Goal: Task Accomplishment & Management: Manage account settings

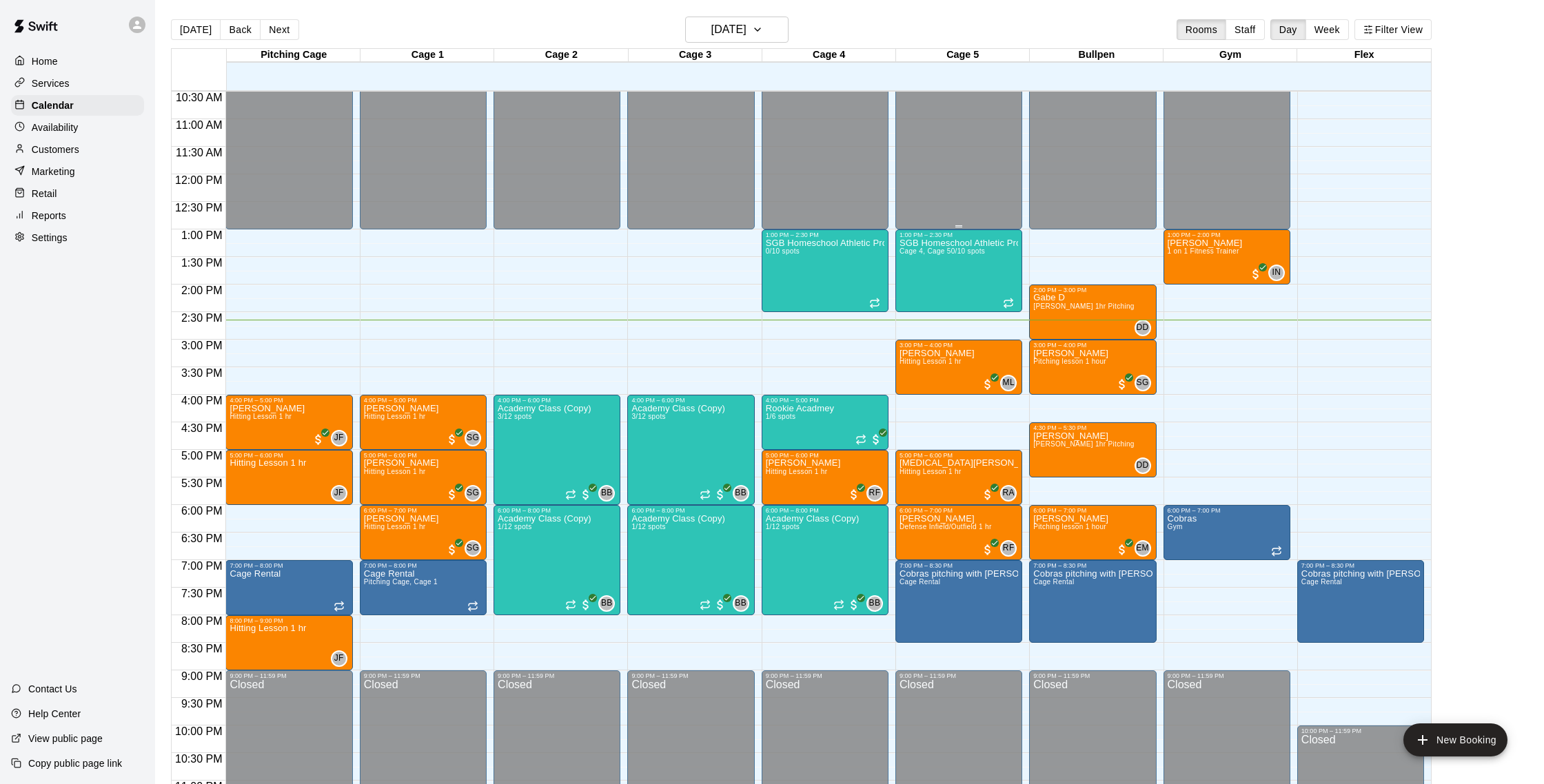
scroll to position [556, 0]
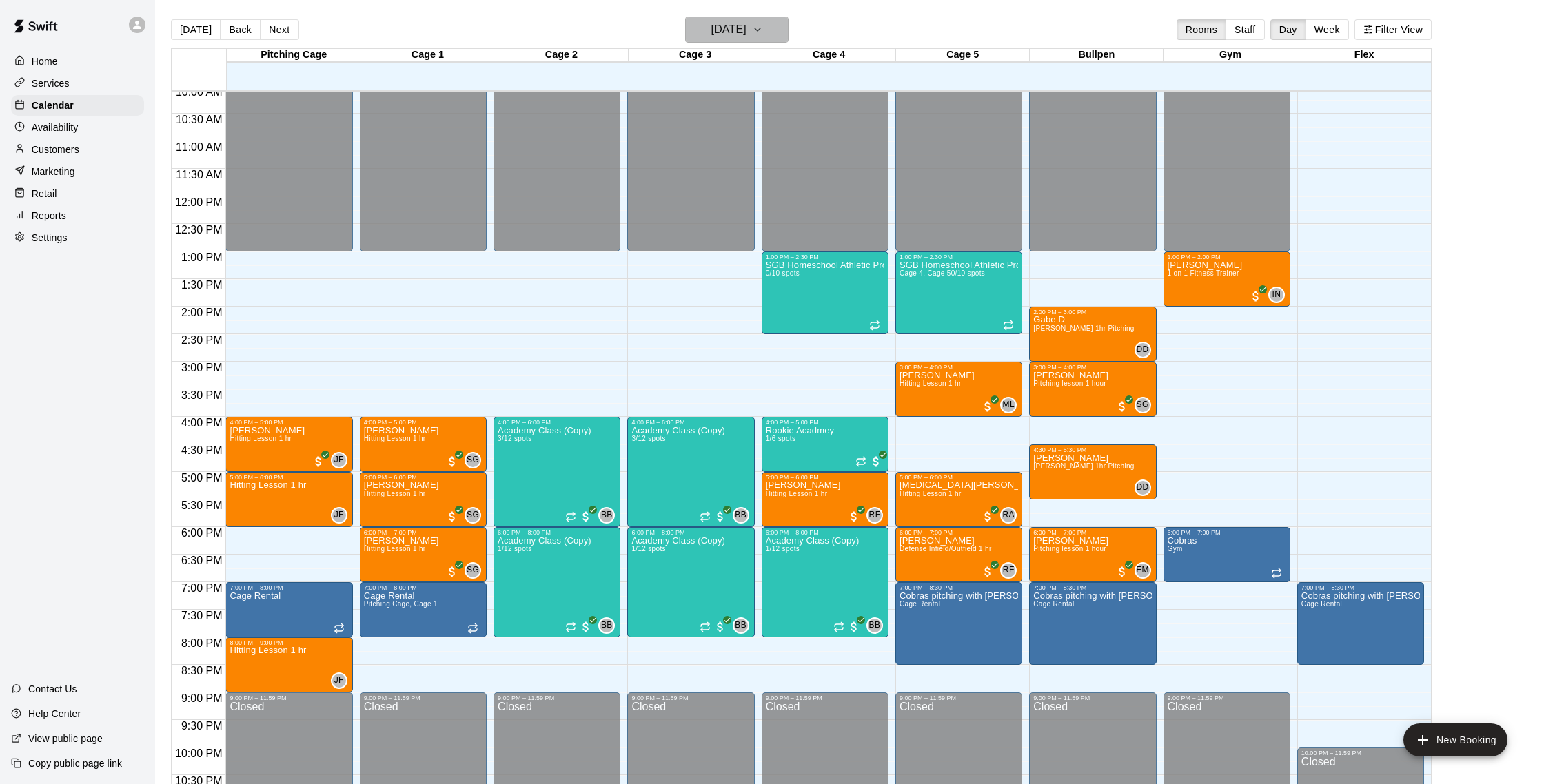
click at [726, 34] on h6 "[DATE]" at bounding box center [729, 29] width 35 height 19
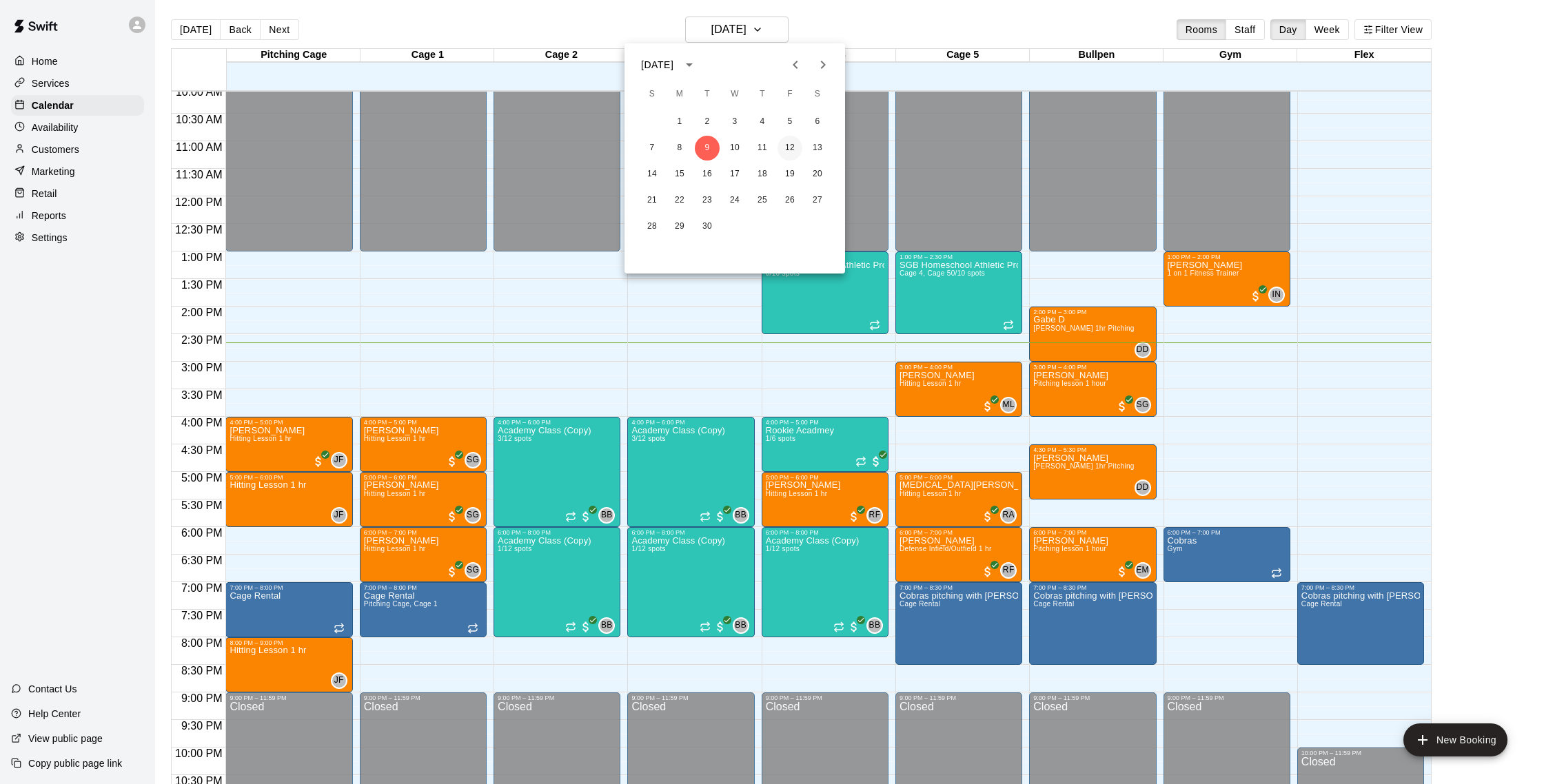
click at [793, 152] on button "12" at bounding box center [790, 148] width 25 height 25
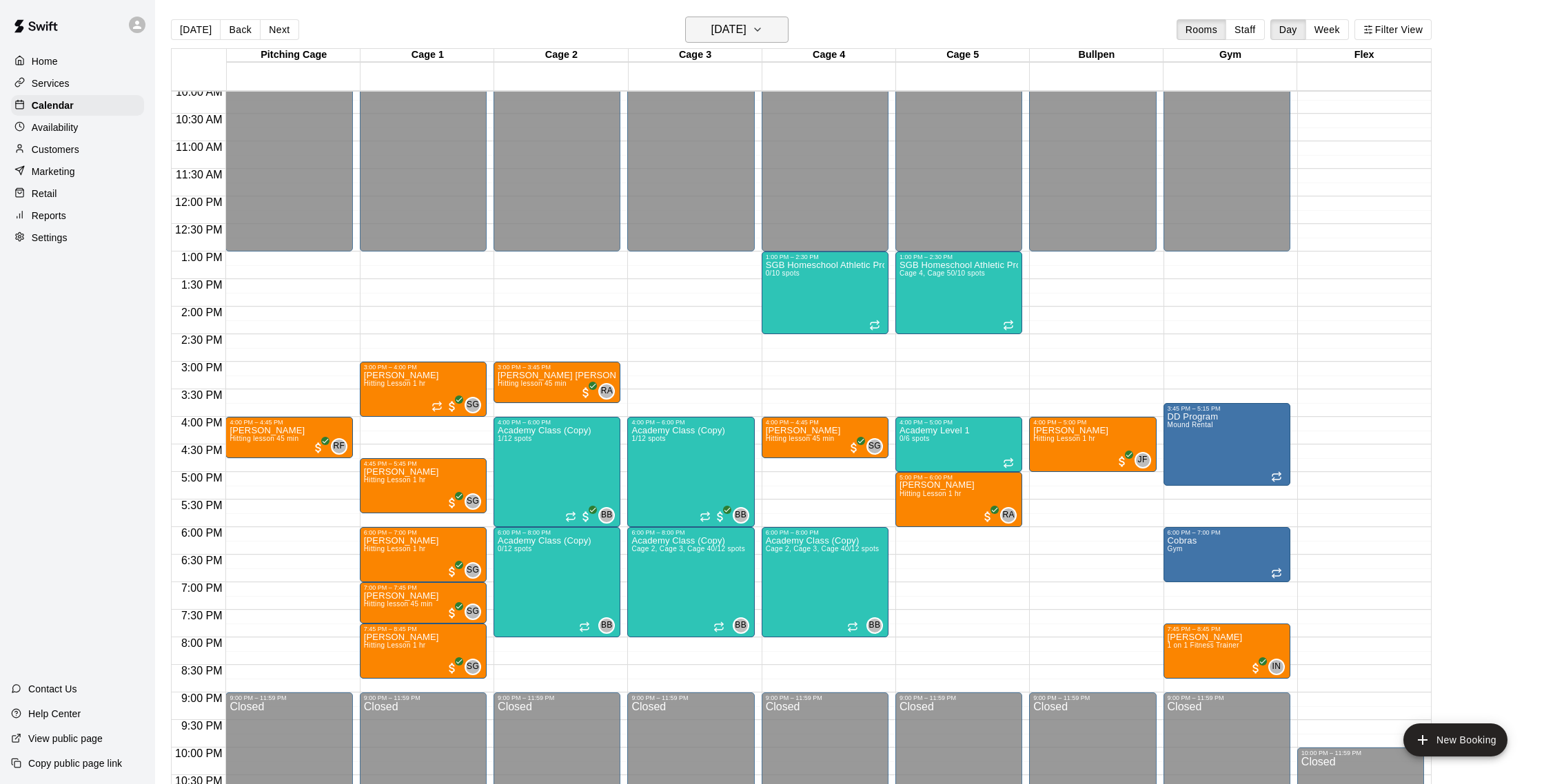
click at [744, 36] on h6 "[DATE]" at bounding box center [729, 29] width 35 height 19
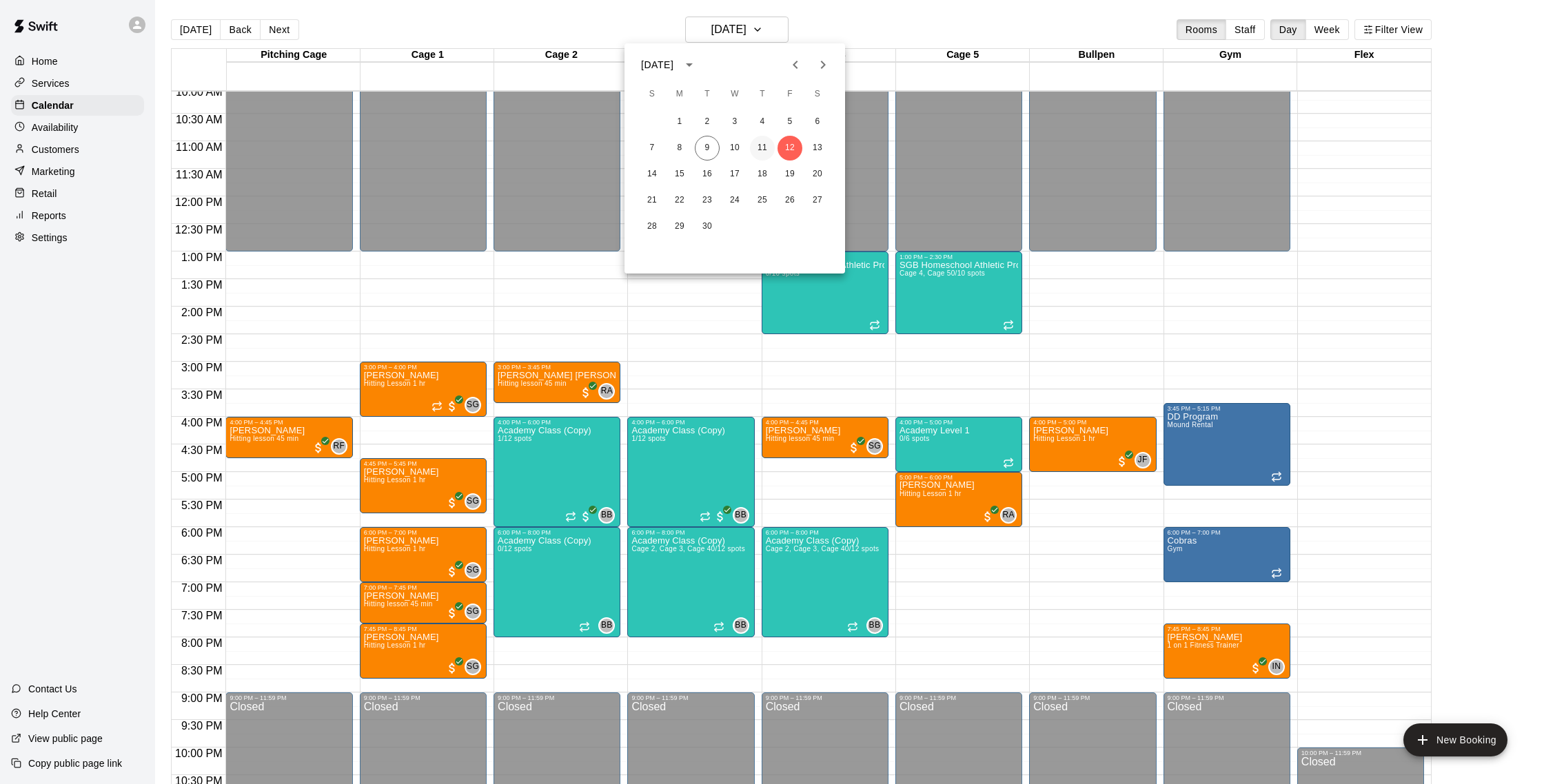
click at [761, 148] on button "11" at bounding box center [762, 148] width 25 height 25
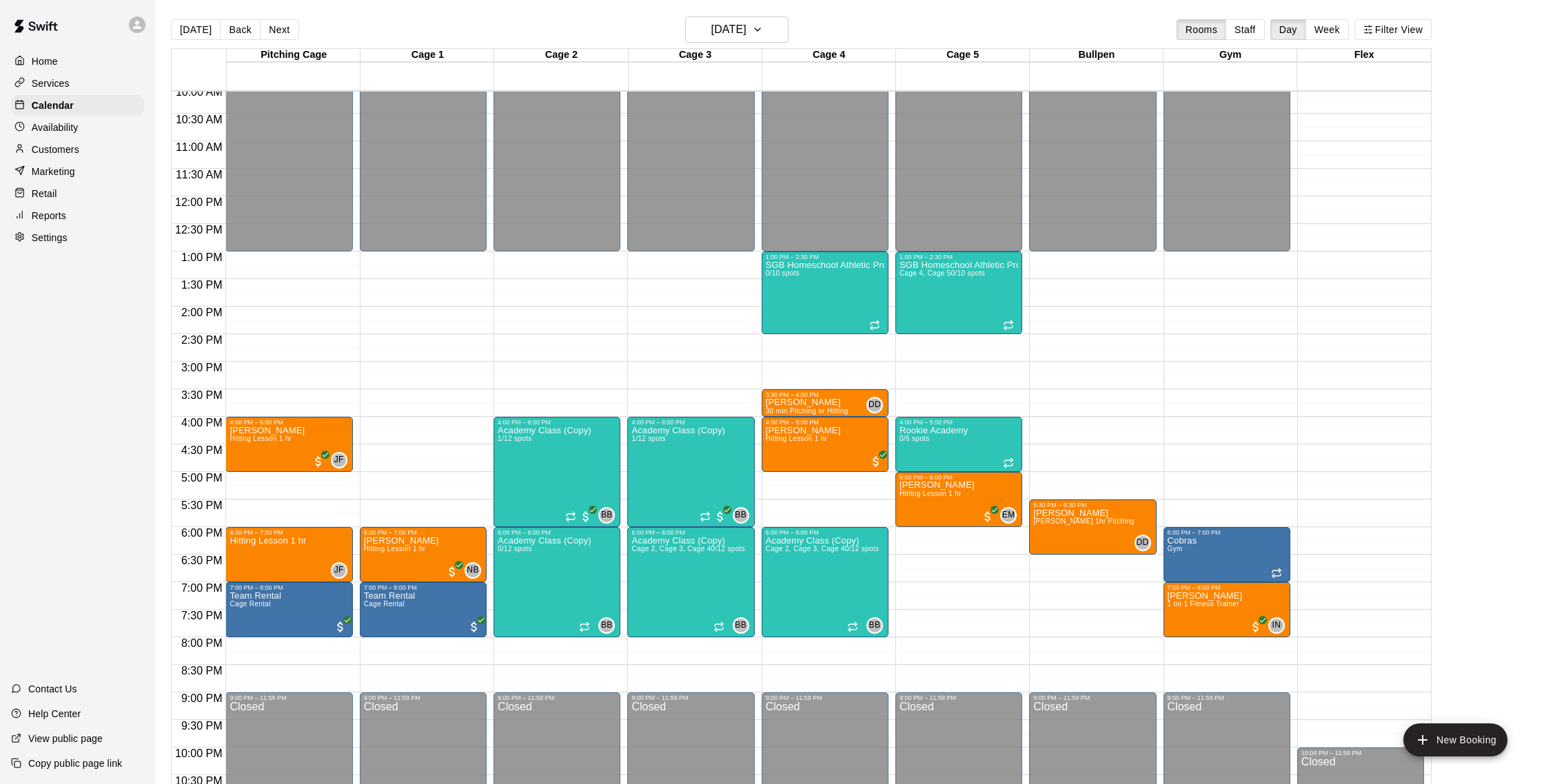
click at [60, 149] on p "Customers" at bounding box center [55, 149] width 48 height 14
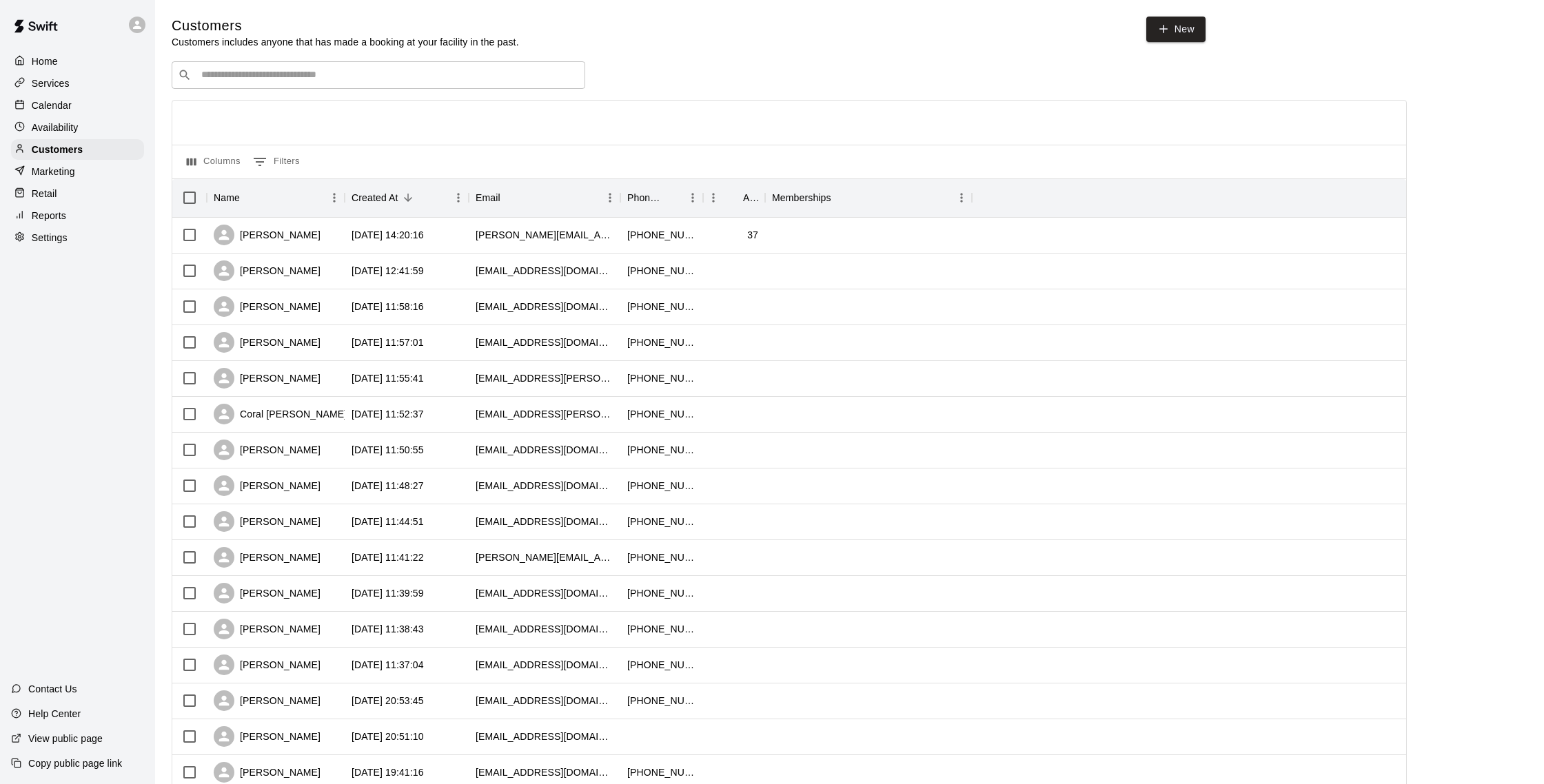
click at [51, 115] on div "Calendar" at bounding box center [77, 105] width 133 height 21
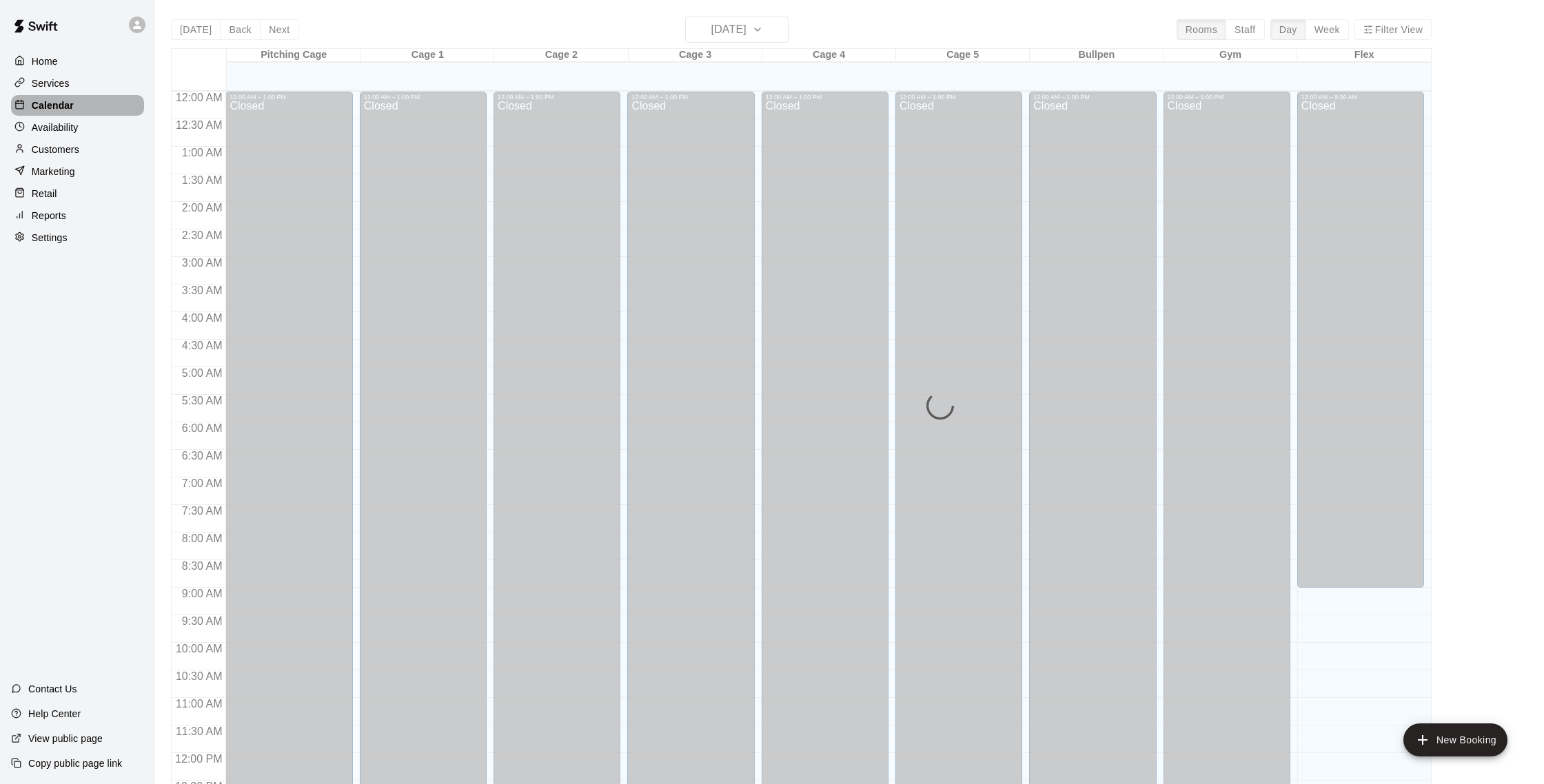
click at [67, 107] on p "Calendar" at bounding box center [52, 106] width 42 height 14
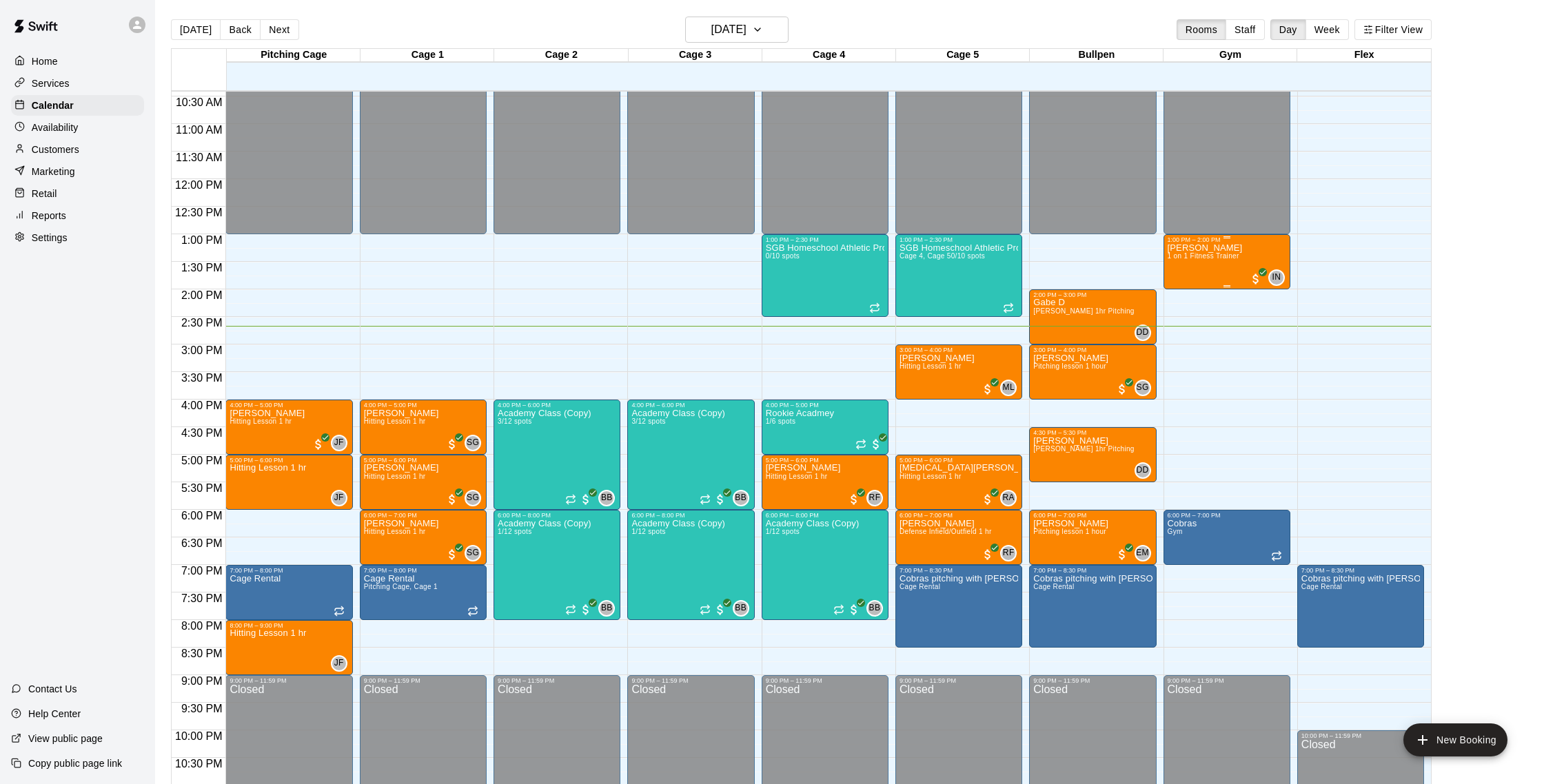
click at [1208, 275] on div "[PERSON_NAME] 1 on 1 Fitness Trainer" at bounding box center [1205, 635] width 75 height 784
click at [1178, 299] on button "edit" at bounding box center [1181, 290] width 28 height 27
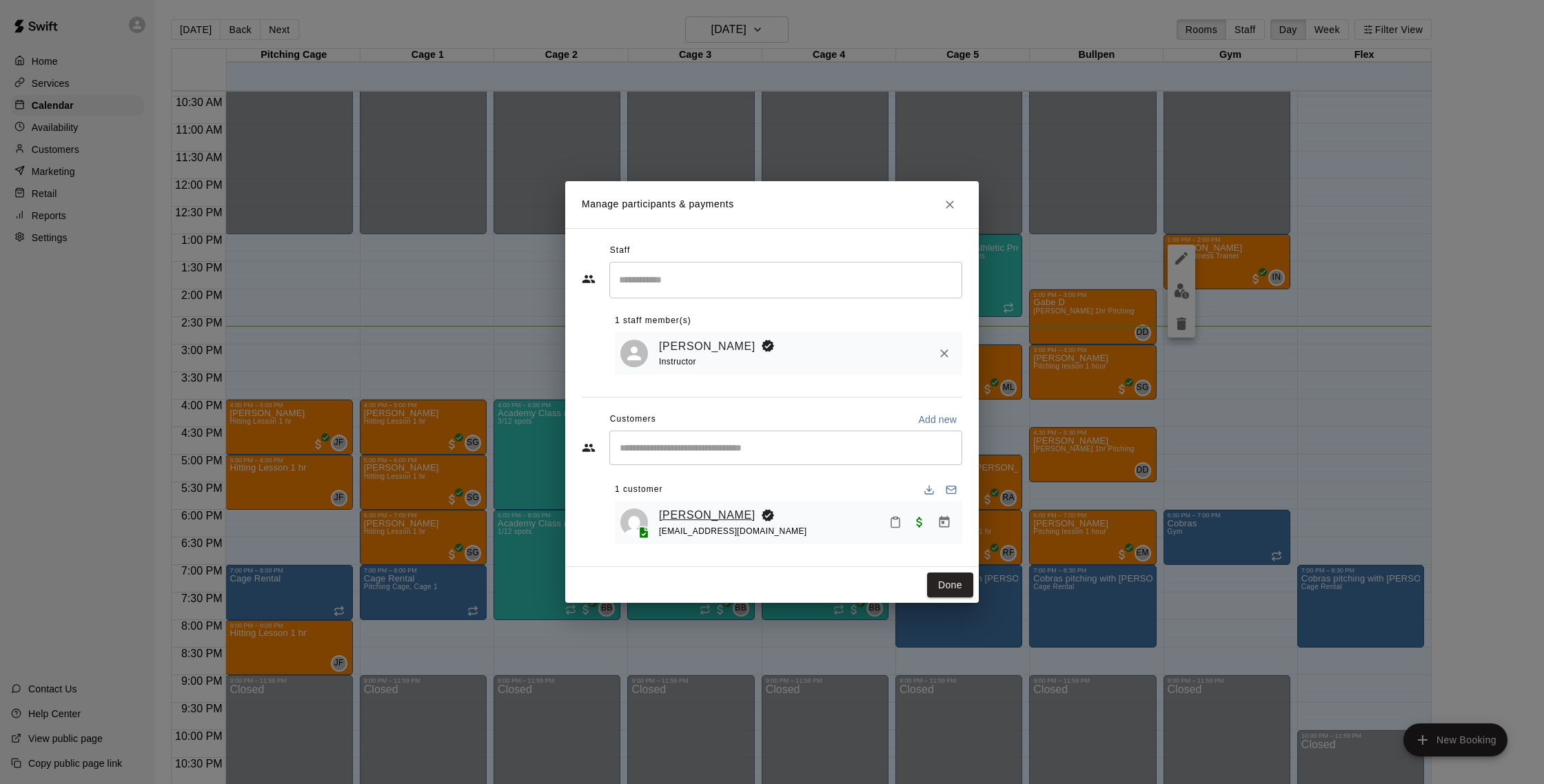
click at [678, 511] on link "[PERSON_NAME]" at bounding box center [707, 515] width 97 height 18
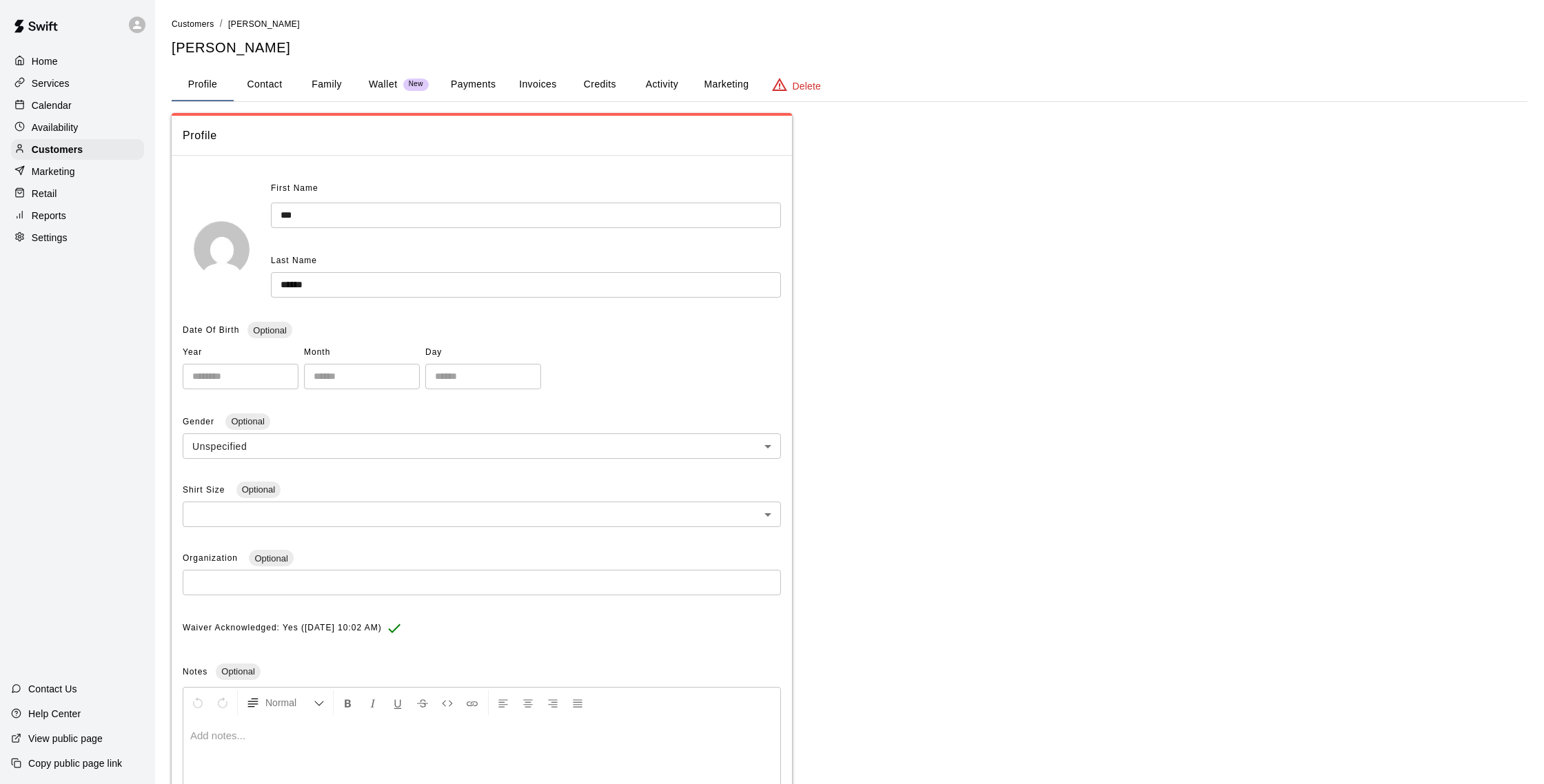
click at [672, 84] on button "Activity" at bounding box center [662, 84] width 62 height 33
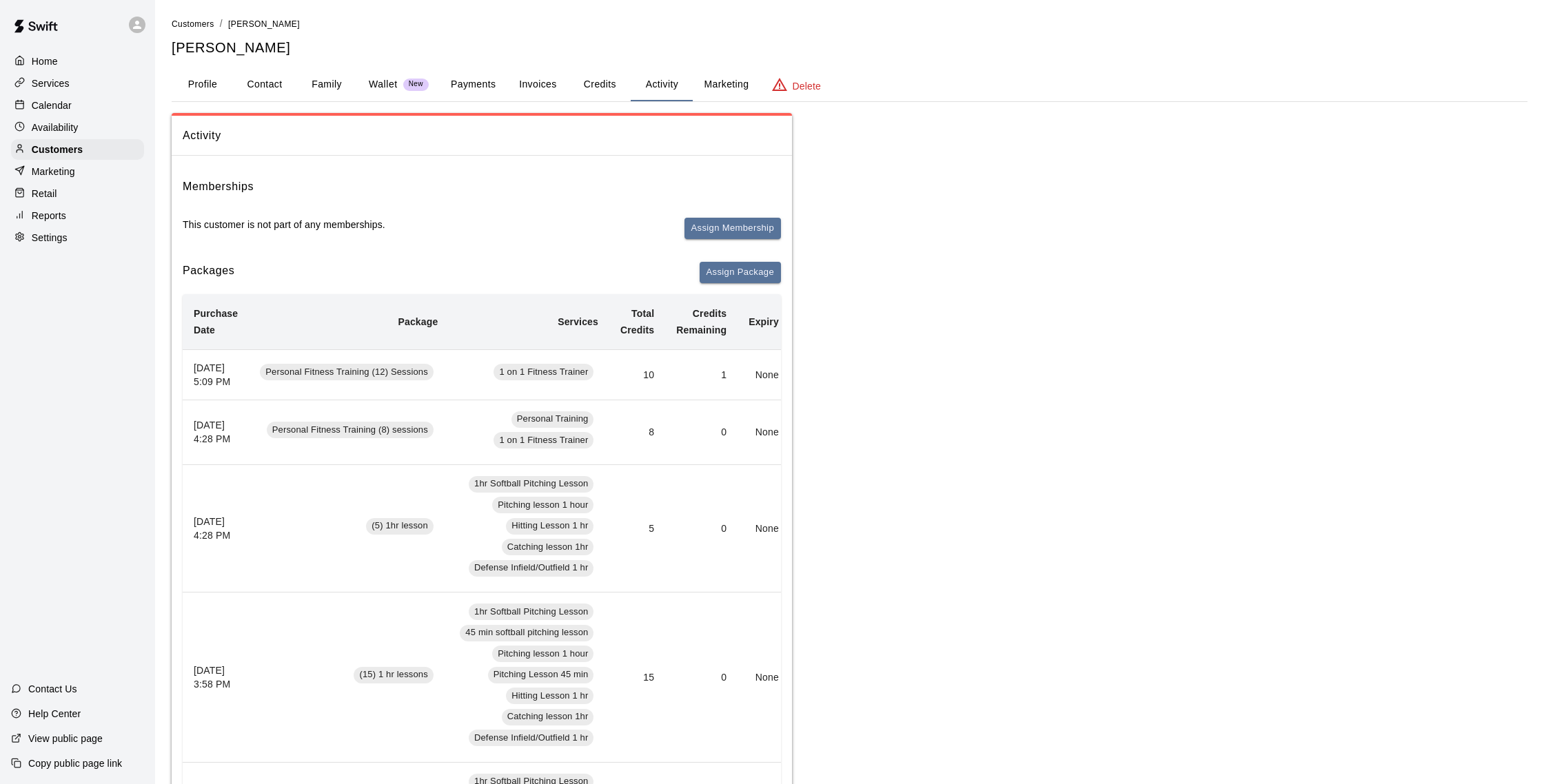
click at [460, 86] on button "Payments" at bounding box center [473, 84] width 67 height 33
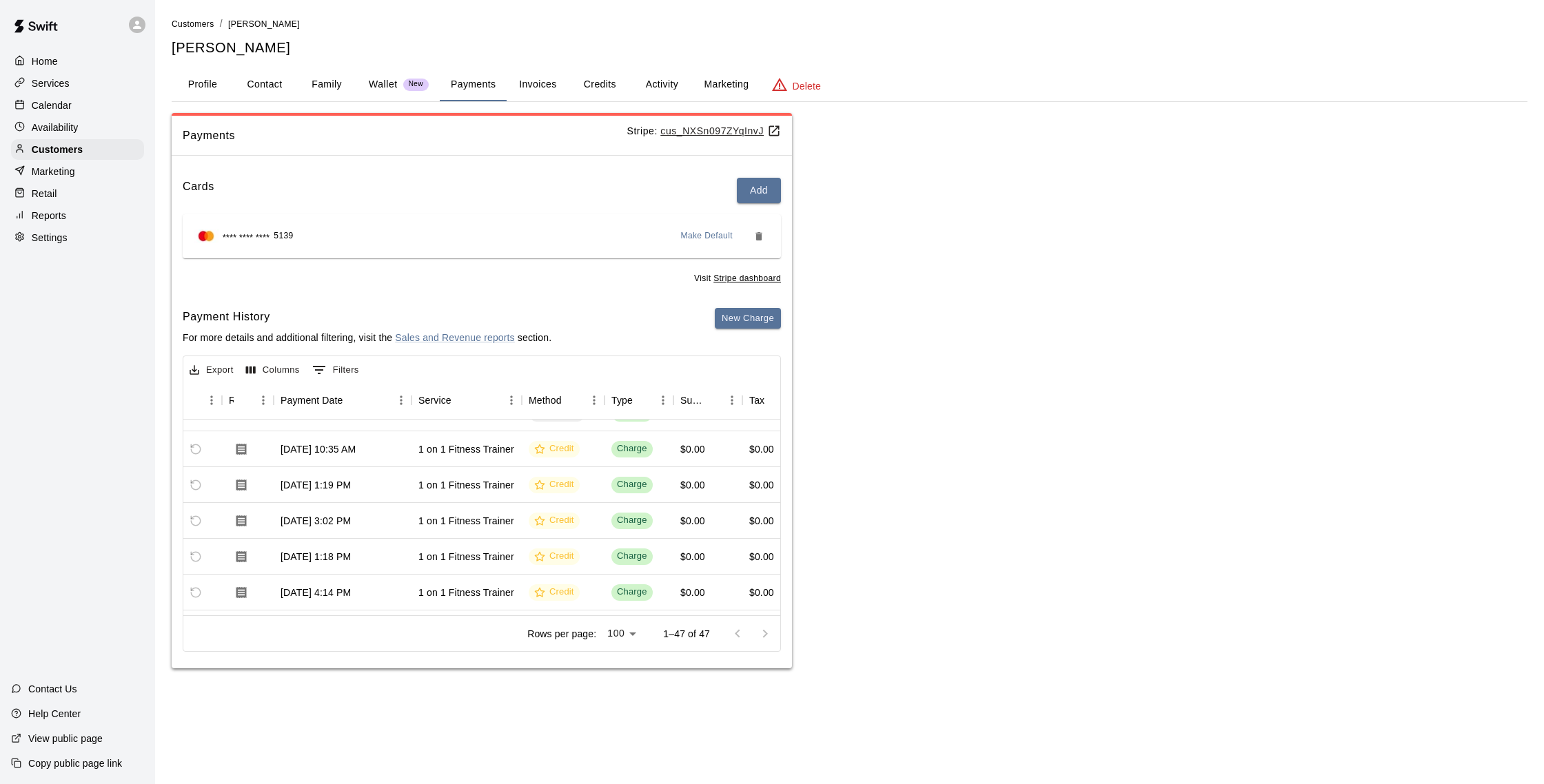
scroll to position [238, 85]
click at [32, 110] on p "Calendar" at bounding box center [51, 106] width 40 height 14
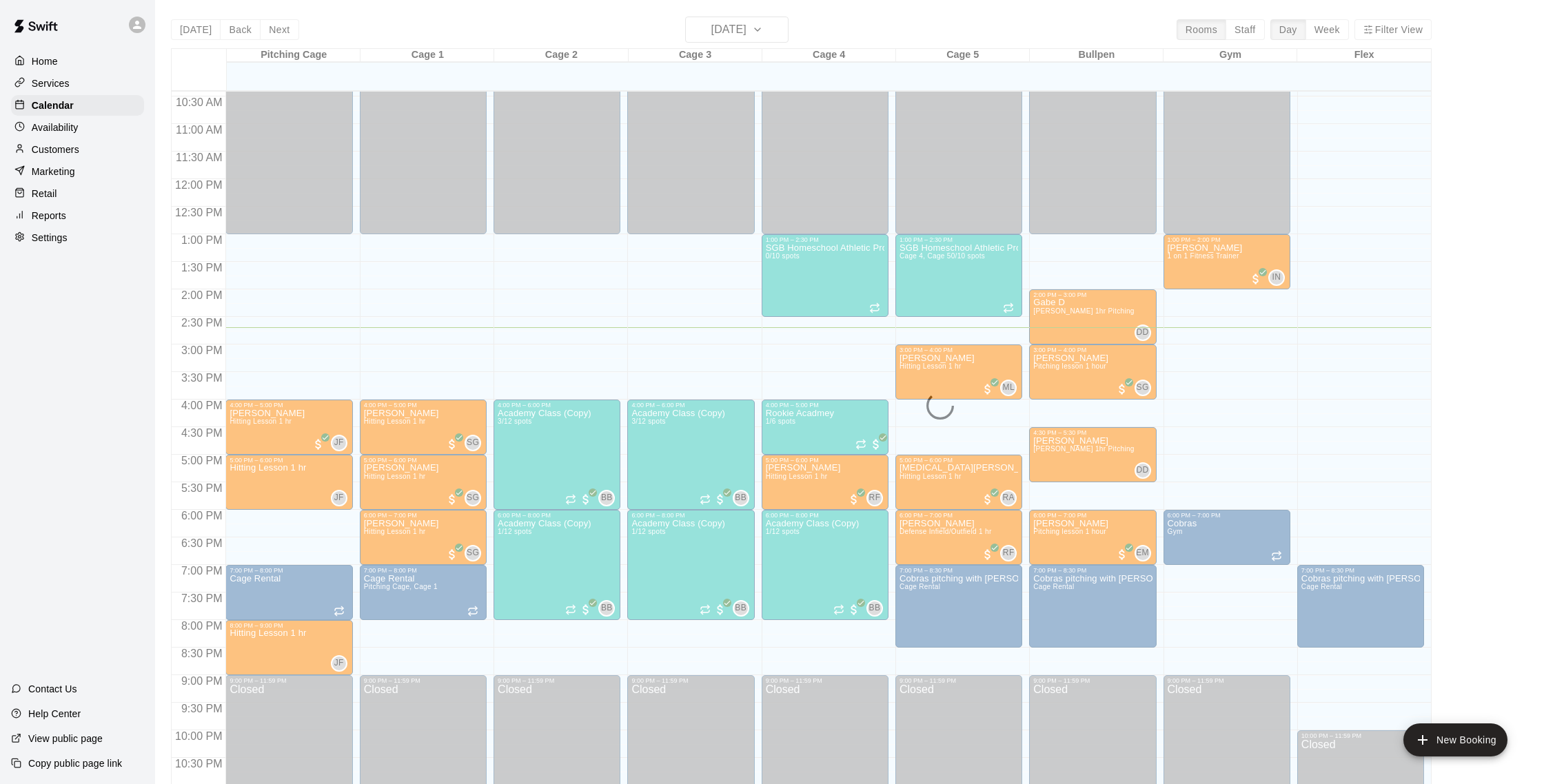
scroll to position [2, 0]
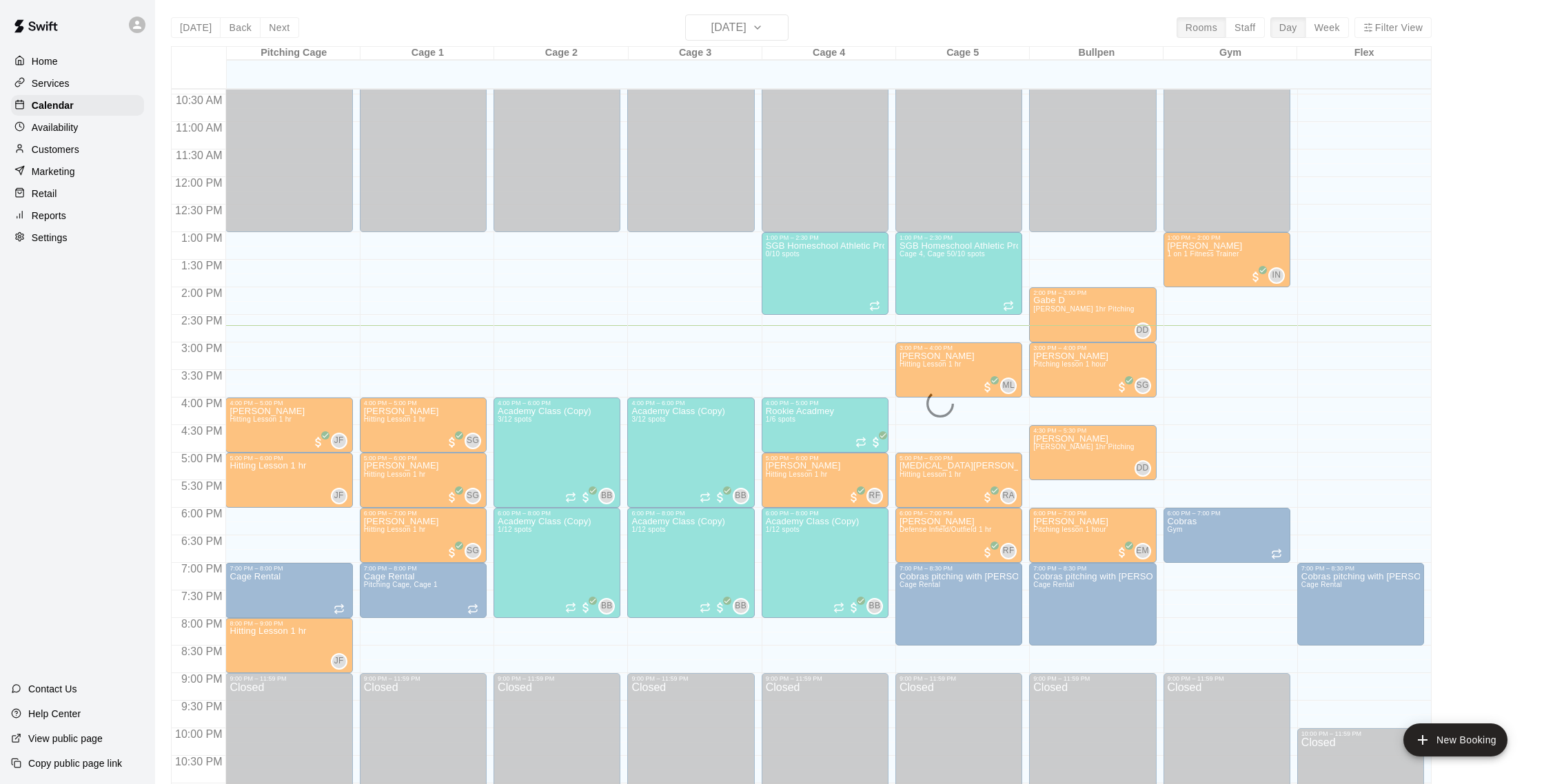
click at [758, 35] on div "[DATE] Back [DATE][DATE] Rooms Staff Day Week Filter View Pitching Cage 09 Tue …" at bounding box center [801, 406] width 1260 height 784
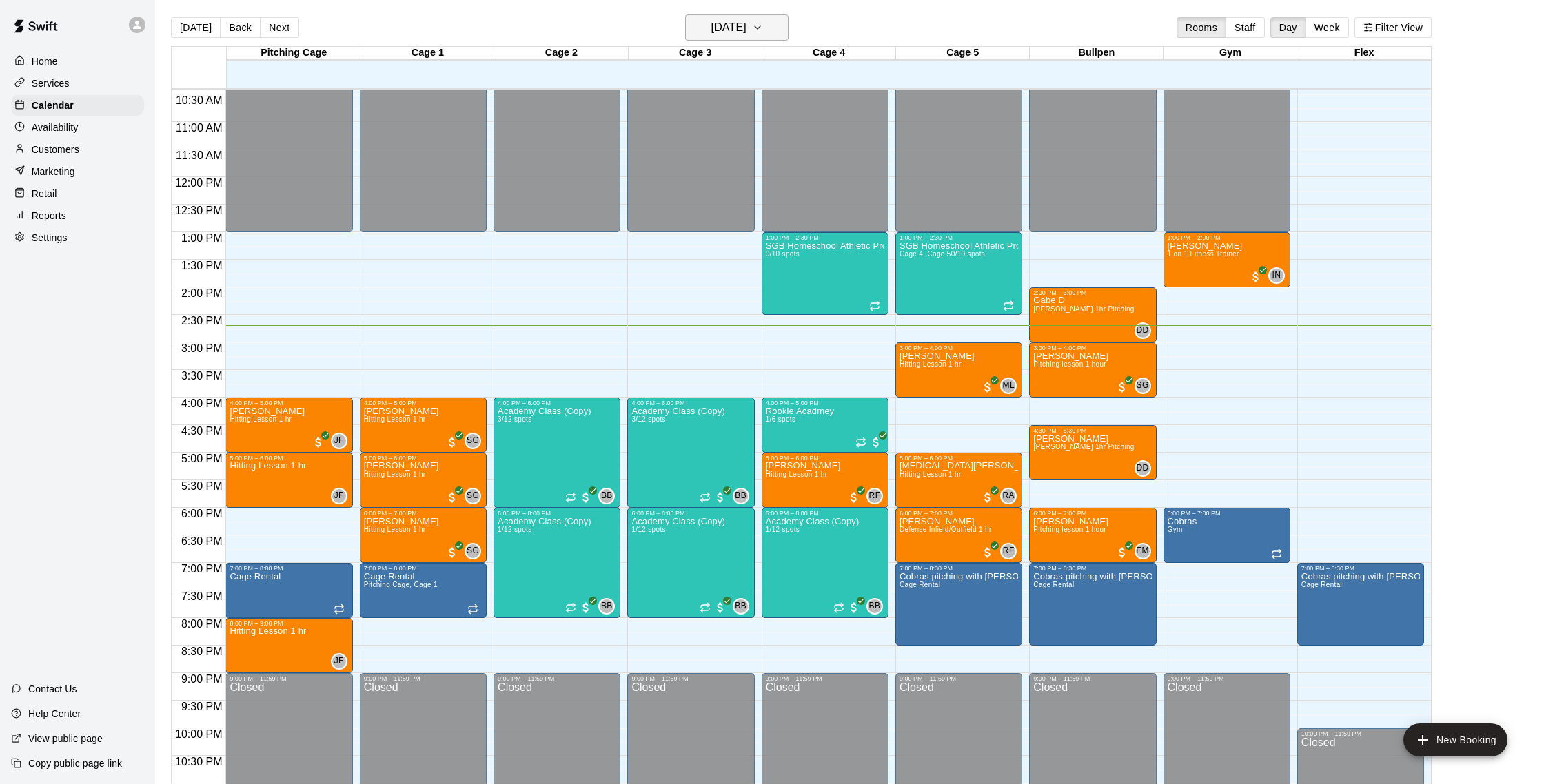
scroll to position [0, 0]
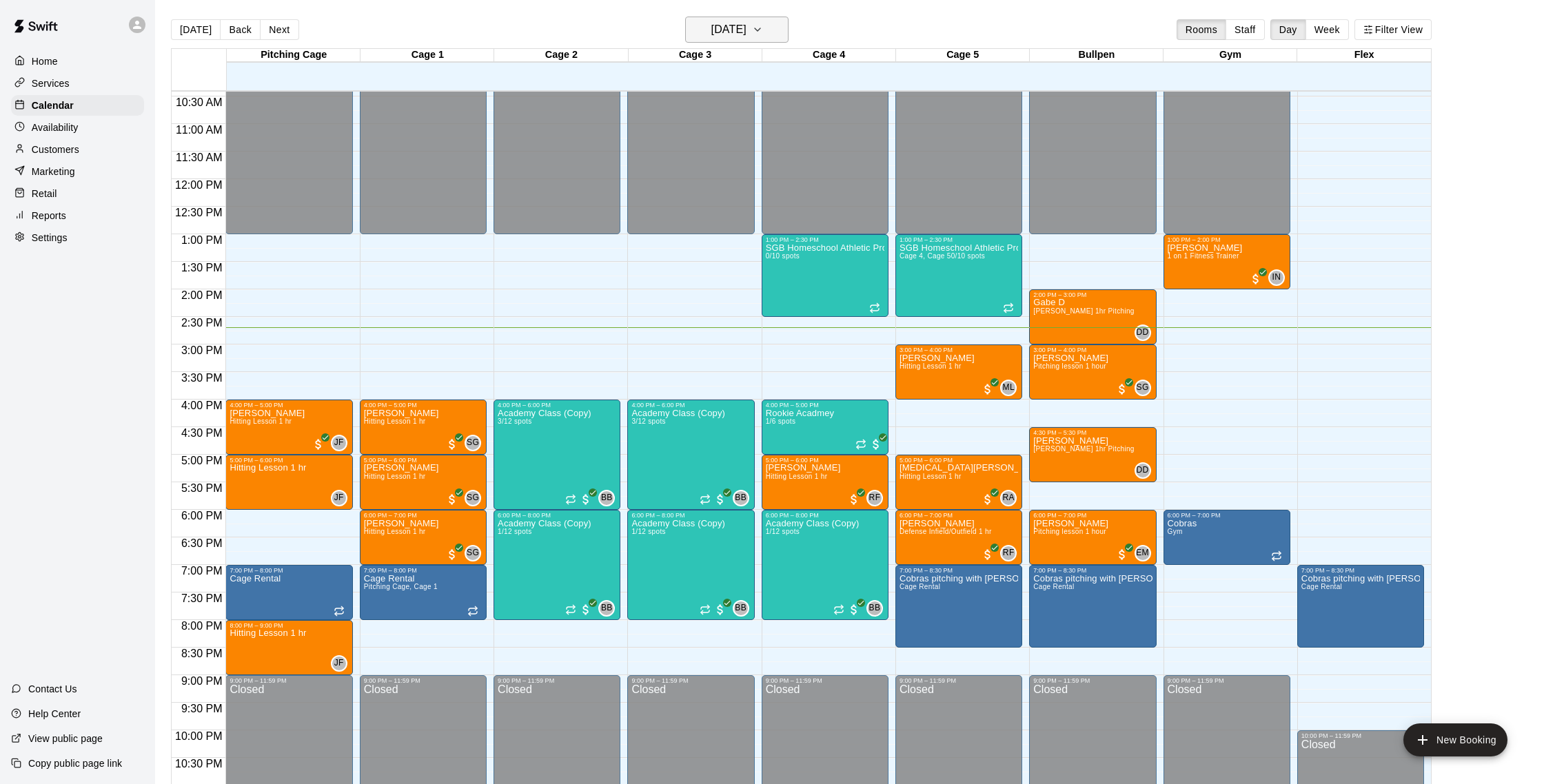
click at [747, 34] on h6 "[DATE]" at bounding box center [729, 29] width 35 height 19
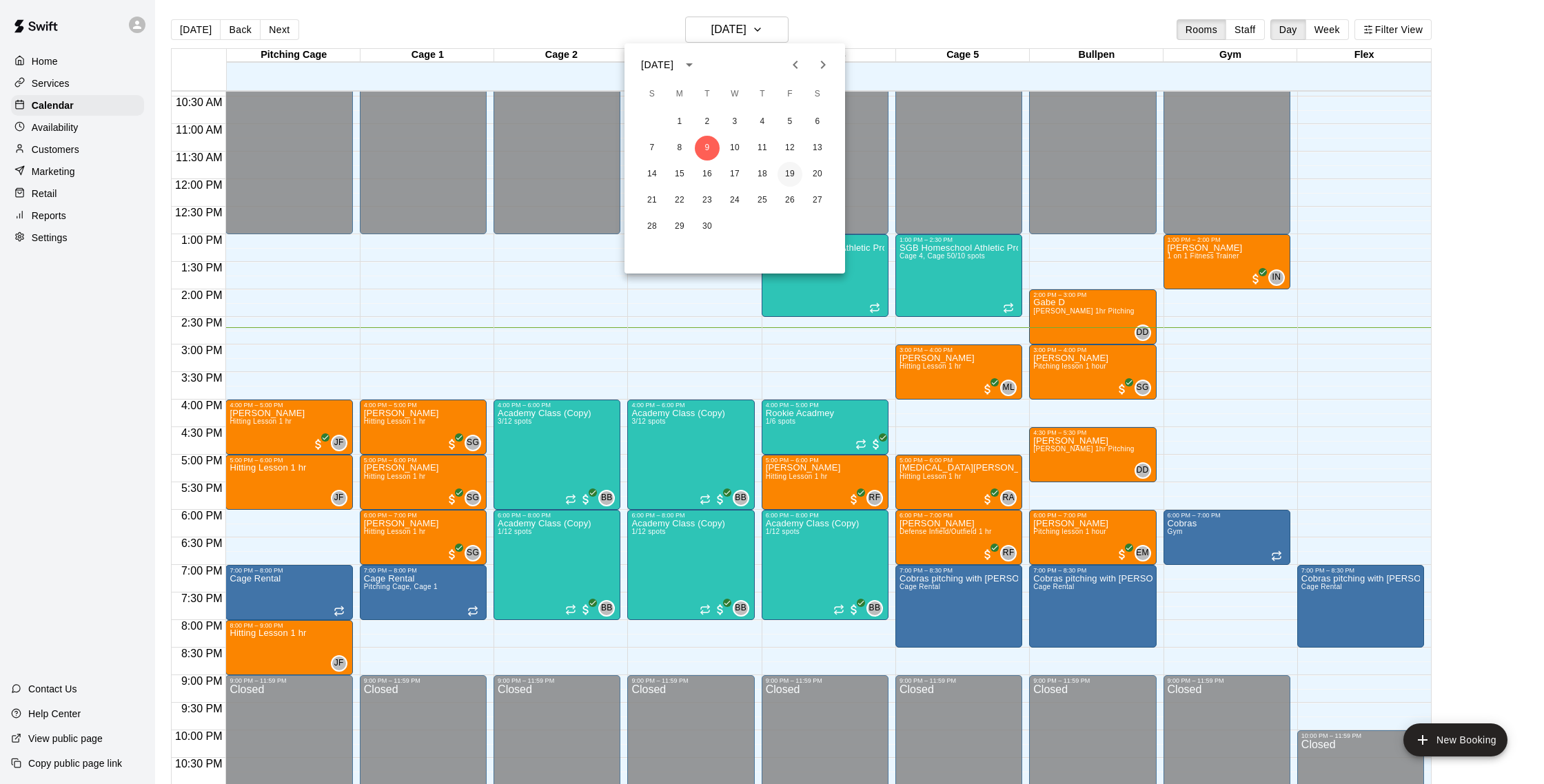
click at [791, 175] on button "19" at bounding box center [790, 174] width 25 height 25
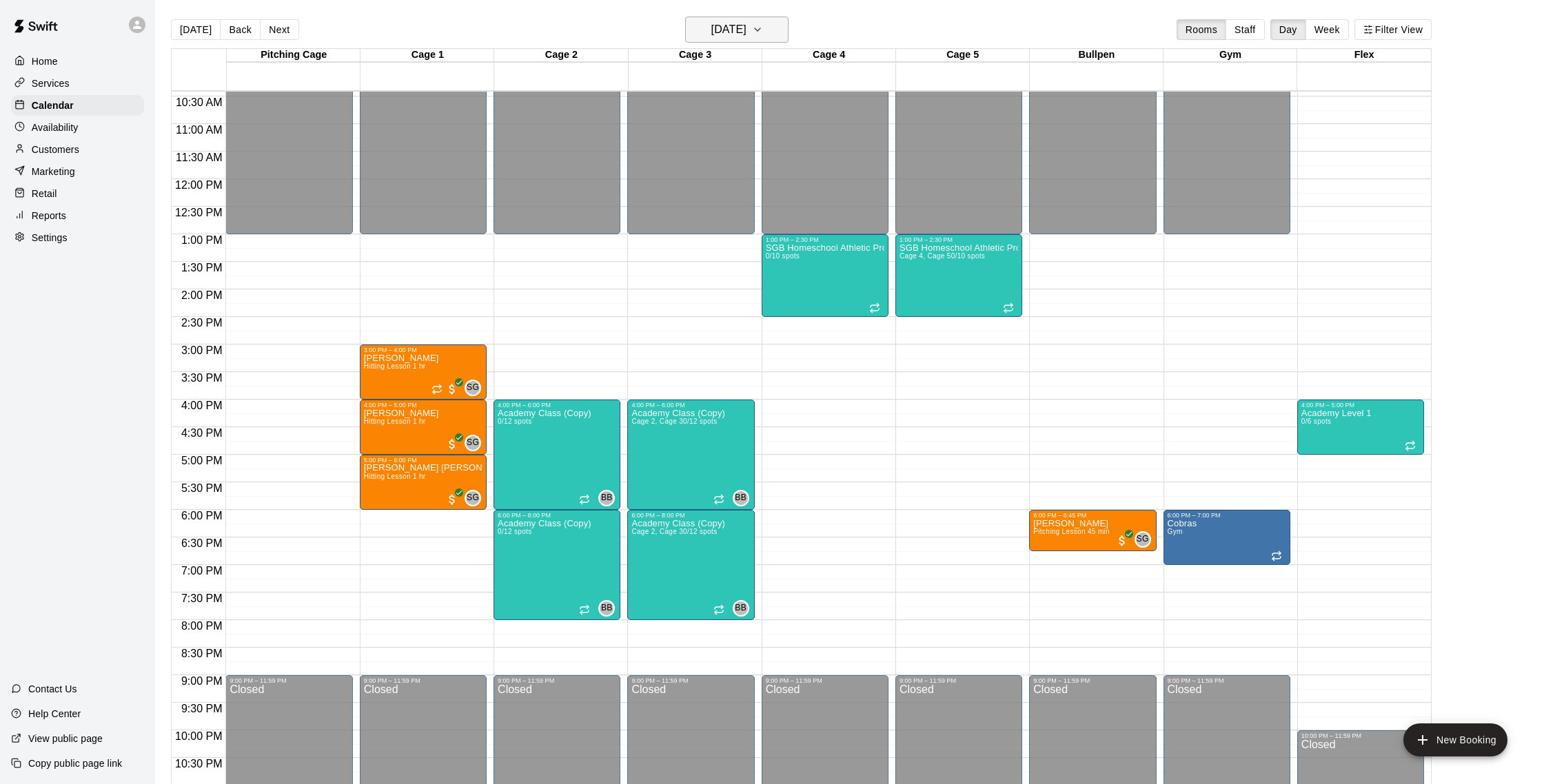
click at [747, 26] on h6 "[DATE]" at bounding box center [729, 29] width 35 height 19
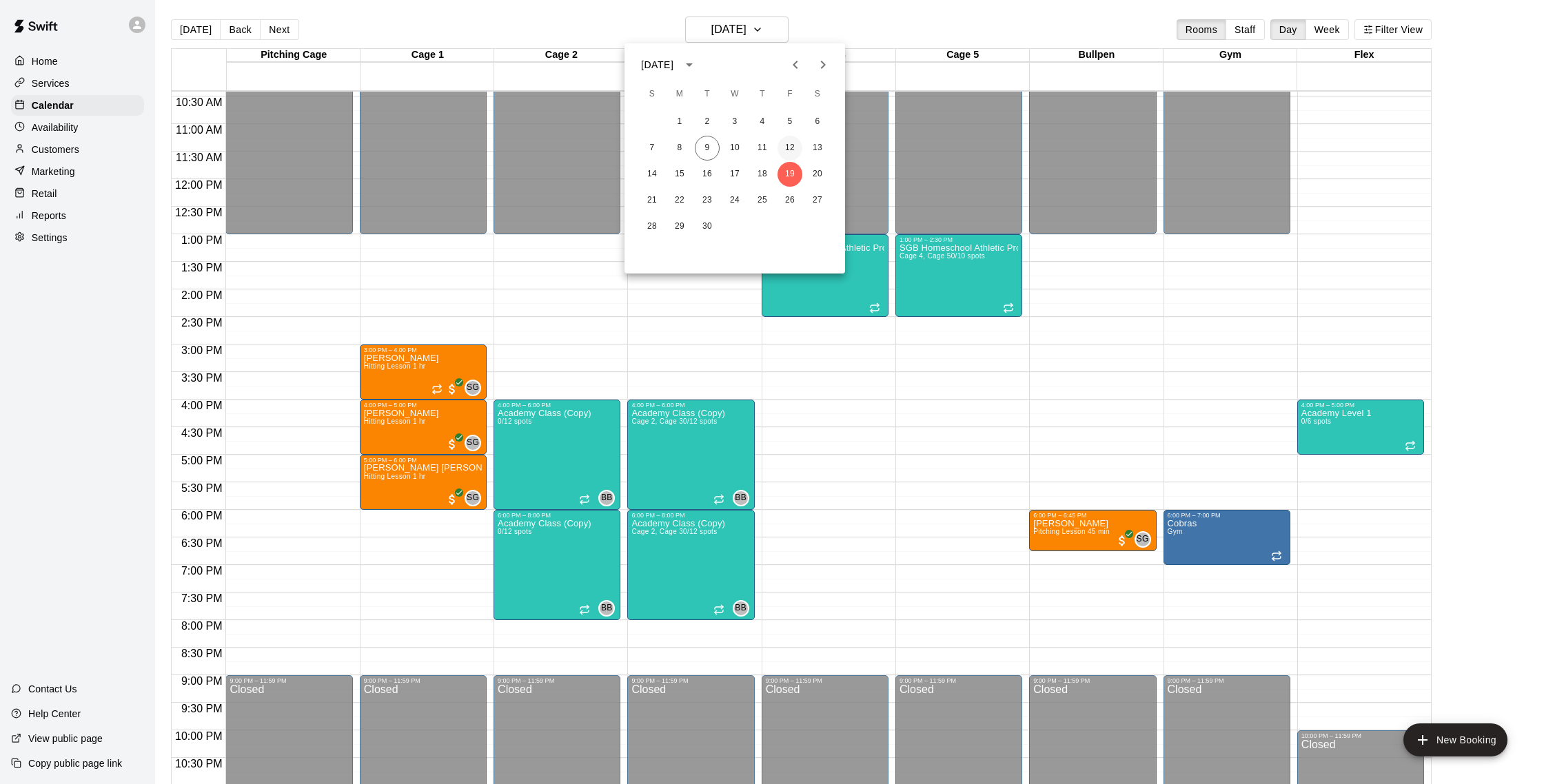
click at [795, 143] on button "12" at bounding box center [790, 148] width 25 height 25
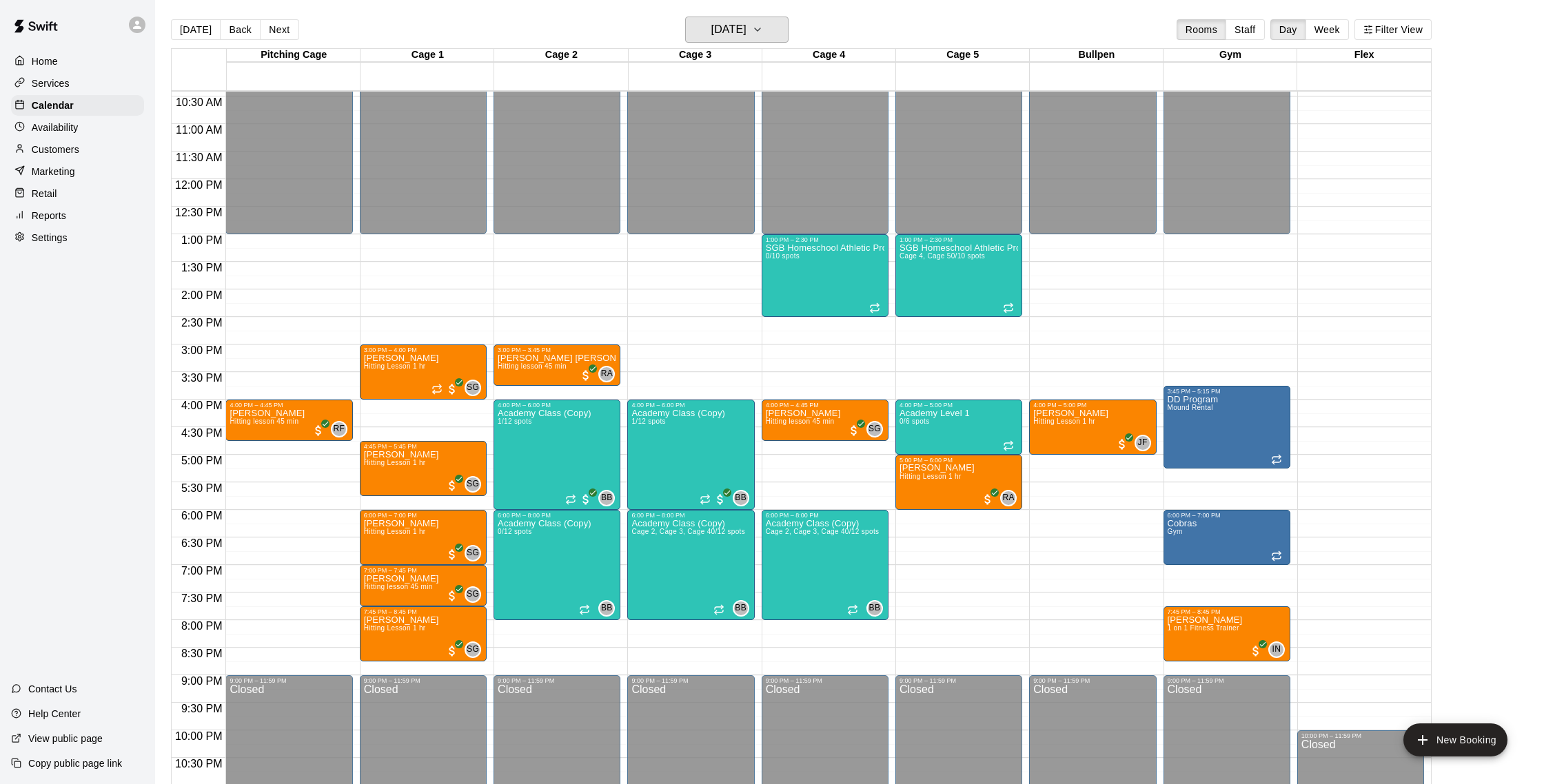
click at [738, 27] on h6 "[DATE]" at bounding box center [729, 29] width 35 height 19
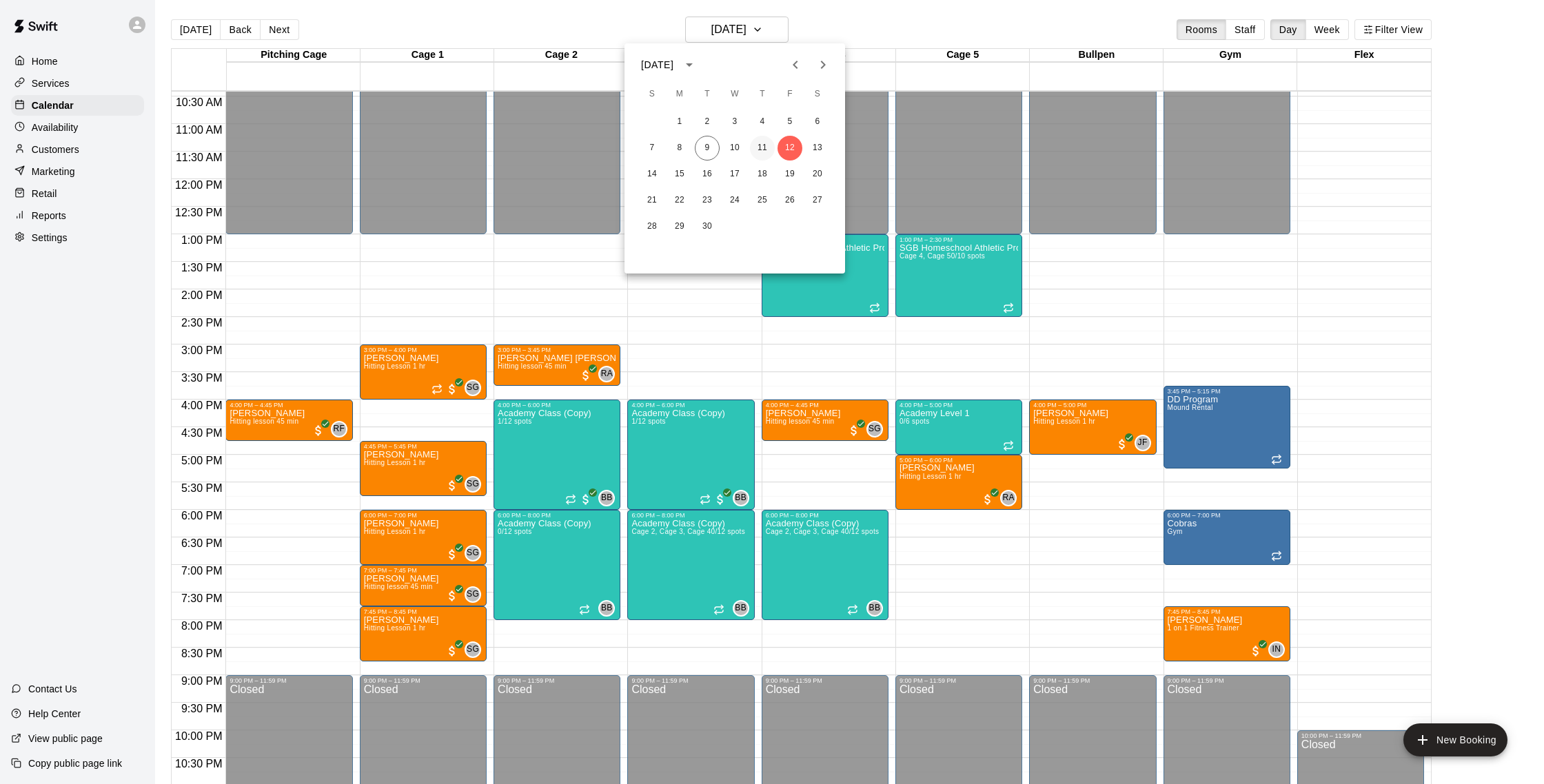
click at [760, 145] on button "11" at bounding box center [762, 148] width 25 height 25
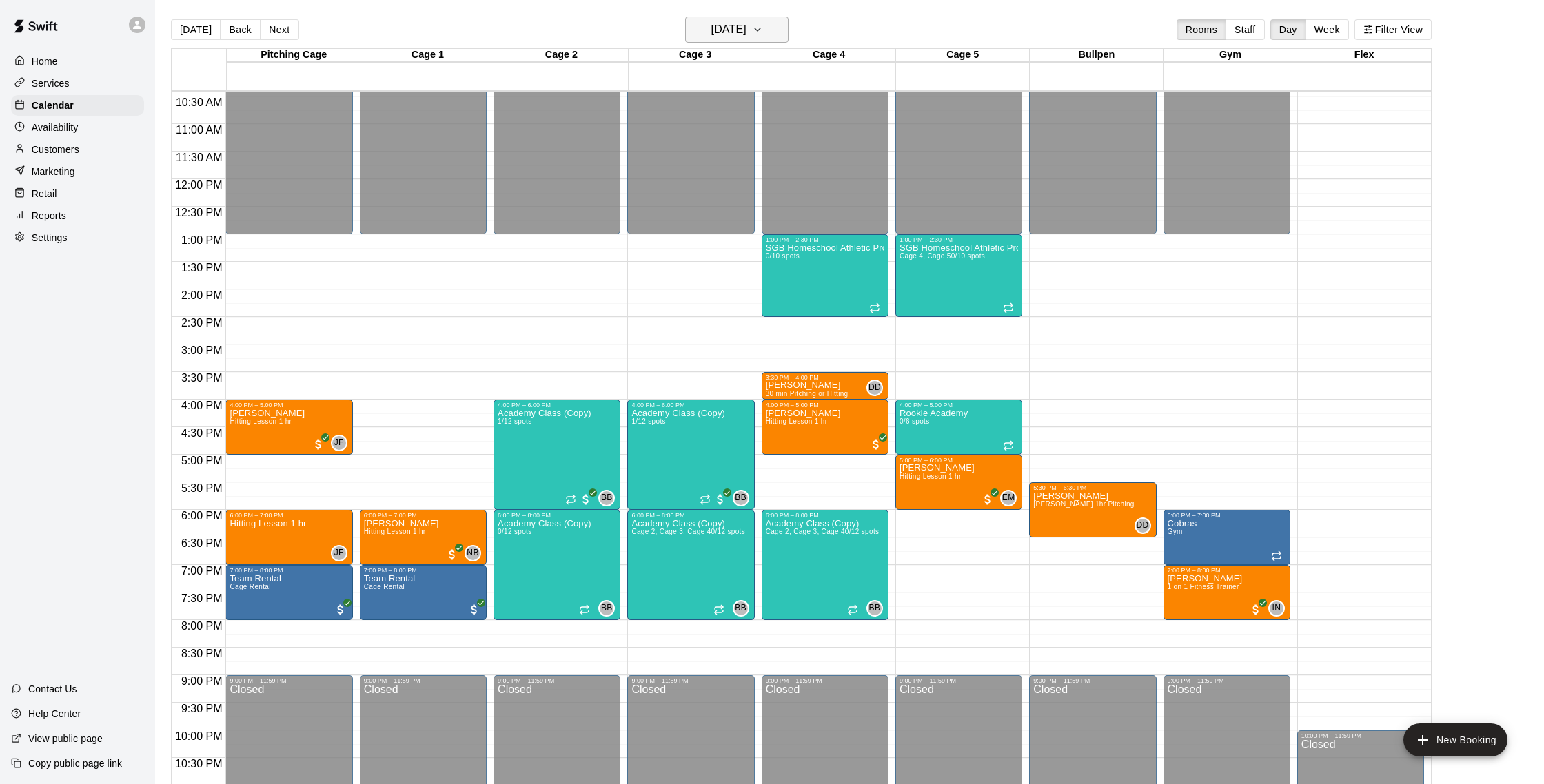
click at [747, 32] on h6 "[DATE]" at bounding box center [729, 29] width 35 height 19
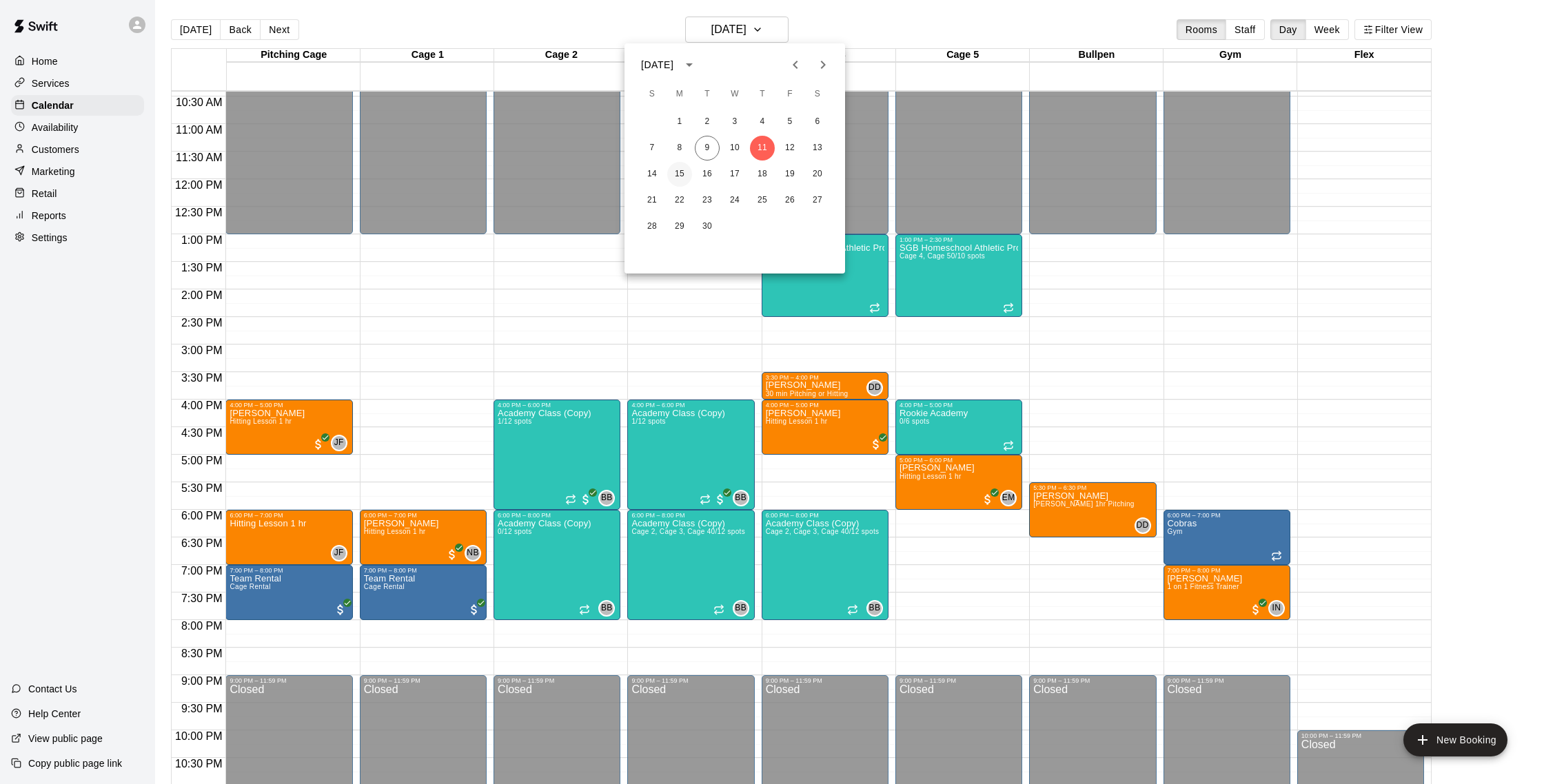
click at [685, 175] on button "15" at bounding box center [679, 174] width 25 height 25
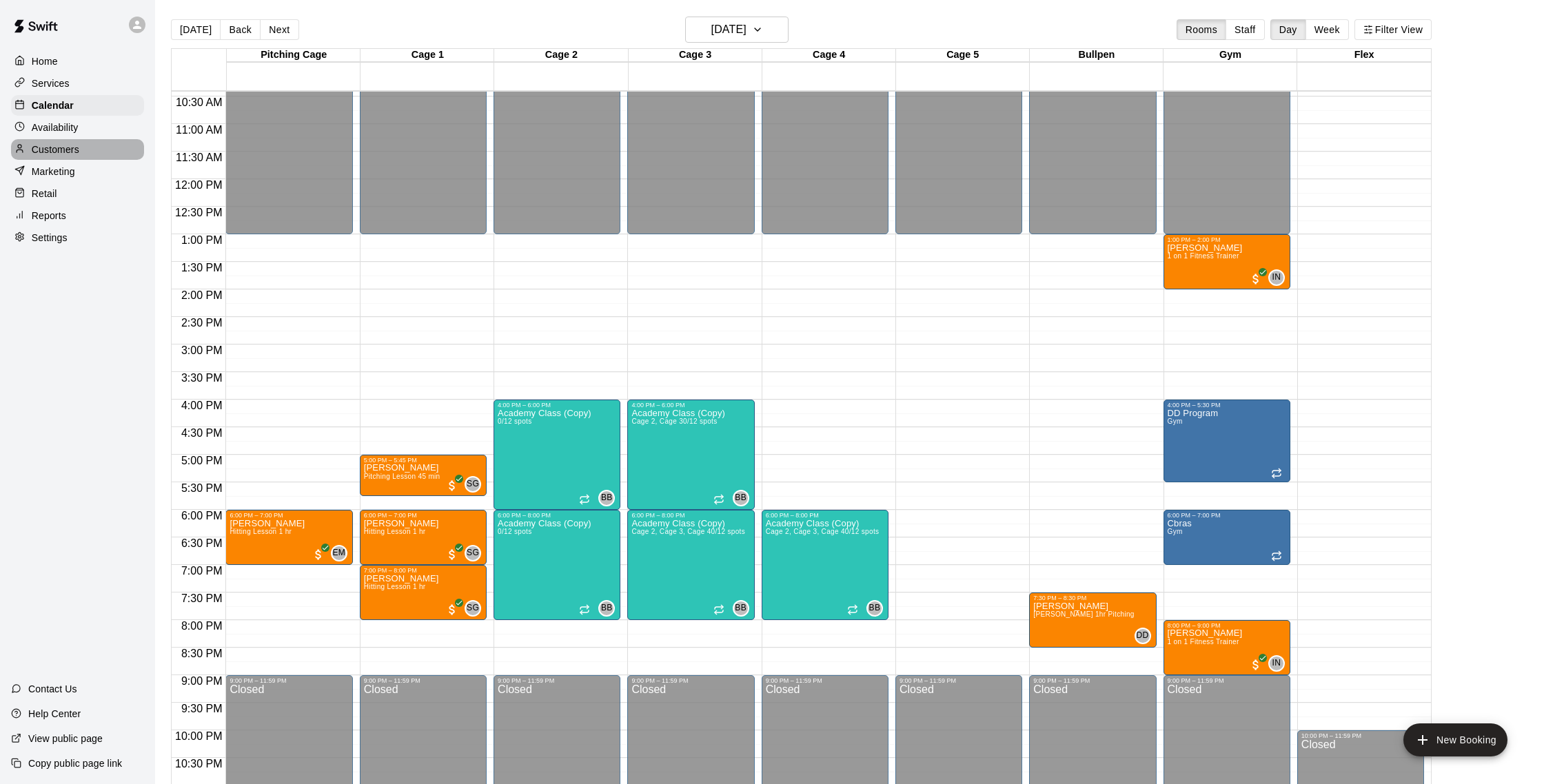
click at [96, 156] on div "Customers" at bounding box center [77, 149] width 133 height 21
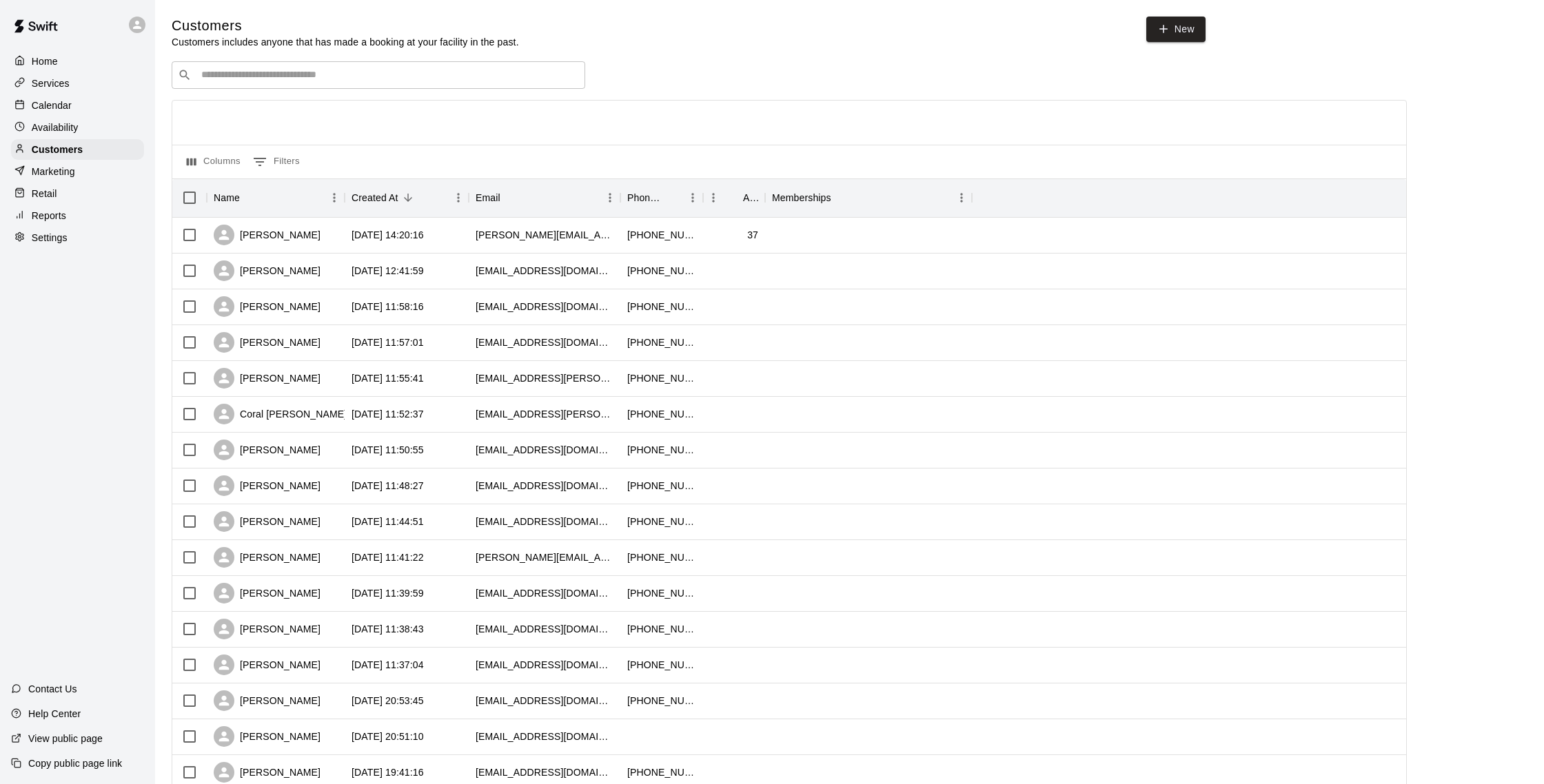
click at [85, 104] on div "Calendar" at bounding box center [77, 105] width 133 height 21
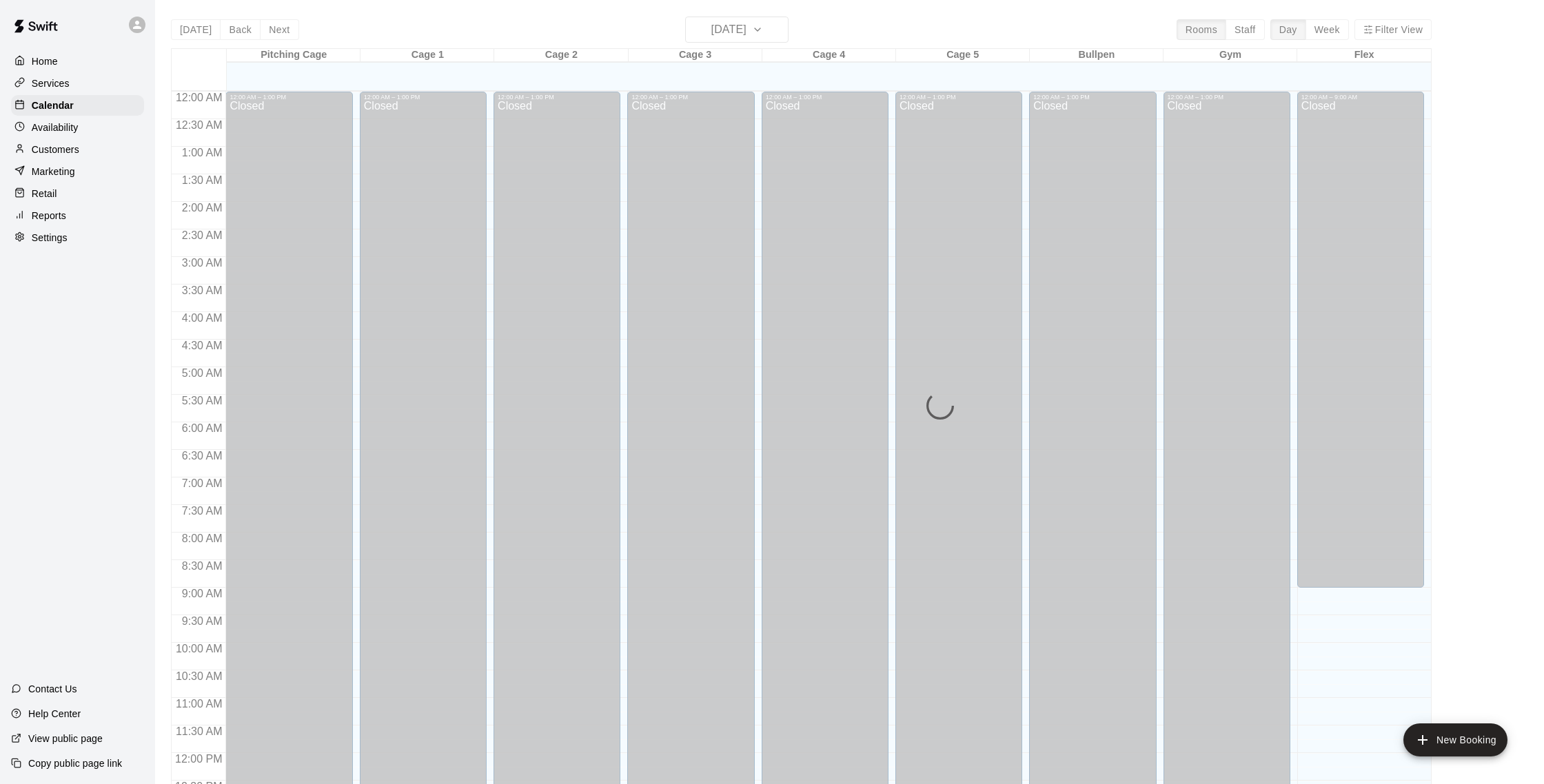
scroll to position [574, 0]
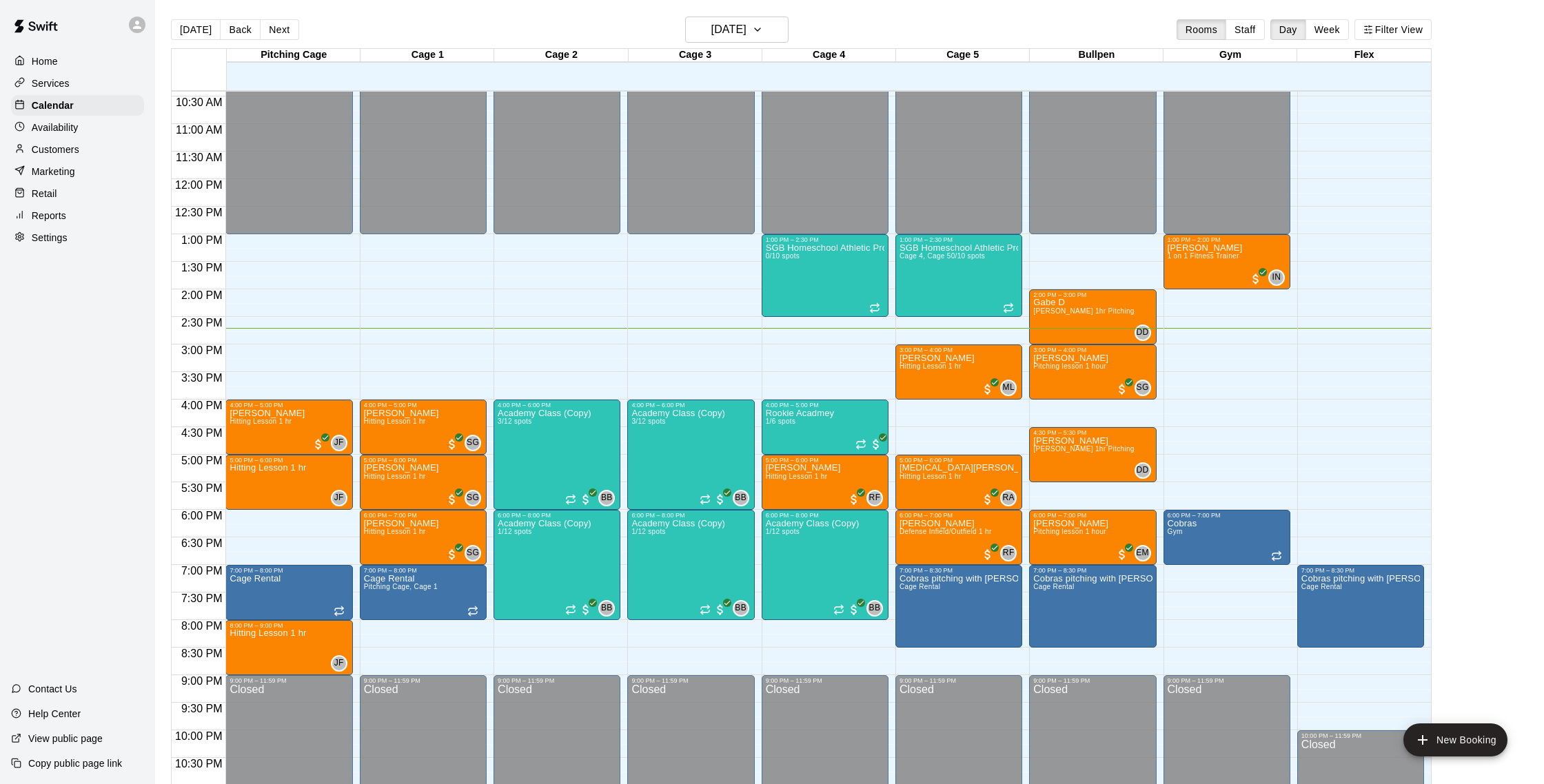
click at [81, 147] on div "Customers" at bounding box center [77, 149] width 133 height 21
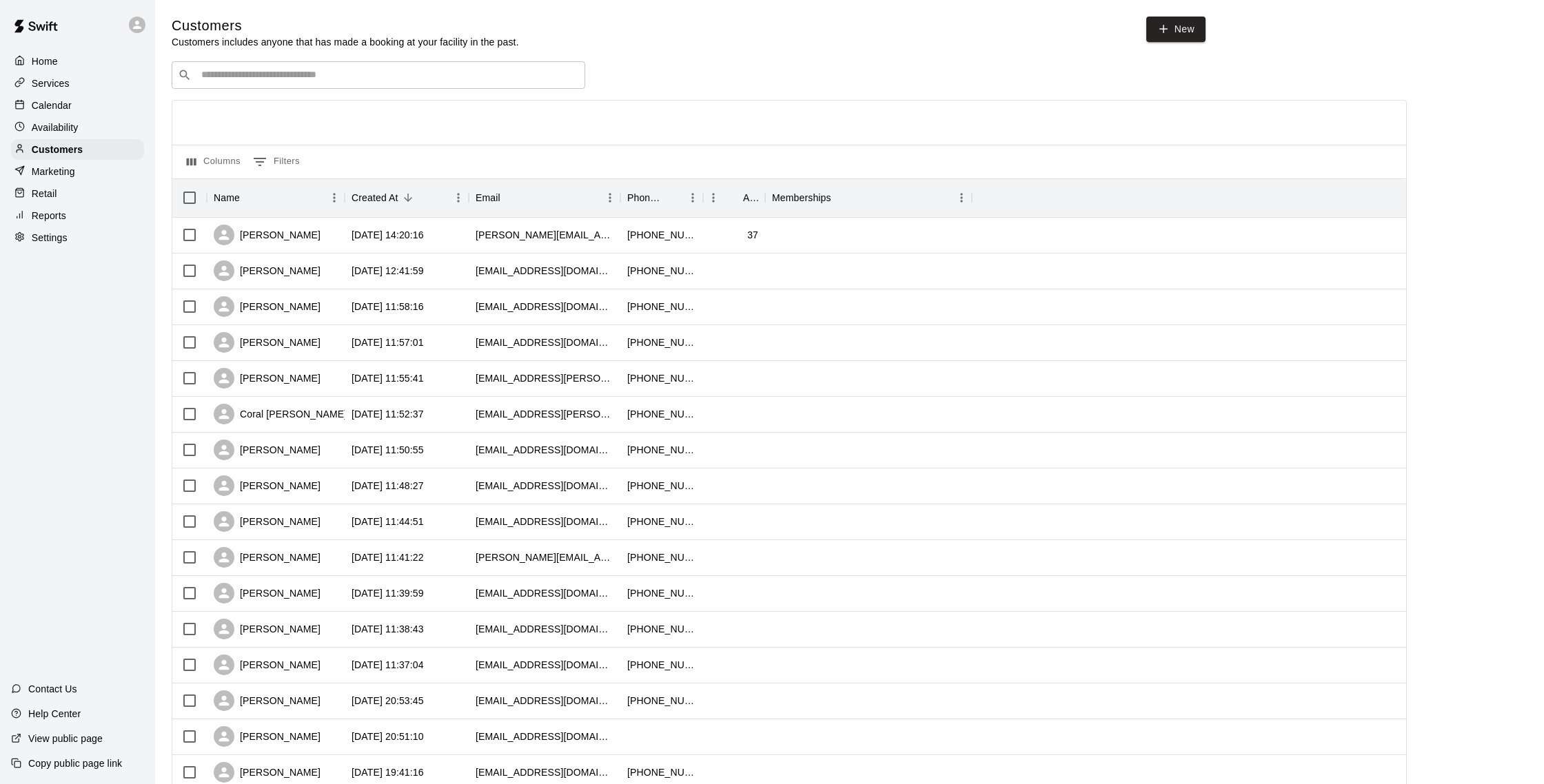
click at [228, 77] on input "Search customers by name or email" at bounding box center [388, 75] width 382 height 14
type input "*****"
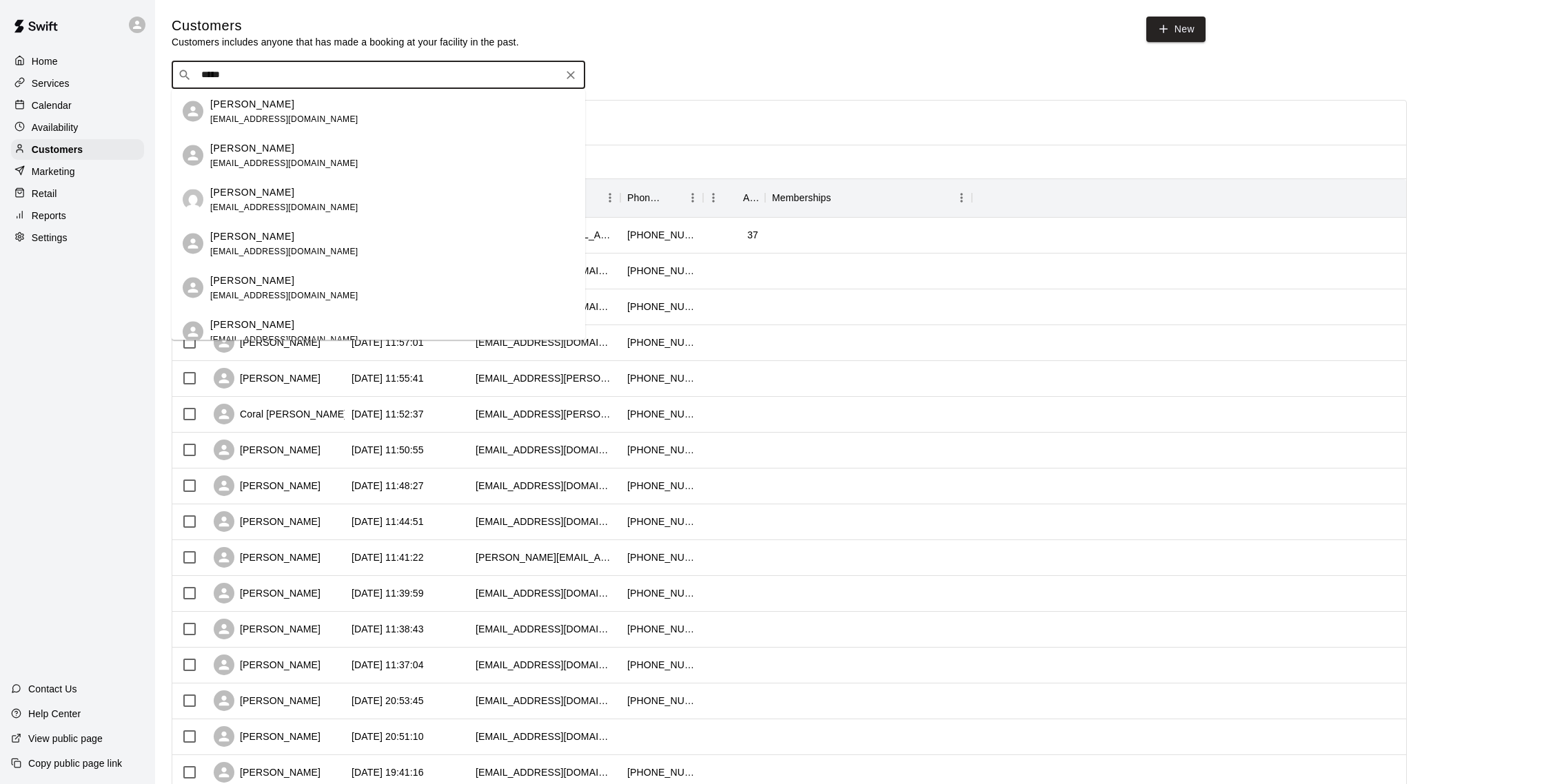
click at [345, 192] on div "[PERSON_NAME] [PERSON_NAME][EMAIL_ADDRESS][DOMAIN_NAME]" at bounding box center [392, 199] width 364 height 30
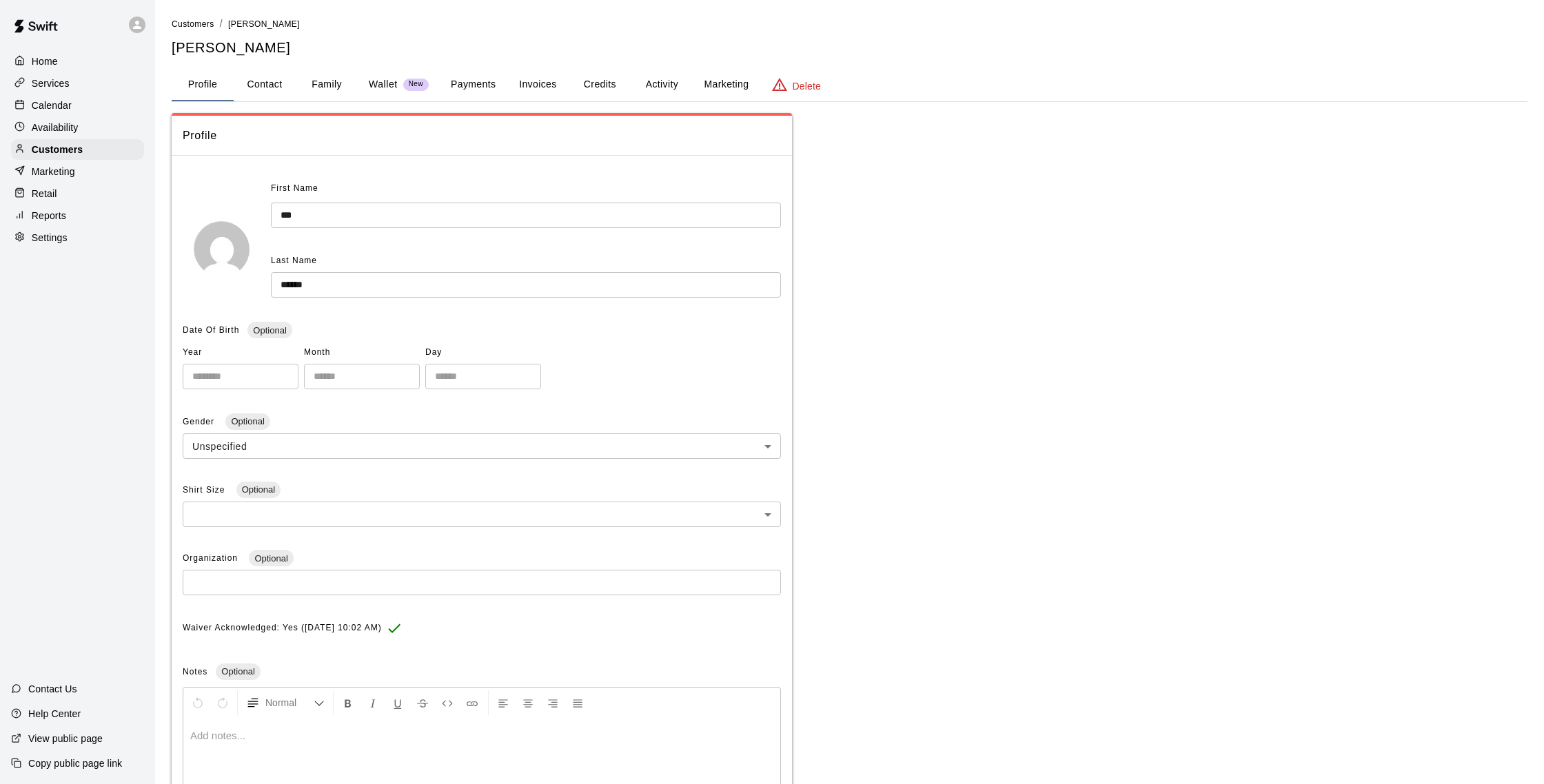
click at [653, 82] on button "Activity" at bounding box center [662, 84] width 62 height 33
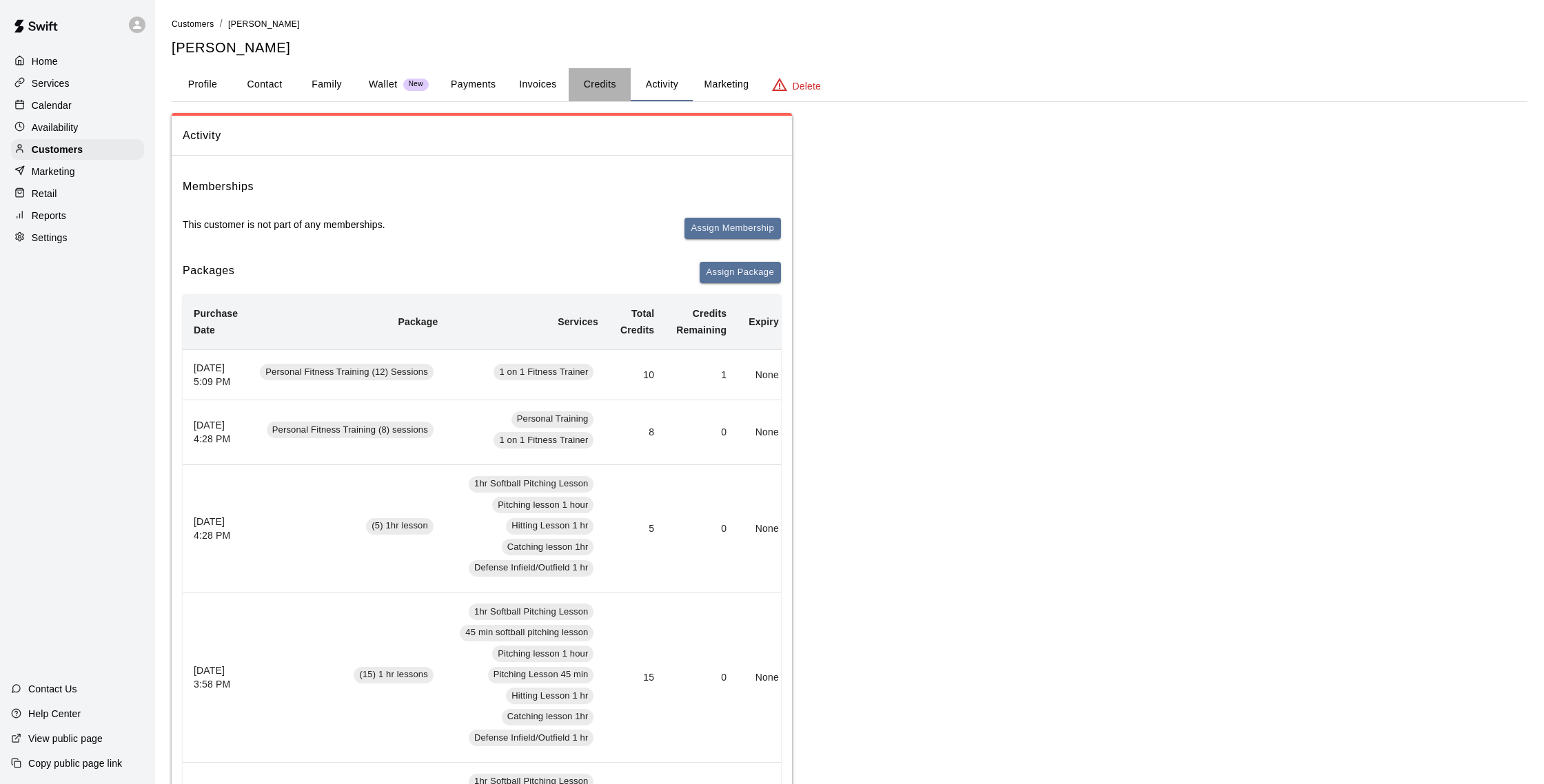
click at [607, 92] on button "Credits" at bounding box center [600, 84] width 62 height 33
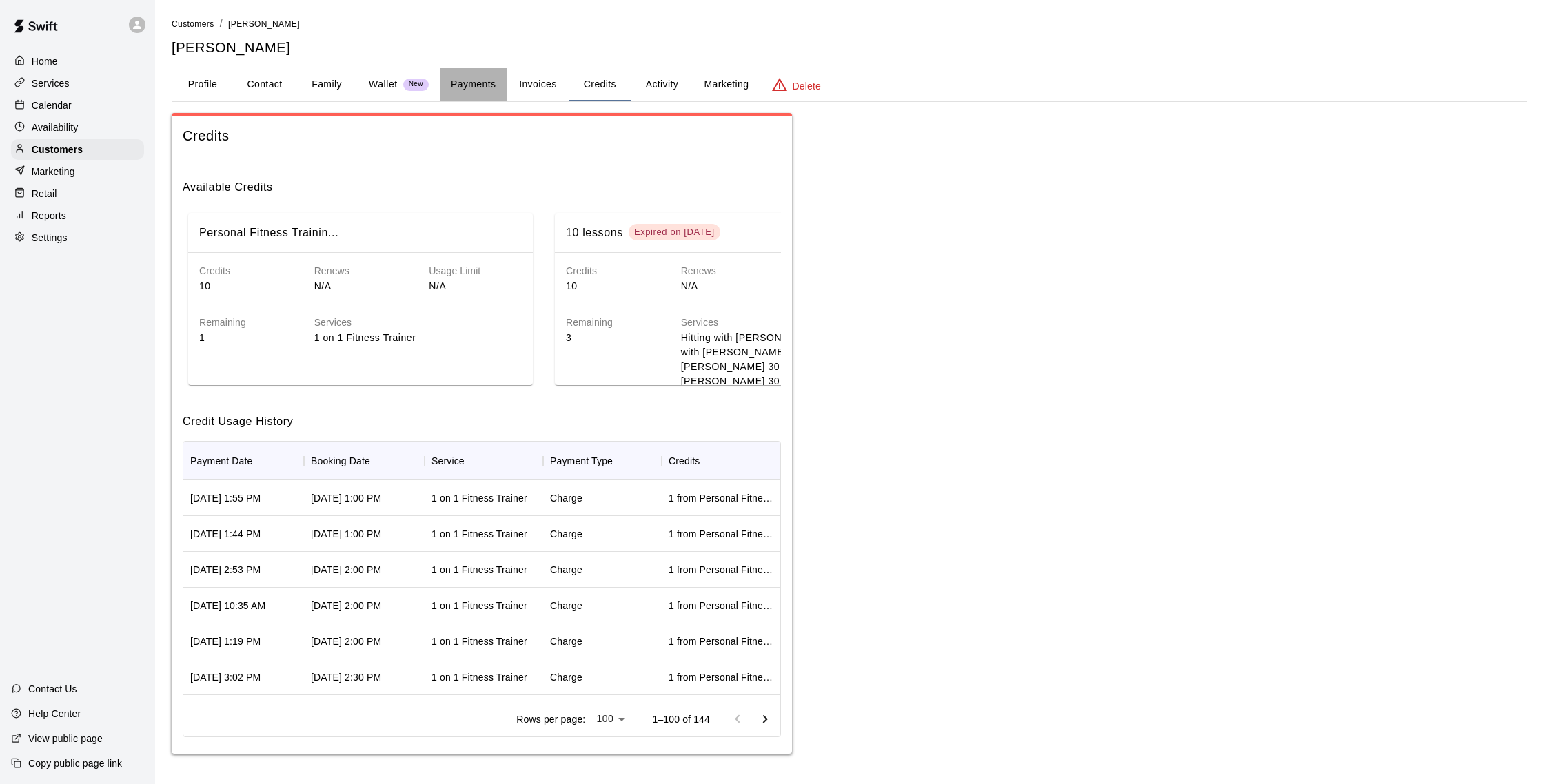
click at [498, 85] on button "Payments" at bounding box center [473, 84] width 67 height 33
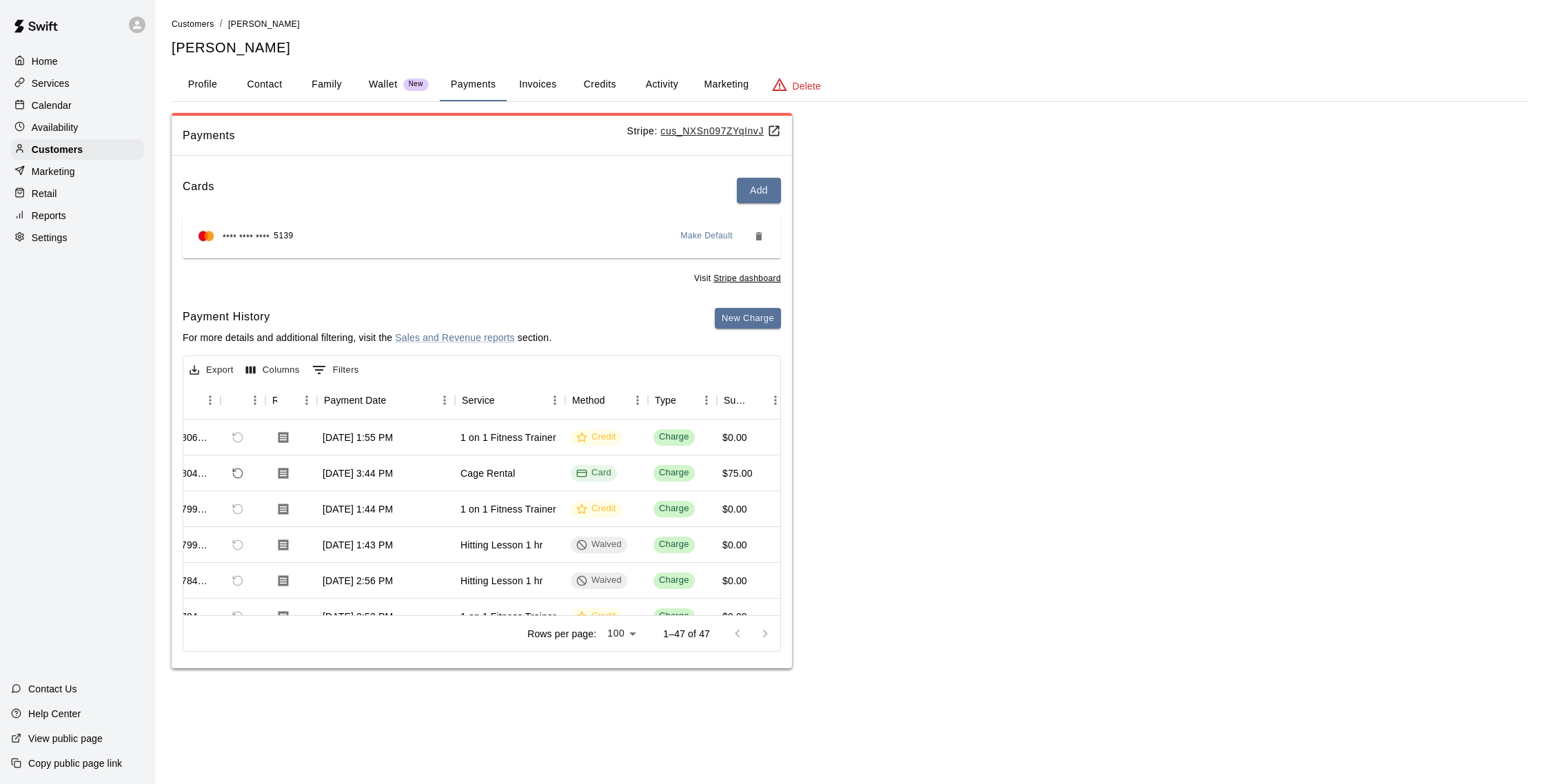
scroll to position [0, 42]
click at [748, 315] on button "New Charge" at bounding box center [747, 319] width 66 height 21
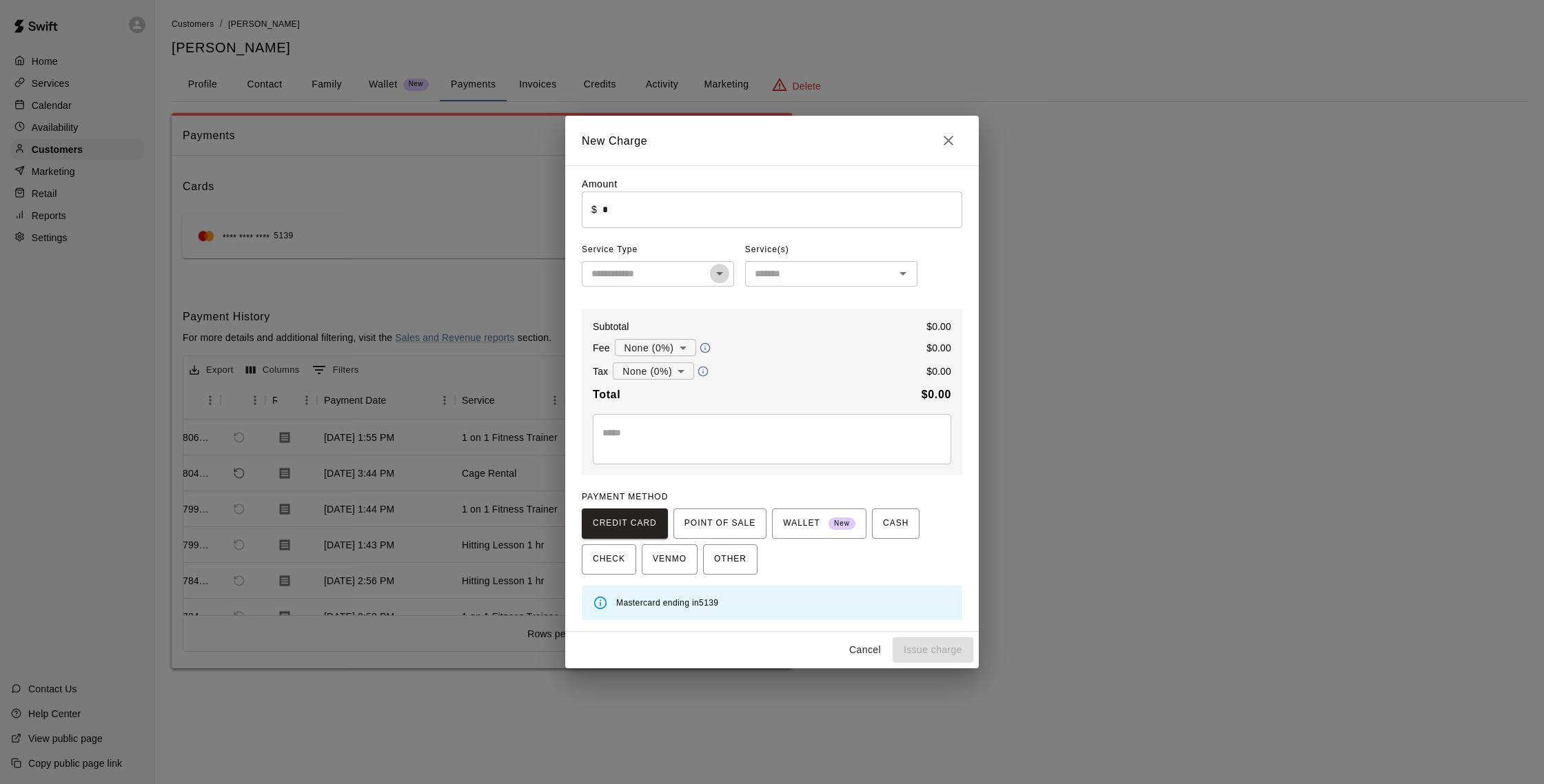
click at [719, 281] on icon "Open" at bounding box center [720, 274] width 17 height 17
click at [902, 153] on h2 "New Charge" at bounding box center [771, 140] width 413 height 50
click at [618, 208] on input "*" at bounding box center [782, 210] width 360 height 37
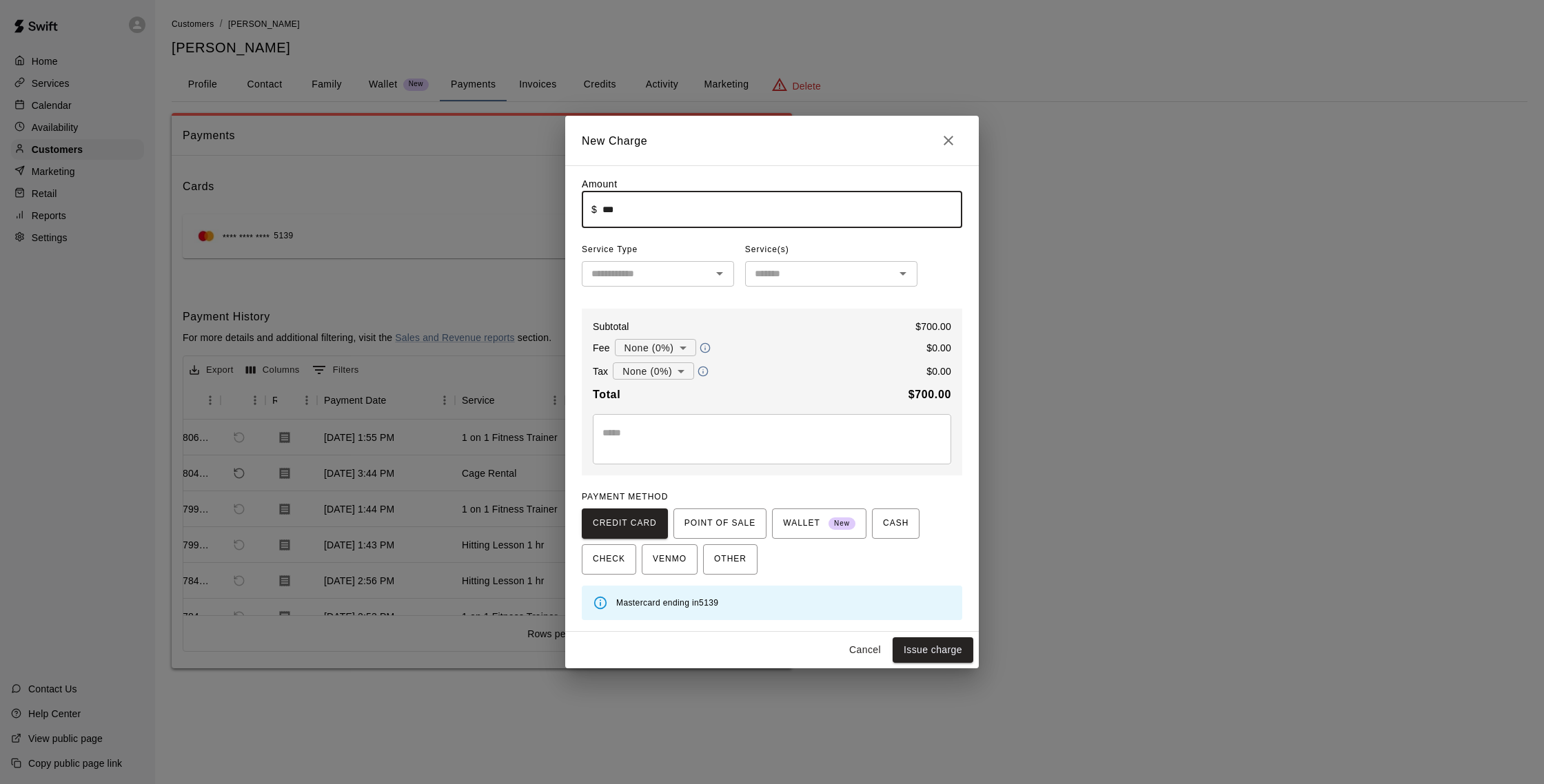
click at [641, 283] on div "​" at bounding box center [658, 274] width 153 height 25
type input "******"
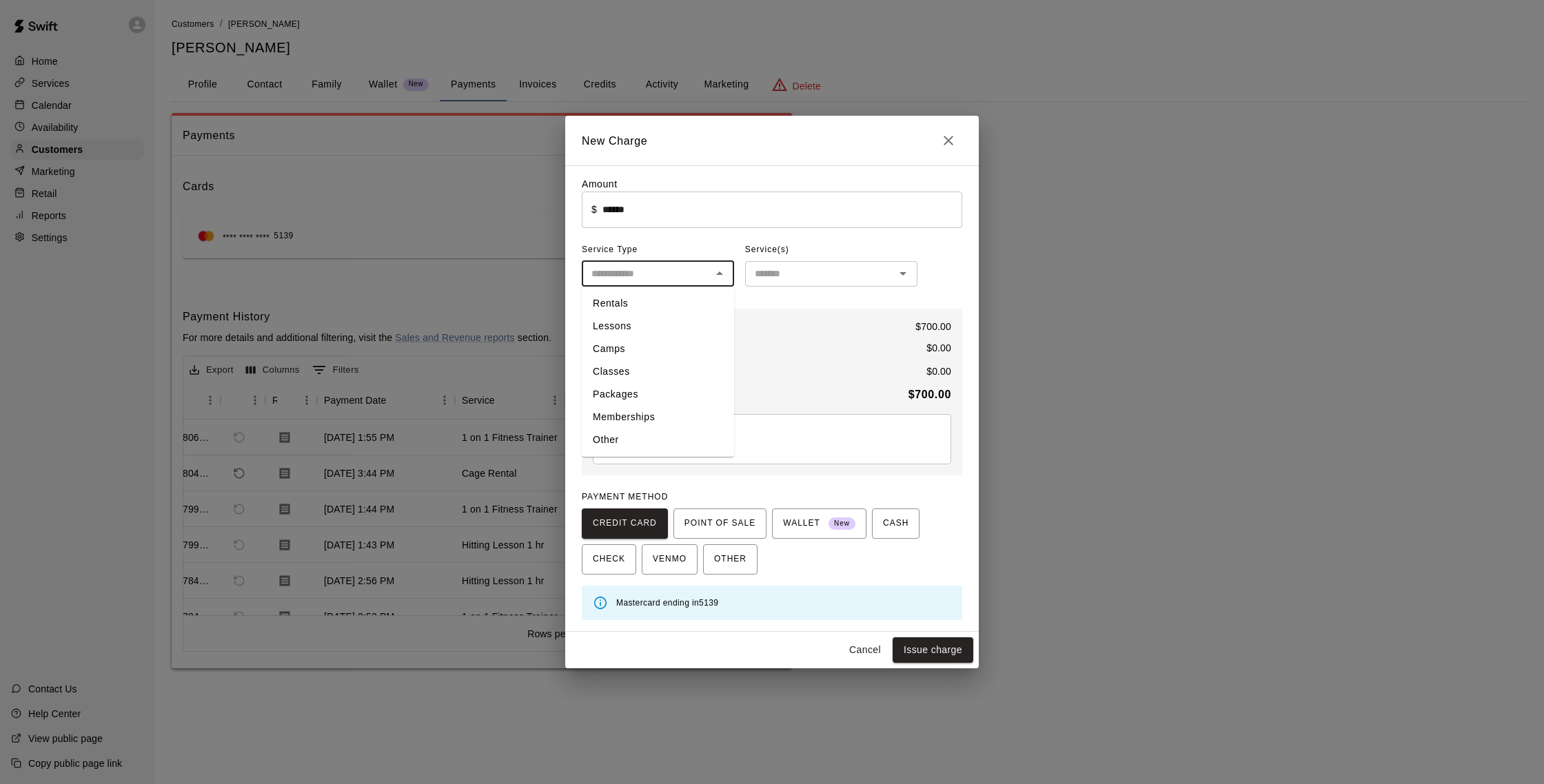
click at [628, 398] on li "Packages" at bounding box center [658, 395] width 153 height 23
type input "********"
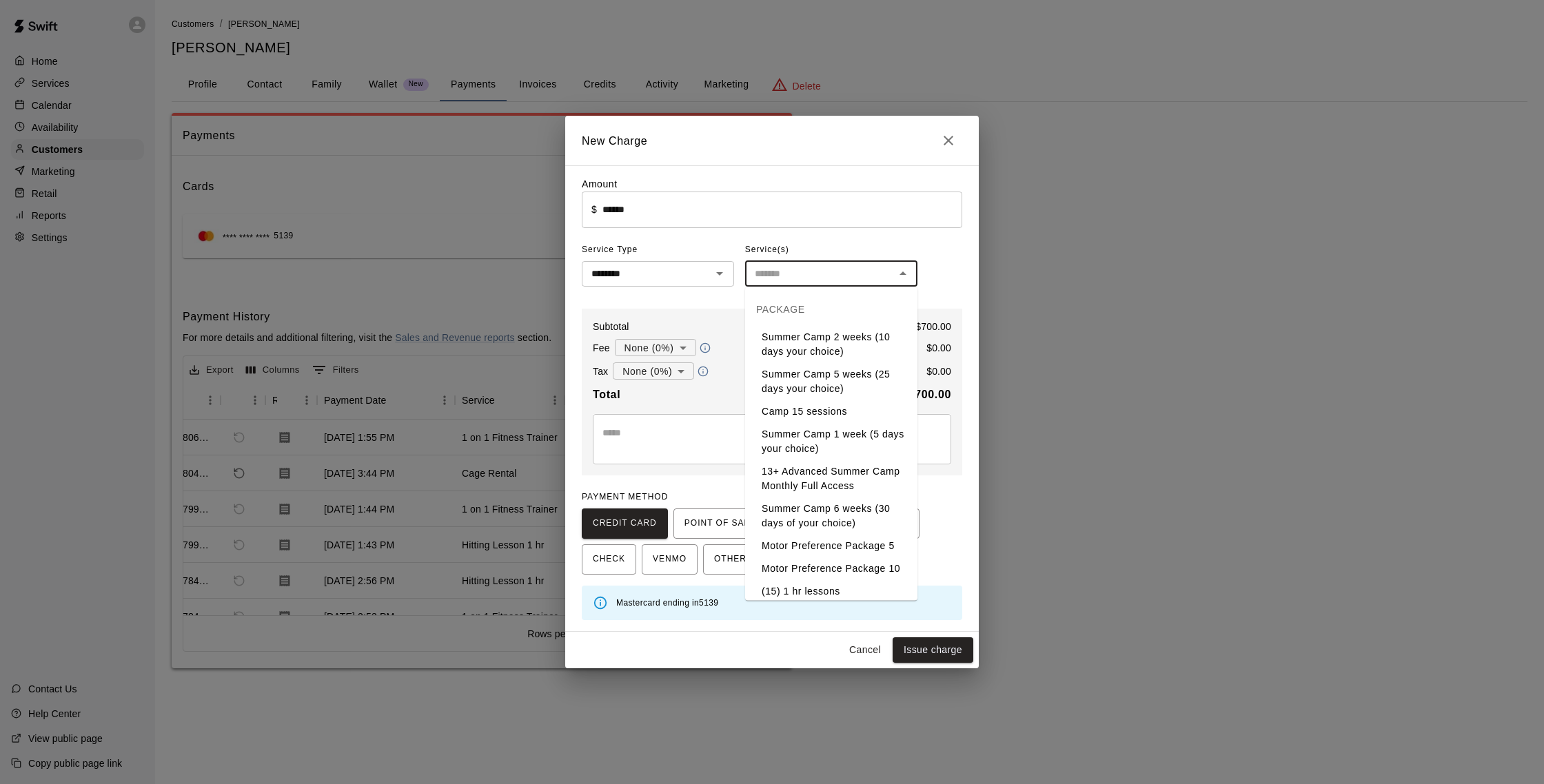
click at [760, 277] on input "text" at bounding box center [820, 274] width 141 height 17
click at [803, 462] on li "Personal Fitness Training (12) Sessions" at bounding box center [831, 471] width 172 height 38
type input "**********"
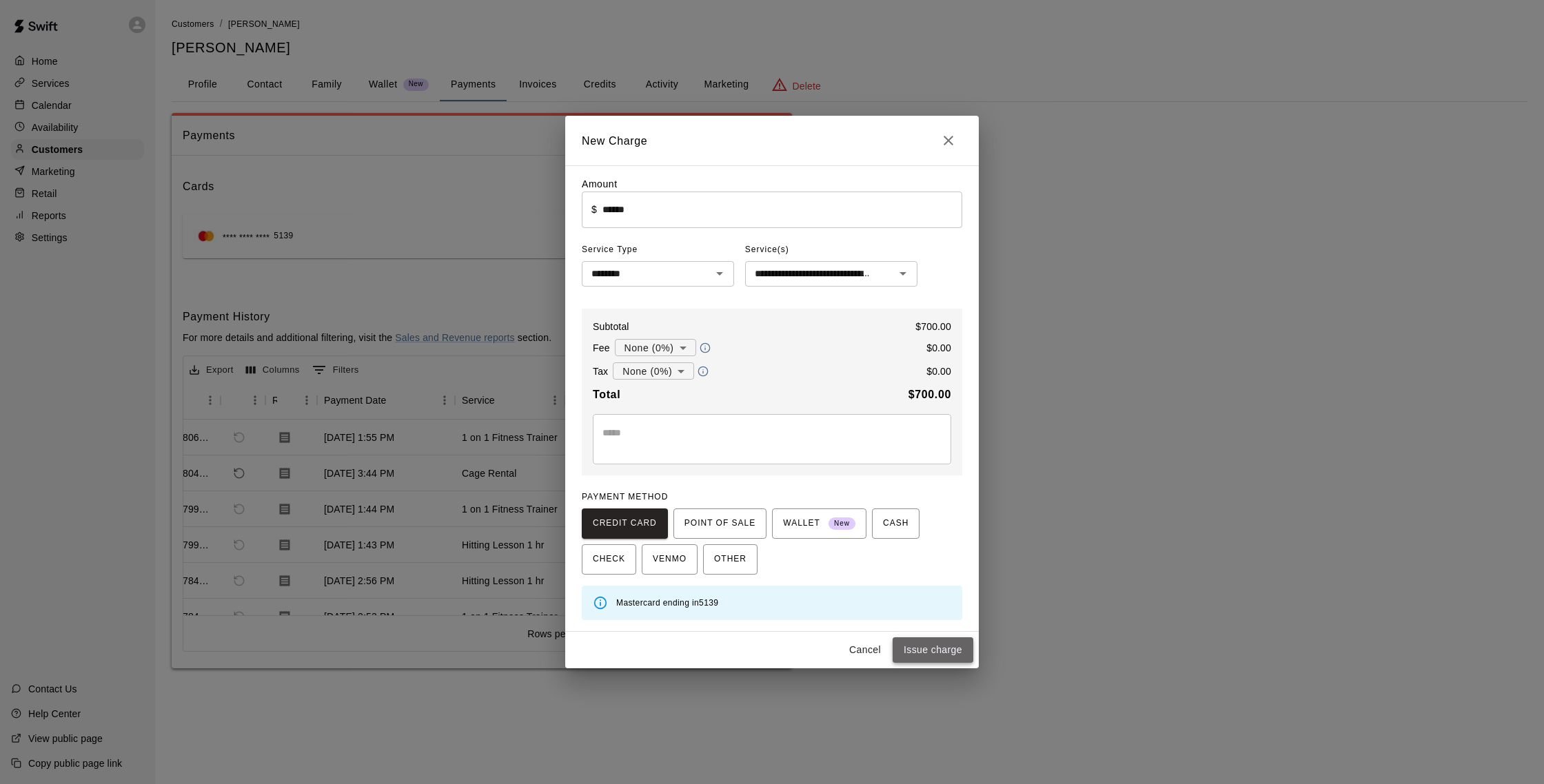
click at [935, 642] on button "Issue charge" at bounding box center [932, 650] width 80 height 25
type input "*"
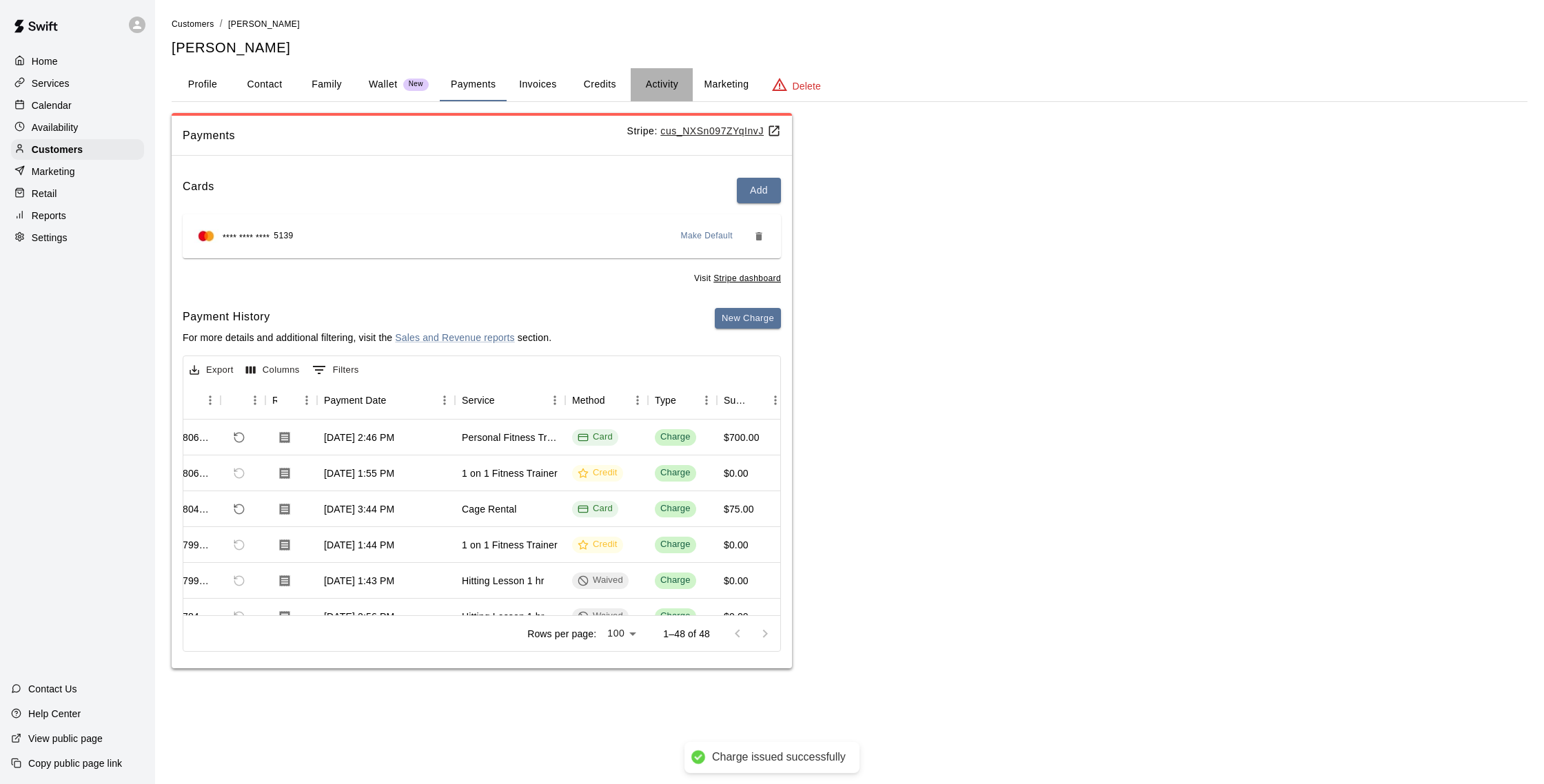
click at [659, 84] on button "Activity" at bounding box center [662, 84] width 62 height 33
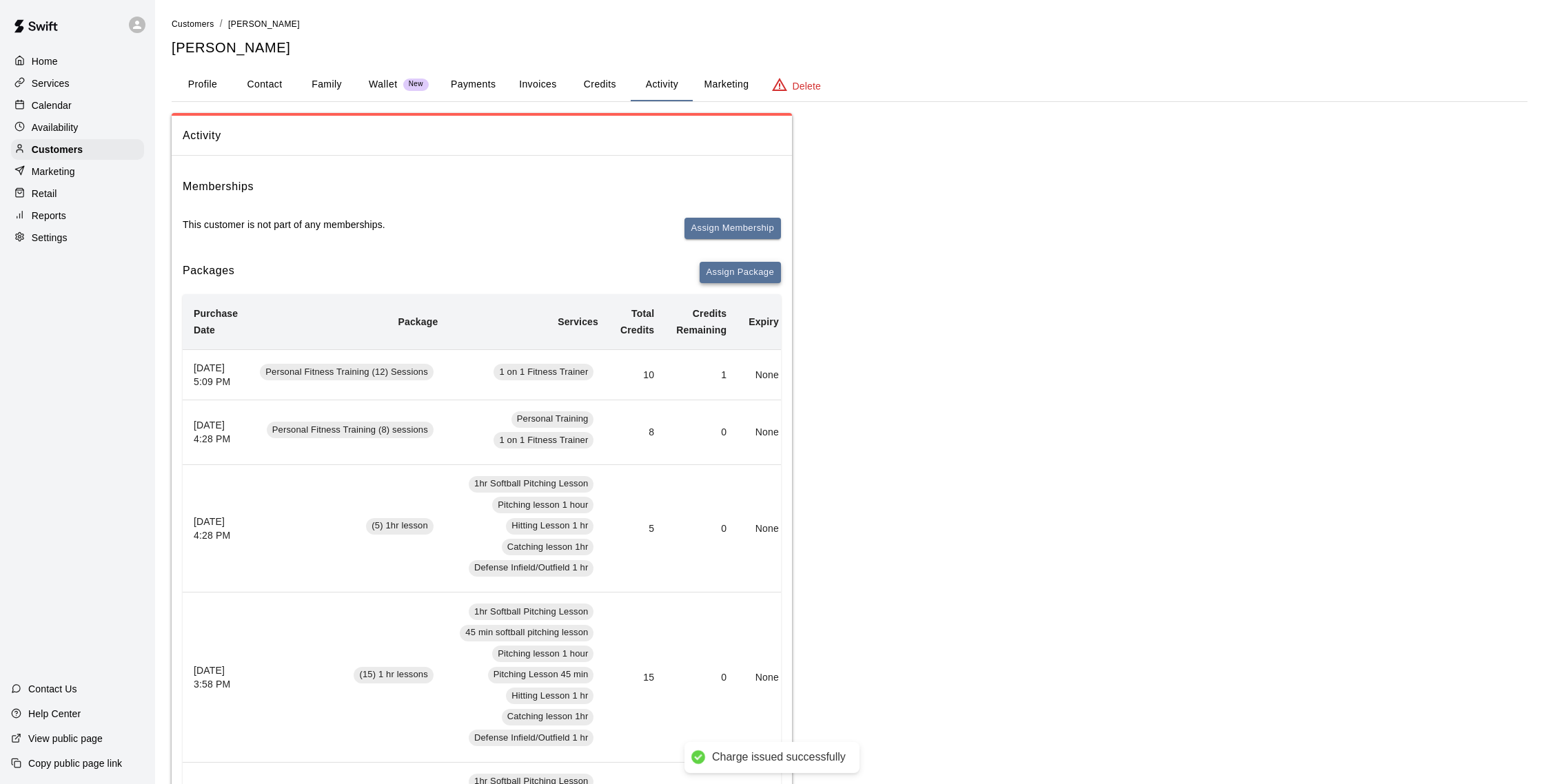
click at [724, 280] on button "Assign Package" at bounding box center [741, 273] width 81 height 21
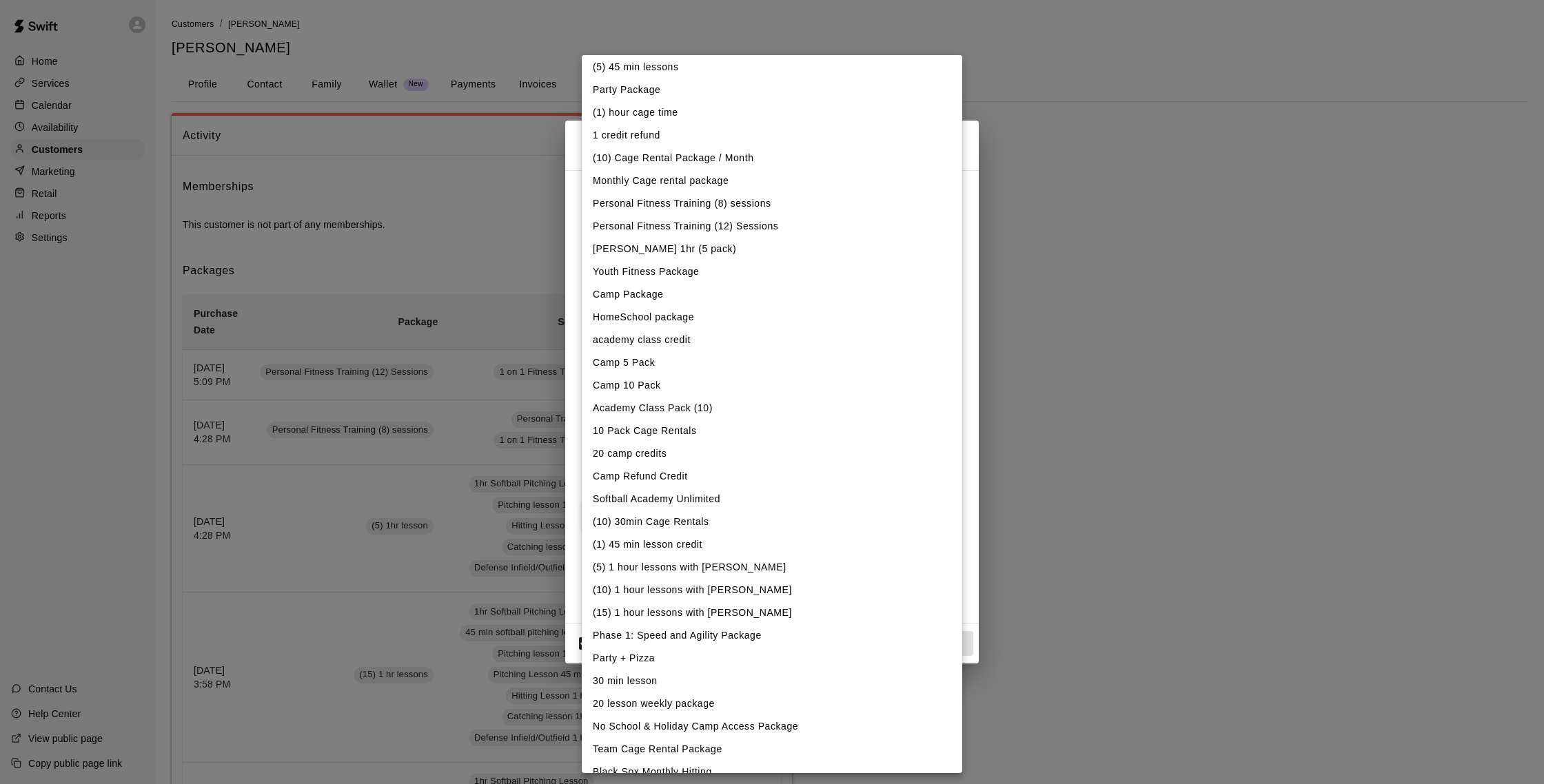
scroll to position [271, 0]
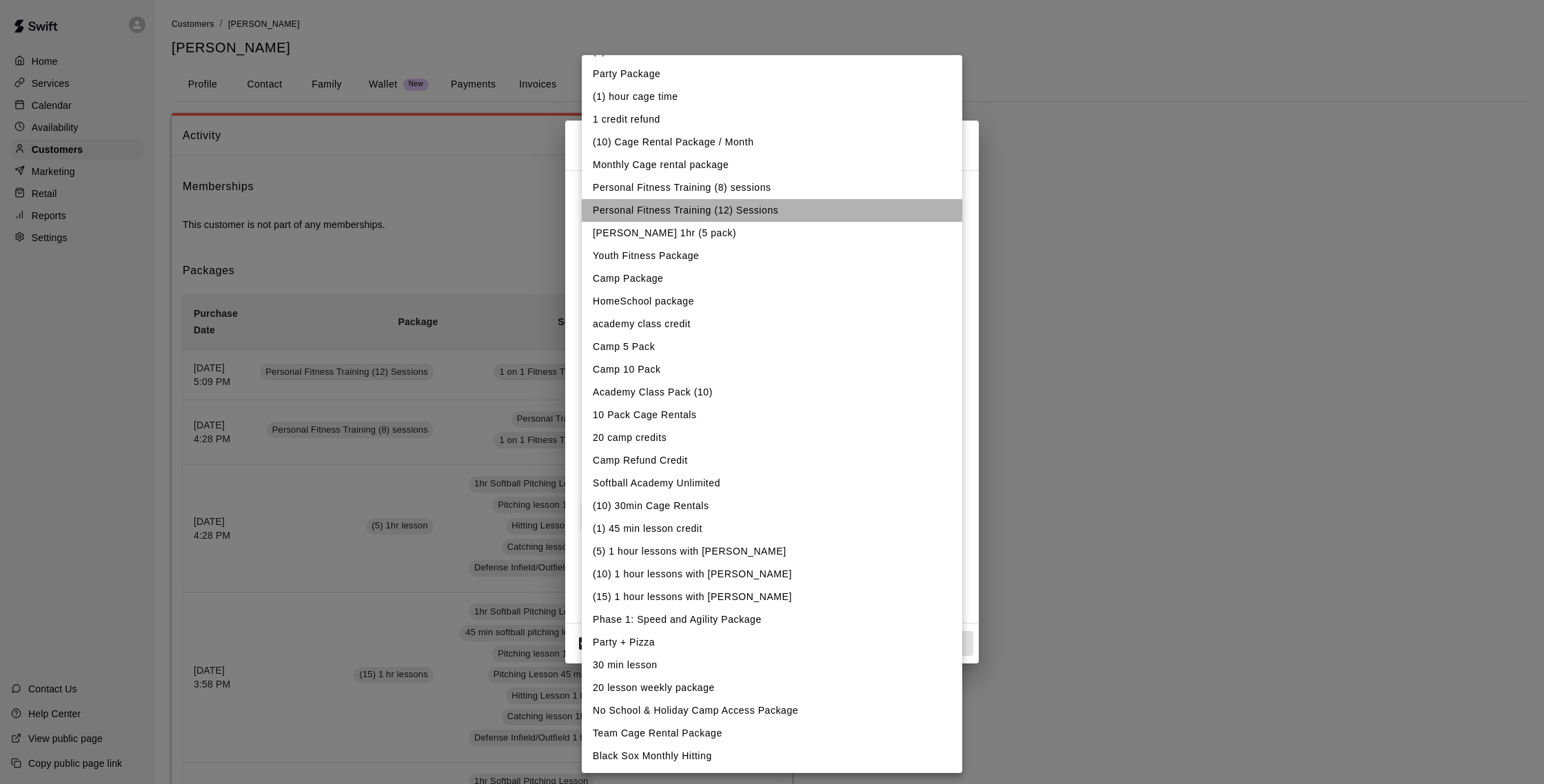
click at [743, 214] on li "Personal Fitness Training (12) Sessions" at bounding box center [772, 211] width 380 height 23
type input "**********"
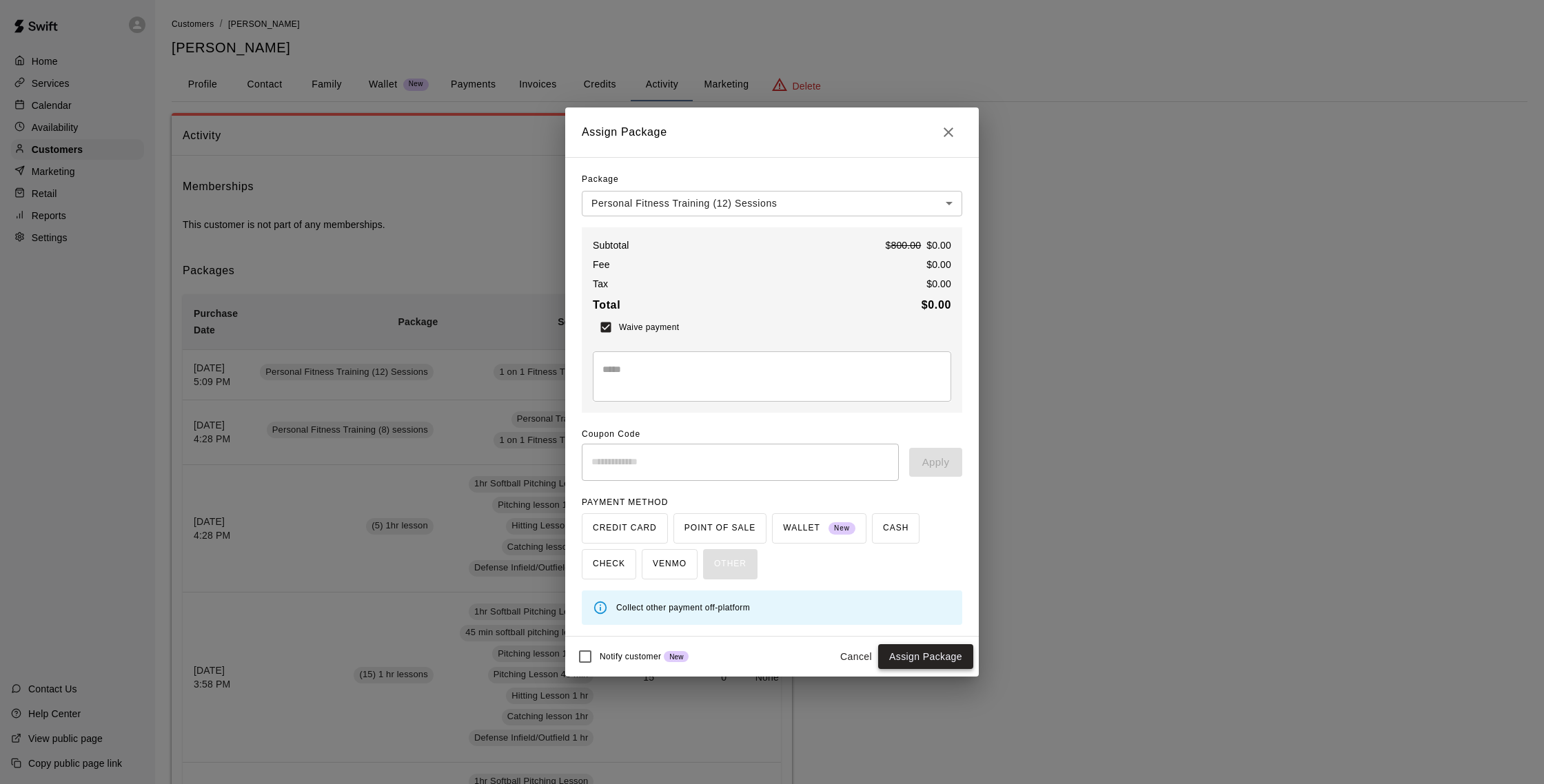
click at [926, 659] on button "Assign Package" at bounding box center [925, 657] width 95 height 25
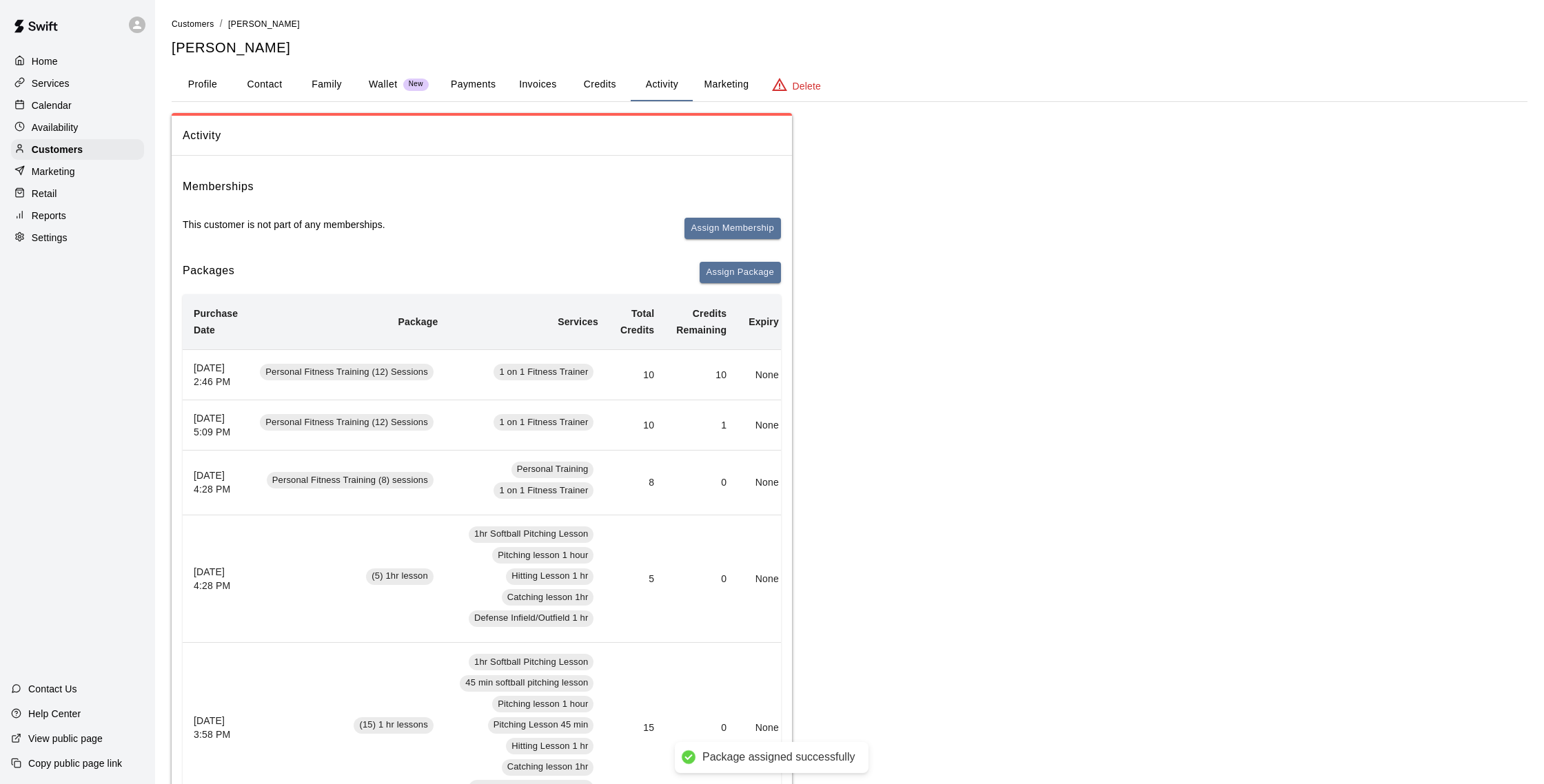
click at [61, 101] on p "Calendar" at bounding box center [51, 106] width 40 height 14
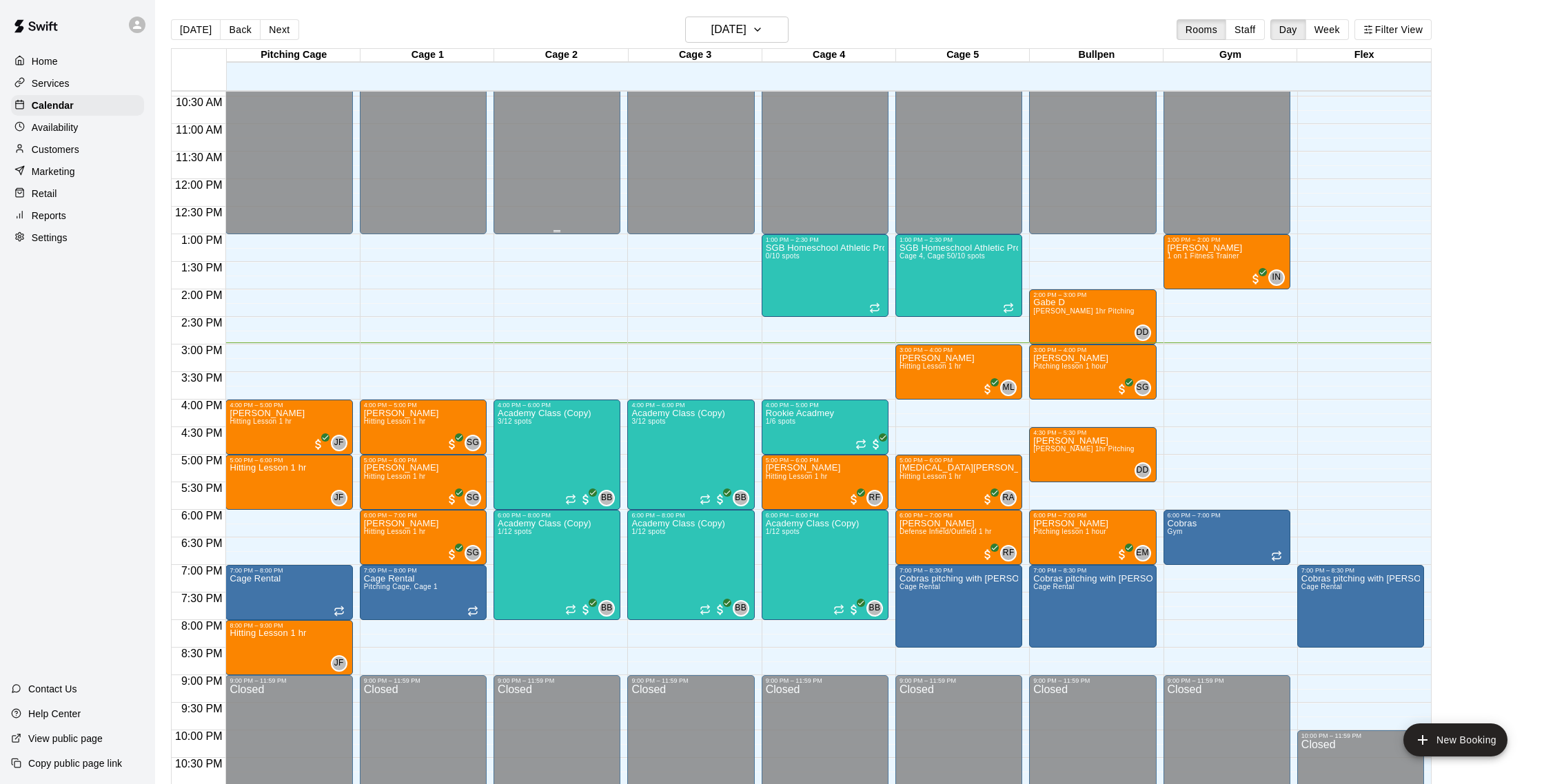
scroll to position [569, 0]
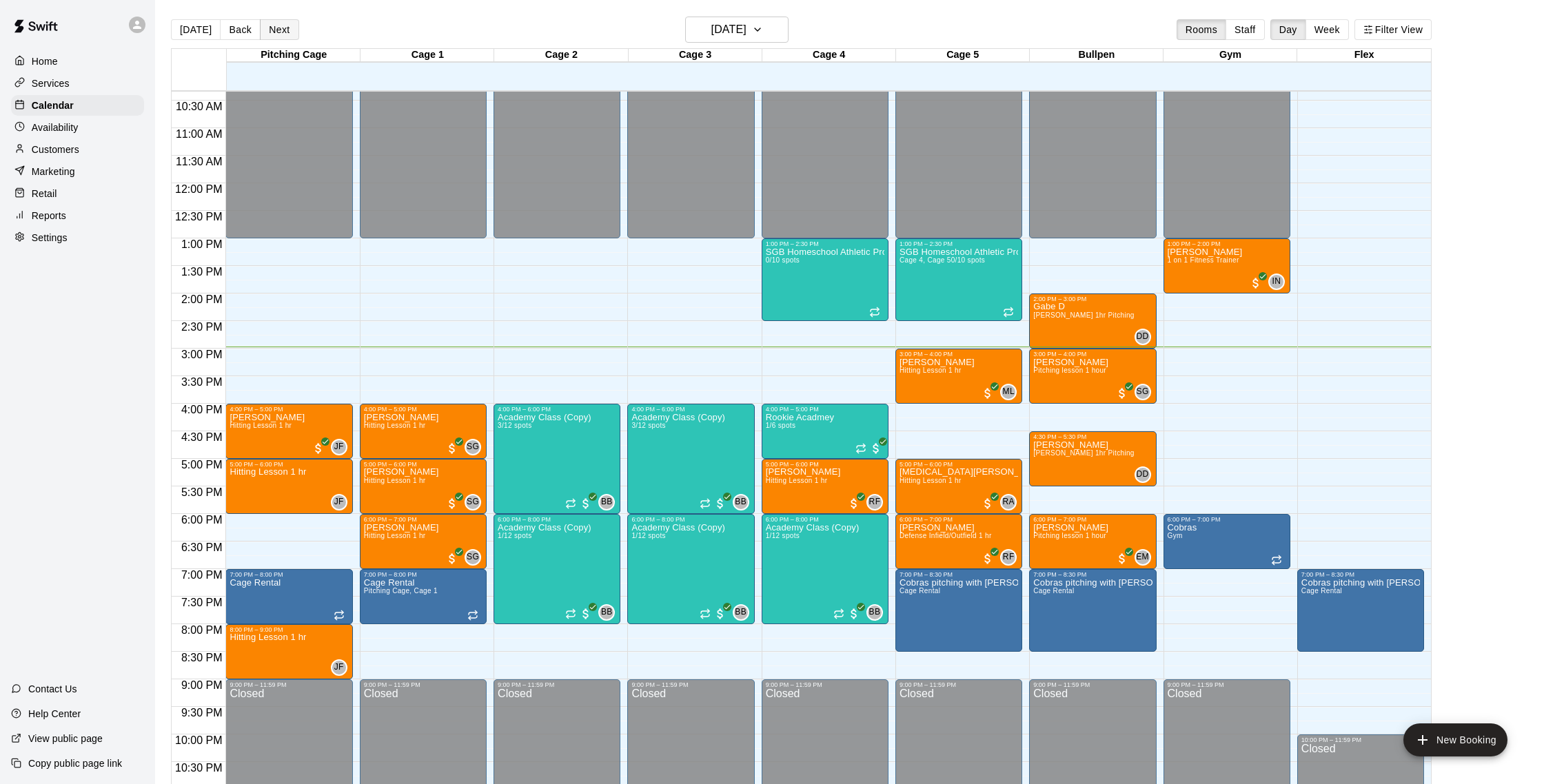
click at [283, 24] on button "Next" at bounding box center [279, 29] width 38 height 21
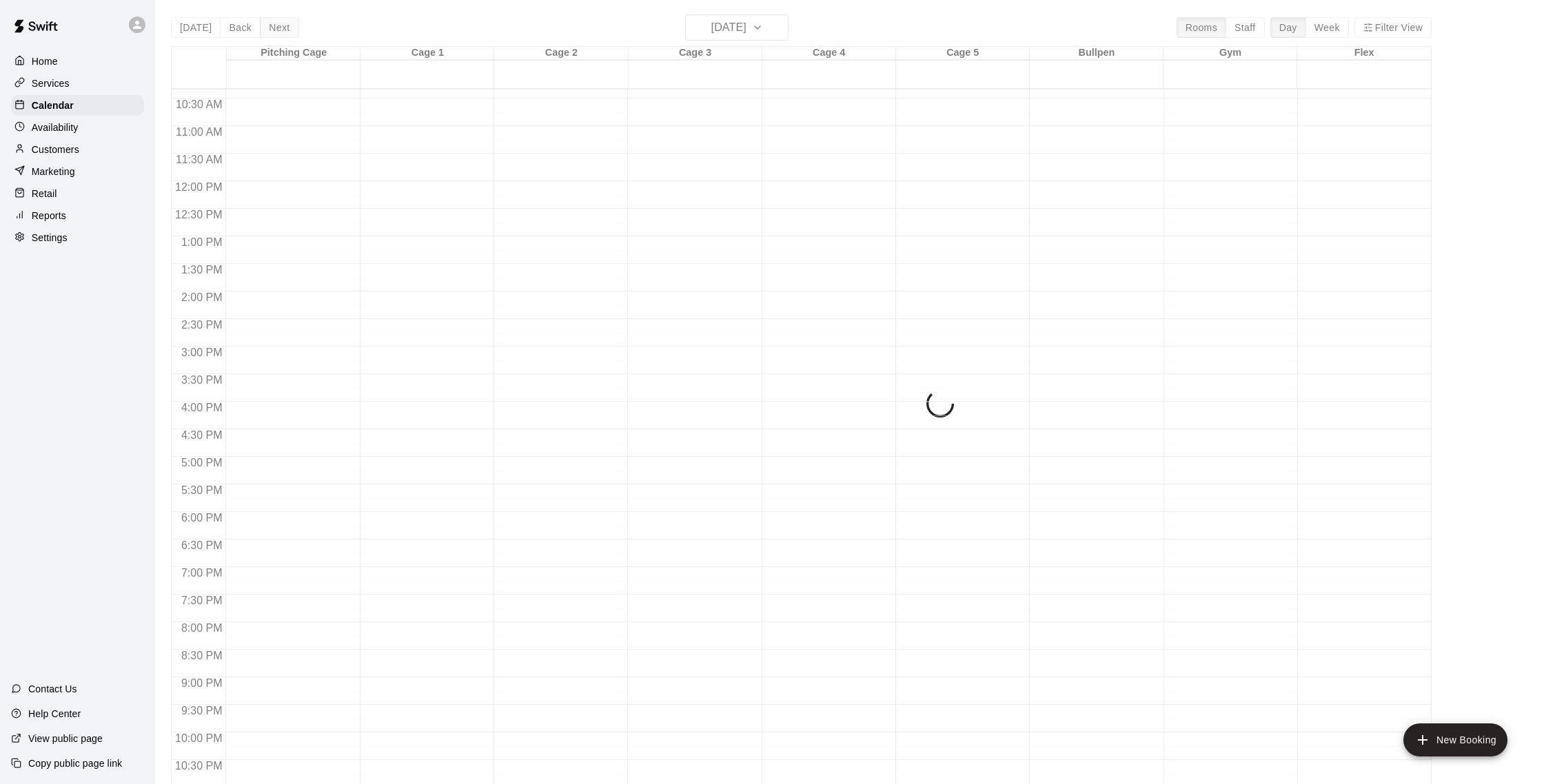
click at [283, 24] on div "[DATE] Back [DATE][DATE] Rooms Staff Day Week Filter View Pitching Cage 10 Wed …" at bounding box center [801, 406] width 1260 height 784
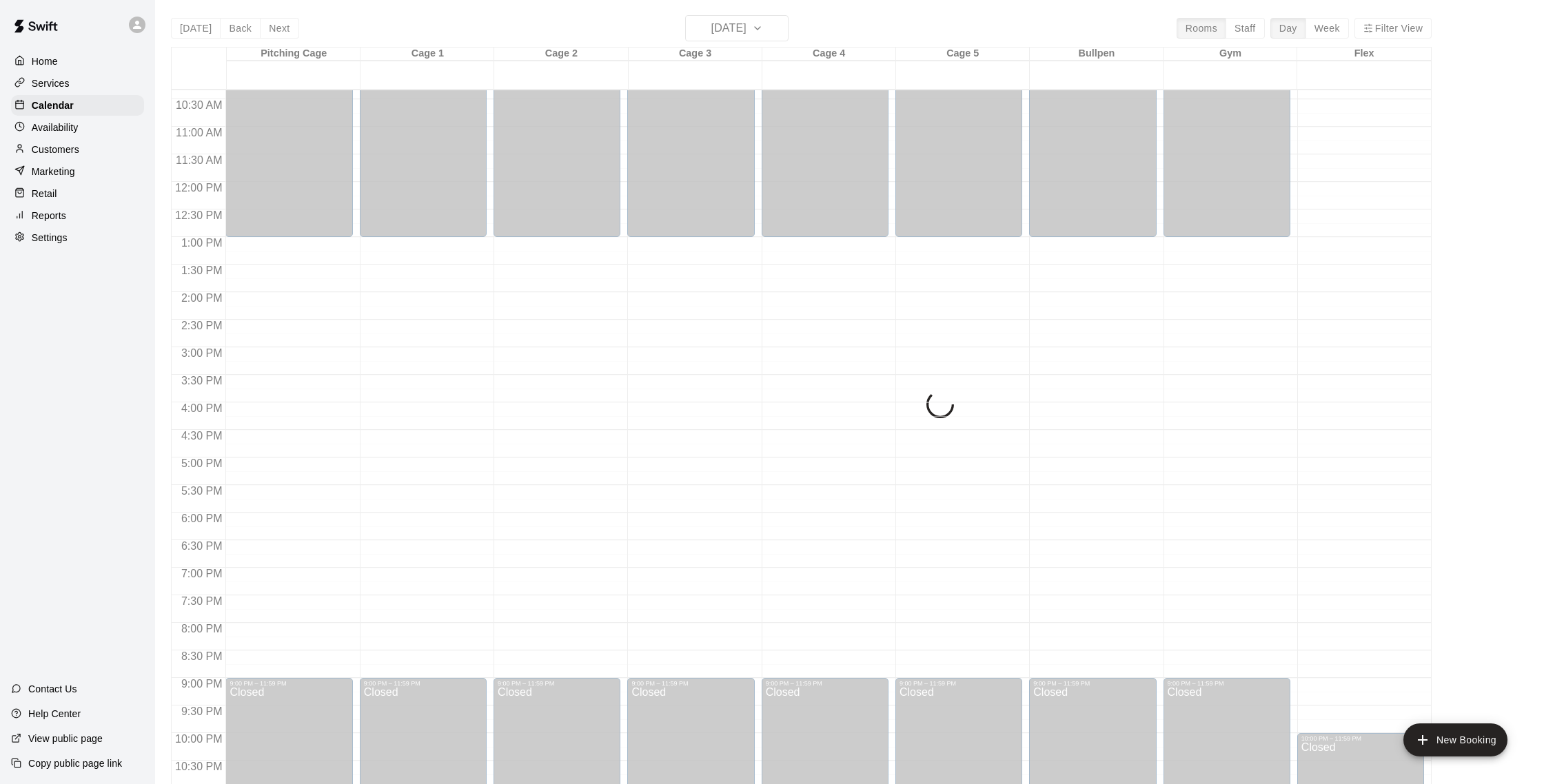
click at [278, 31] on div "[DATE] Back [DATE][DATE] Rooms Staff Day Week Filter View Pitching Cage 10 Wed …" at bounding box center [801, 407] width 1260 height 784
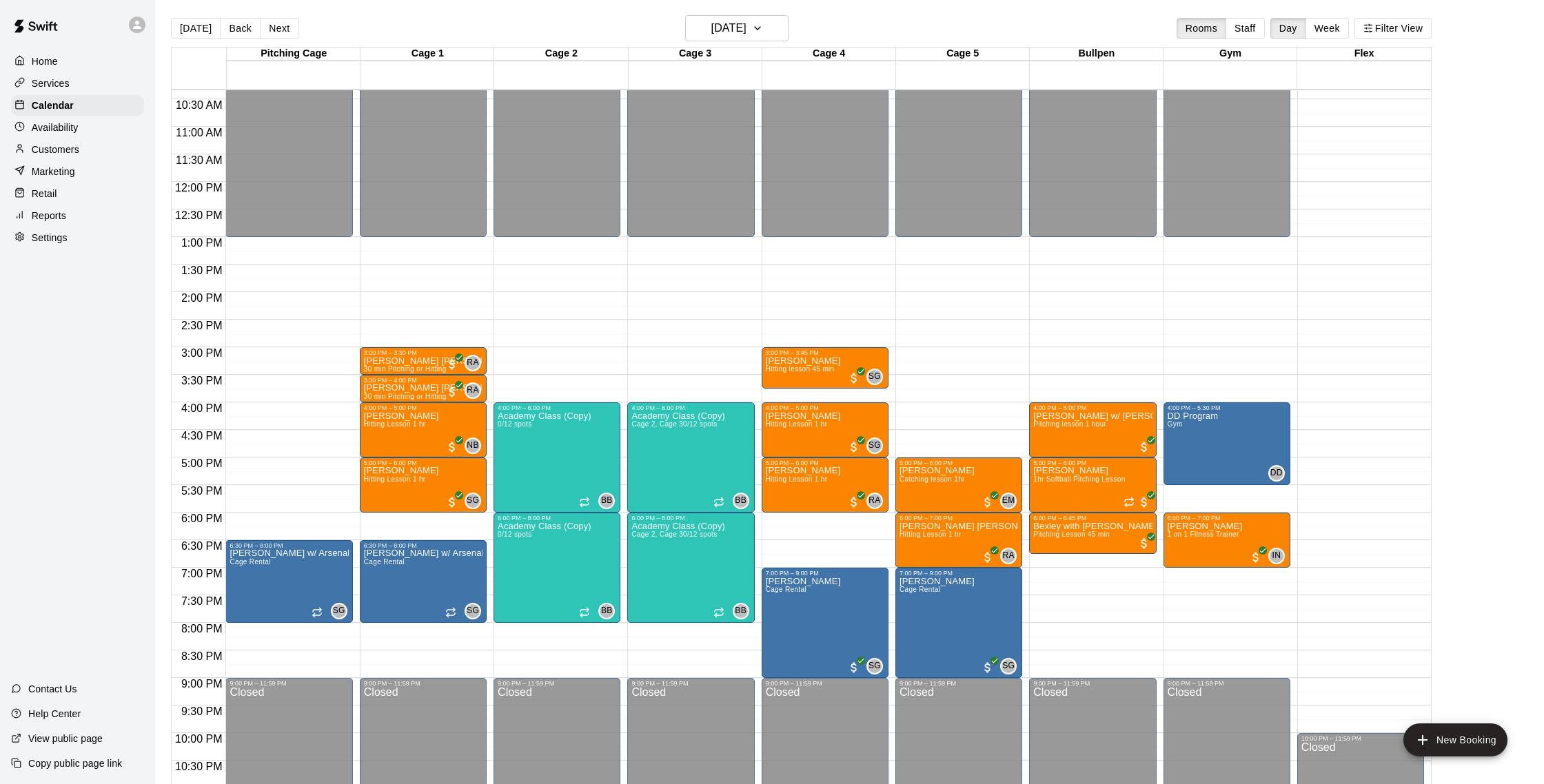
click at [278, 31] on button "Next" at bounding box center [279, 28] width 38 height 21
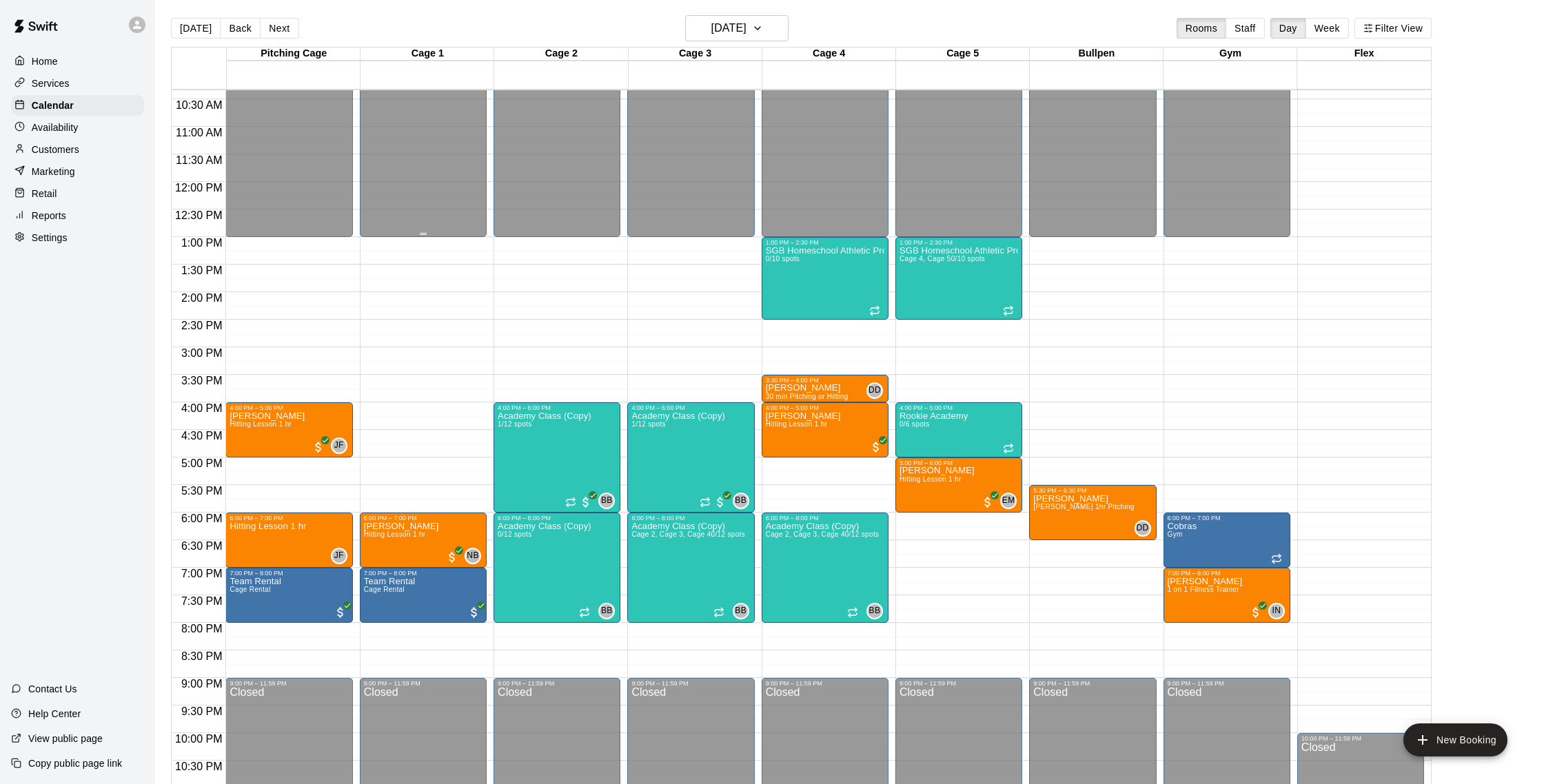
scroll to position [0, 0]
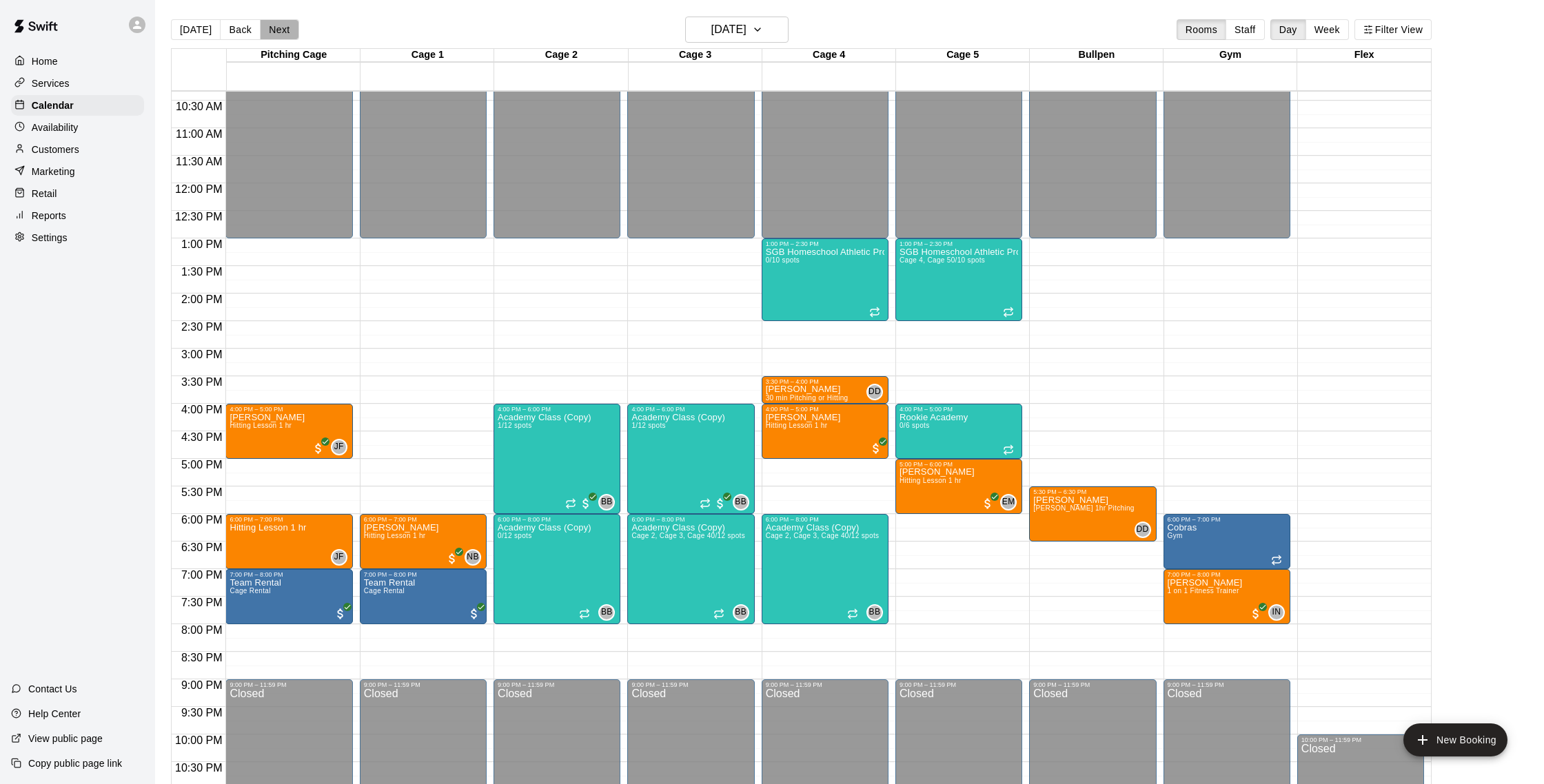
click at [276, 30] on button "Next" at bounding box center [279, 29] width 38 height 21
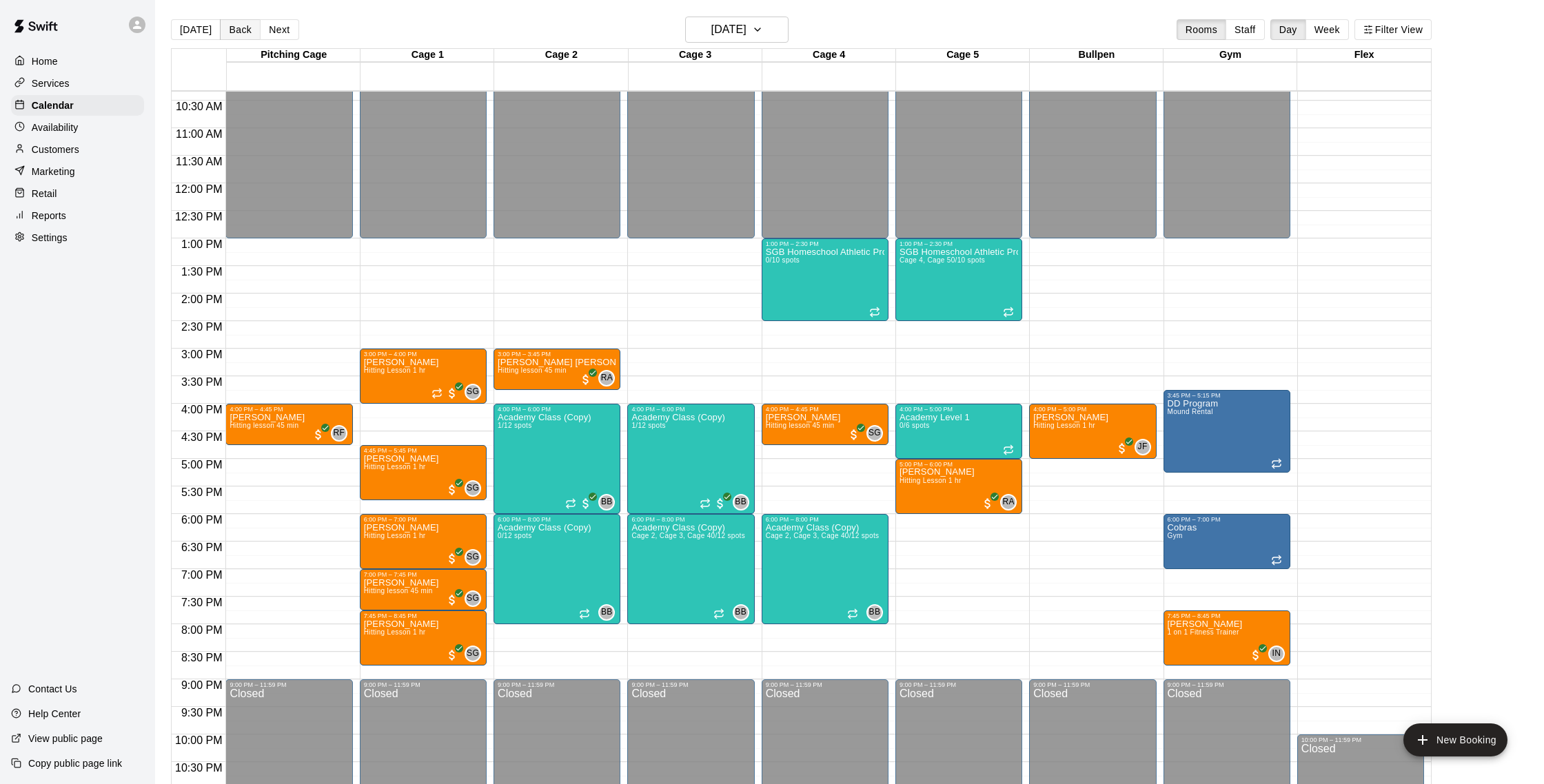
scroll to position [22, 0]
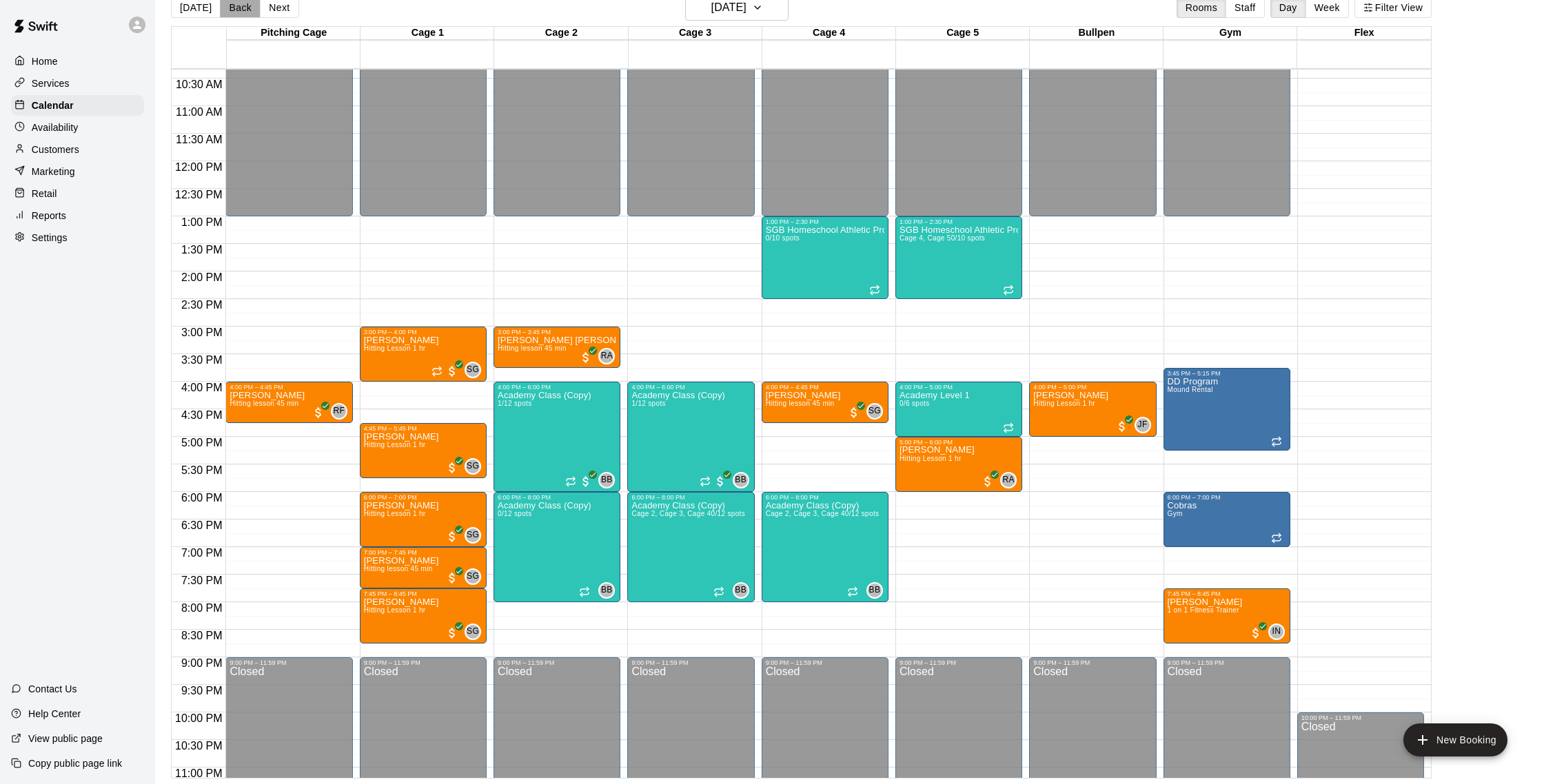
click at [237, 14] on button "Back" at bounding box center [240, 7] width 41 height 21
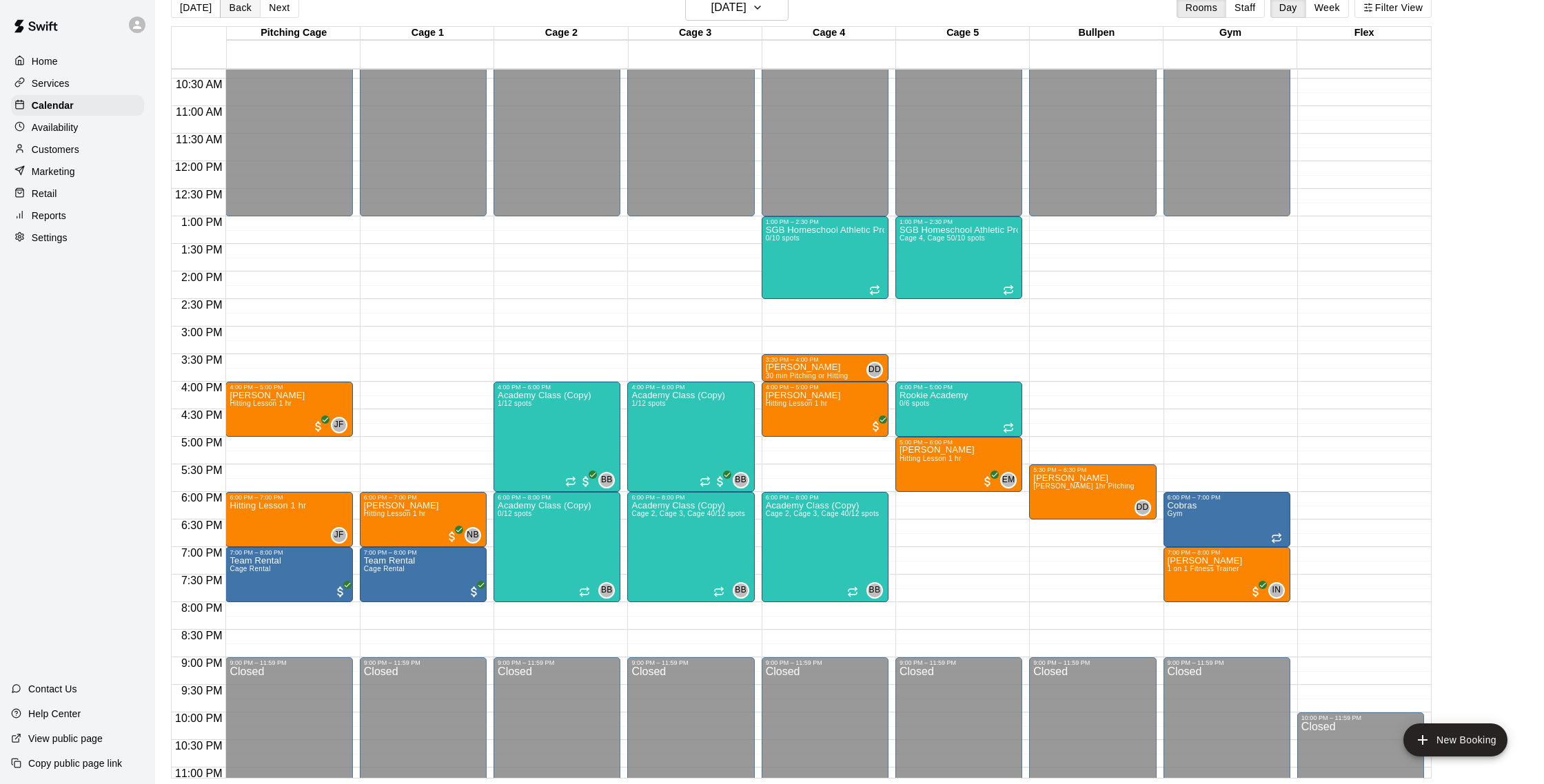
click at [237, 14] on button "Back" at bounding box center [240, 7] width 41 height 21
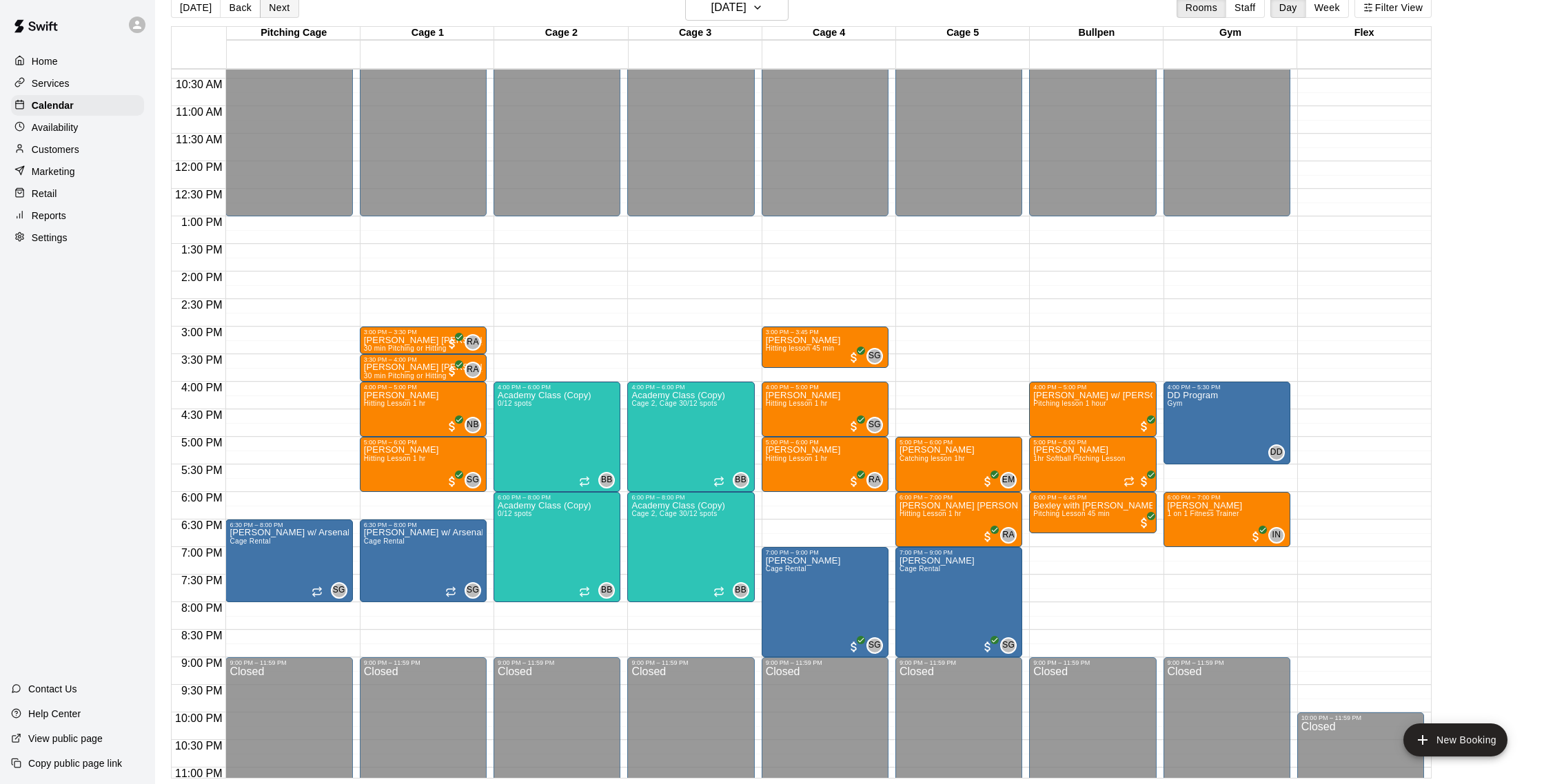
click at [276, 7] on button "Next" at bounding box center [279, 7] width 38 height 21
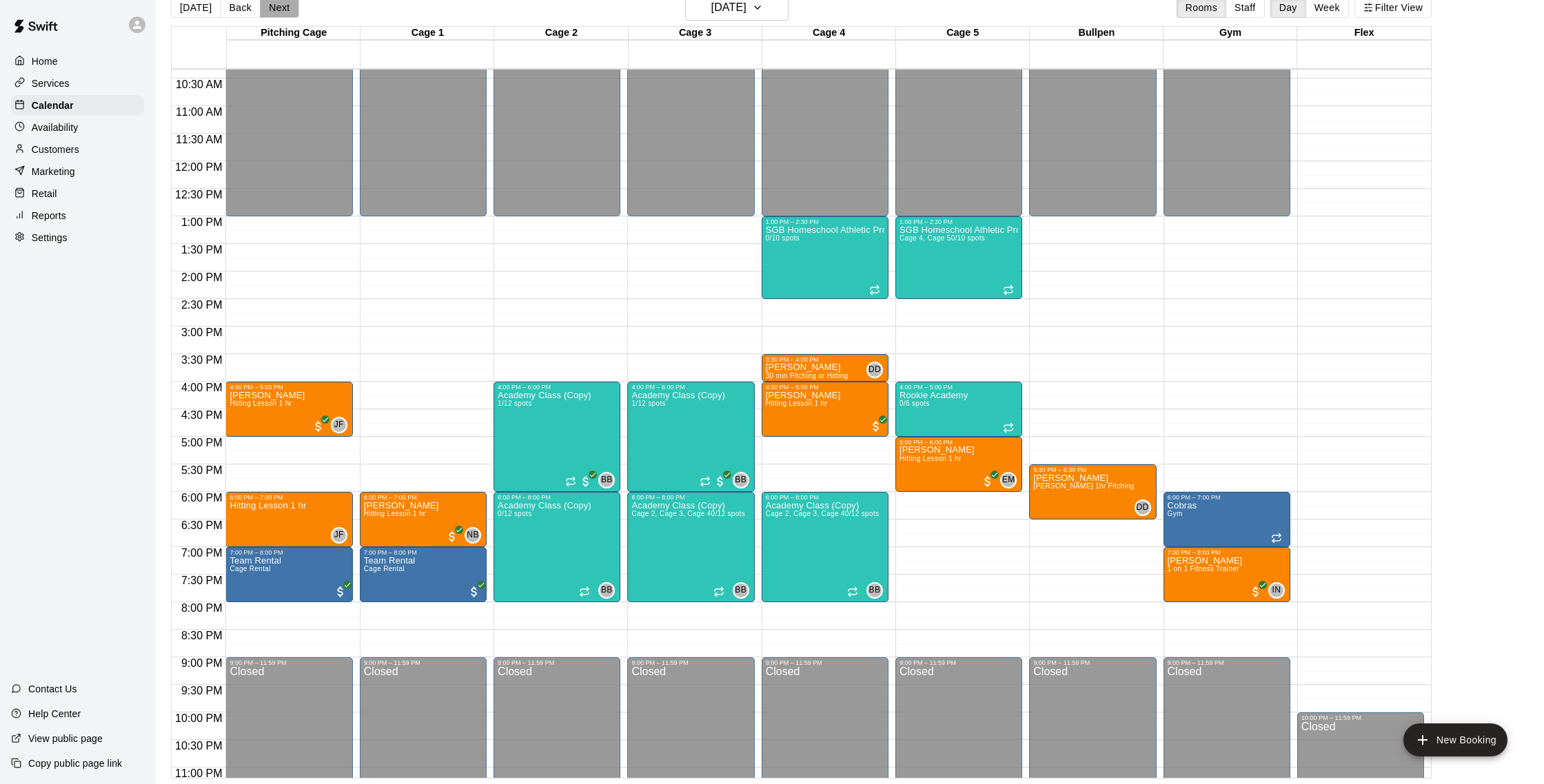
click at [276, 7] on button "Next" at bounding box center [279, 7] width 38 height 21
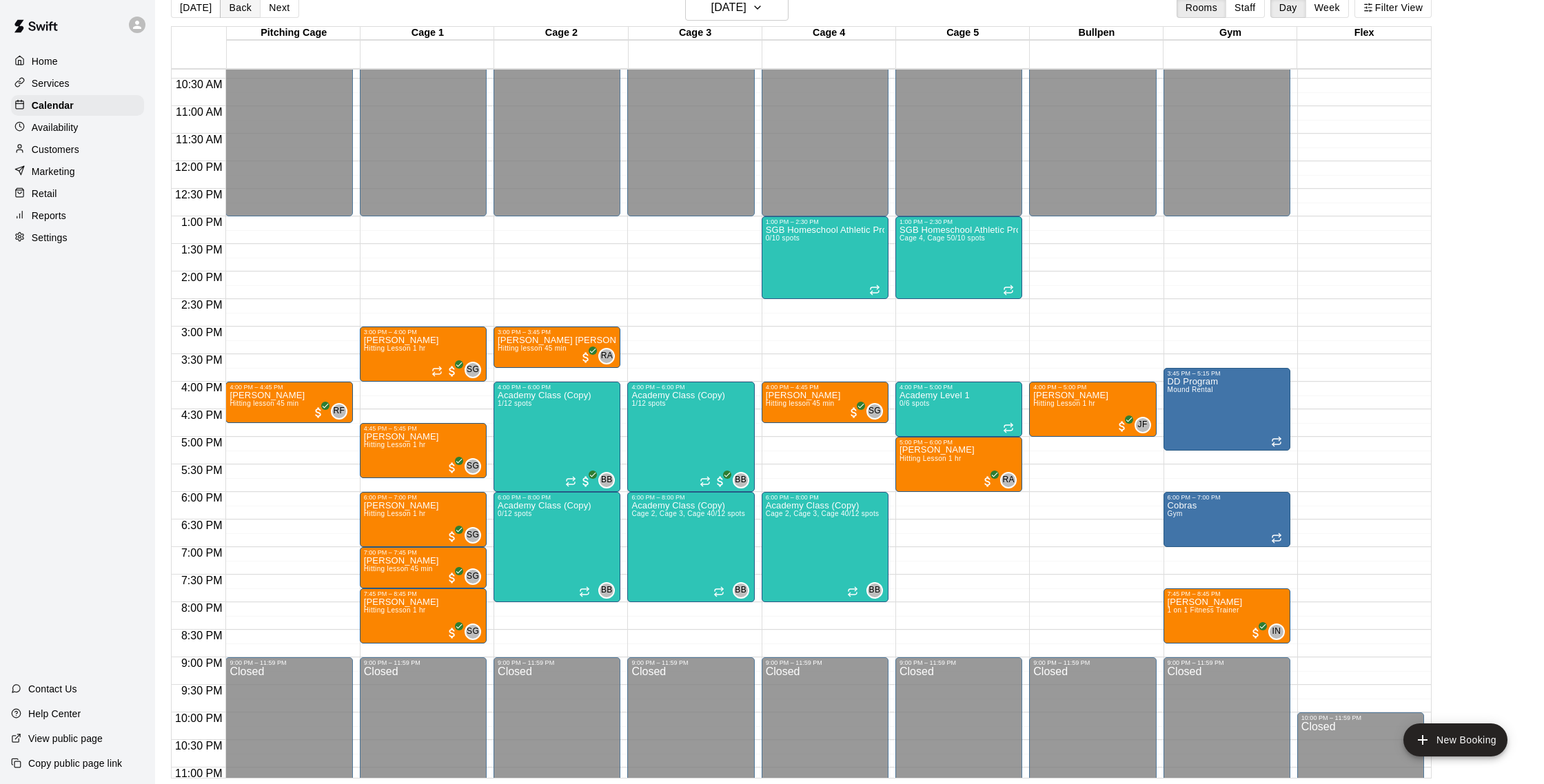
click at [248, 5] on button "Back" at bounding box center [240, 7] width 41 height 21
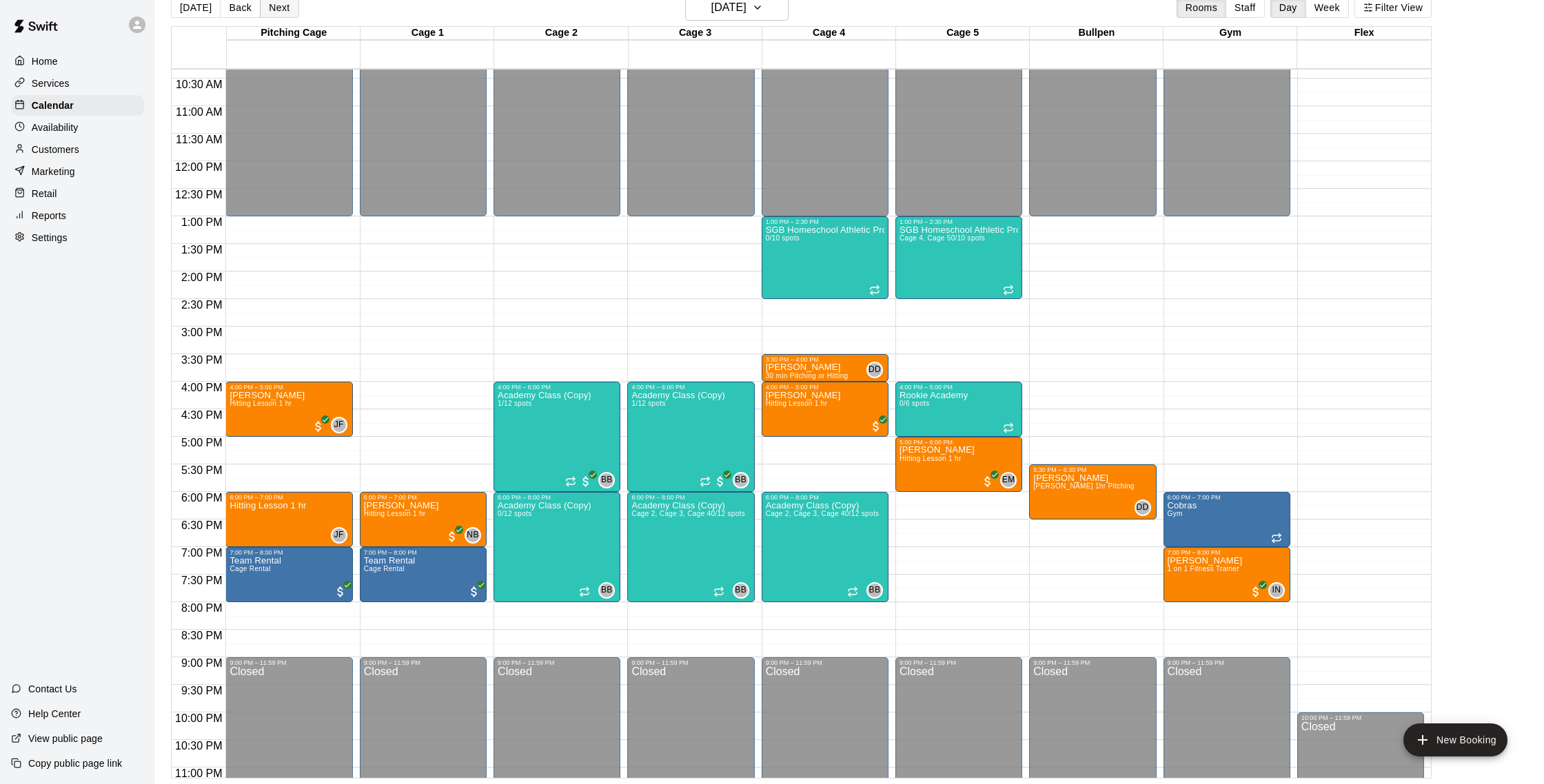
click at [282, 5] on button "Next" at bounding box center [279, 7] width 38 height 21
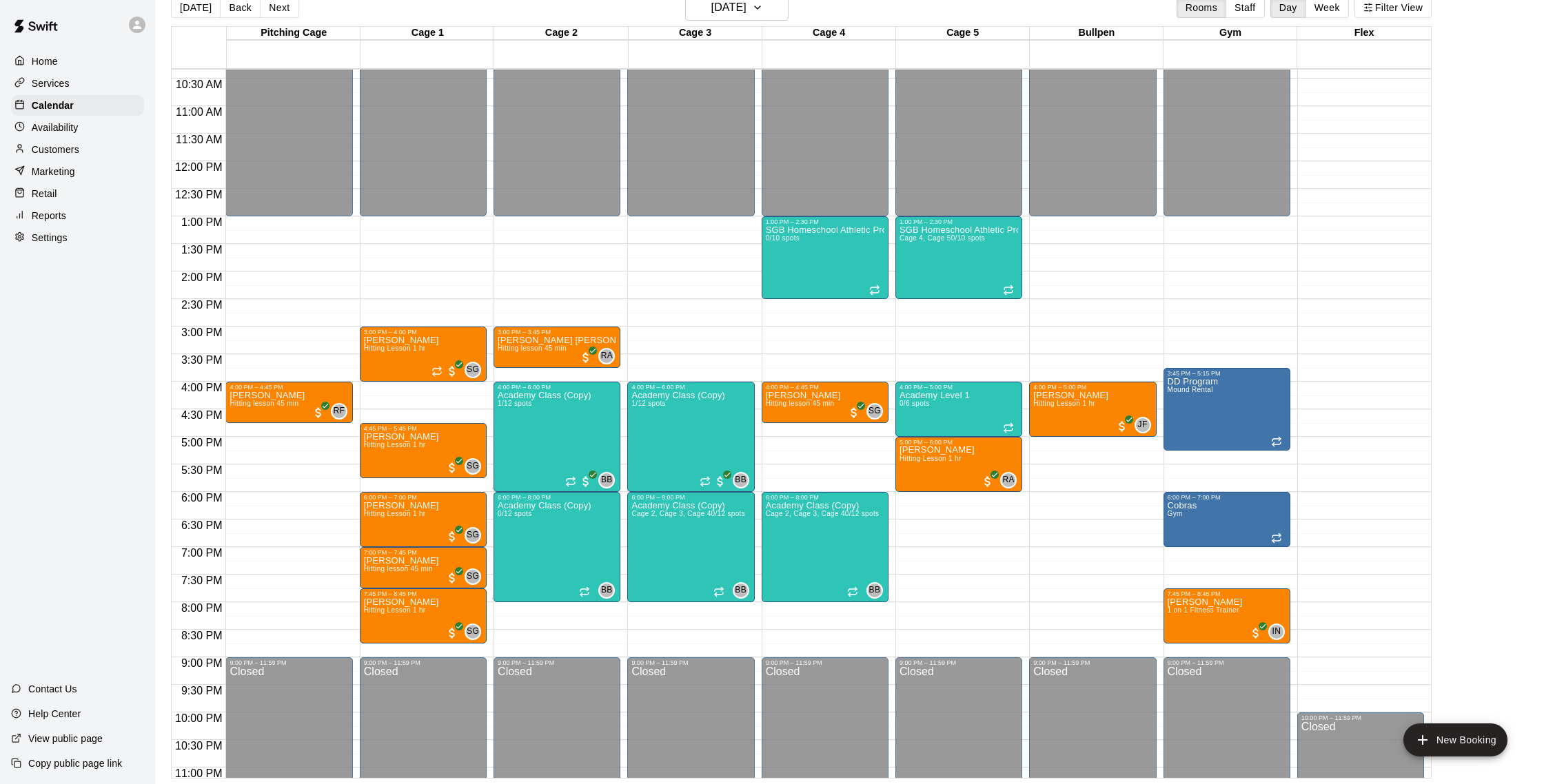
click at [282, 5] on button "Next" at bounding box center [279, 7] width 38 height 21
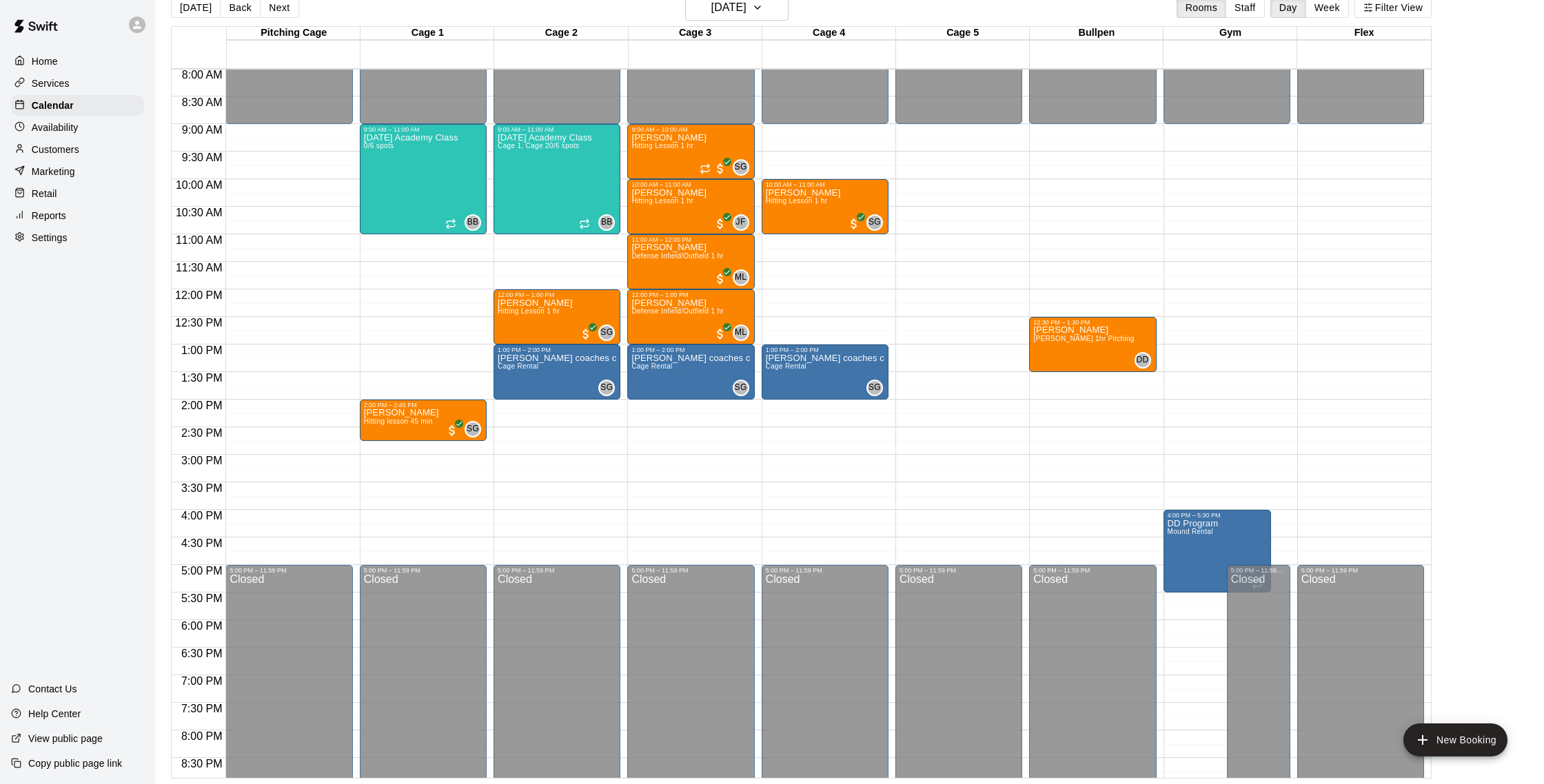
scroll to position [442, 0]
click at [240, 15] on button "Back" at bounding box center [240, 7] width 41 height 21
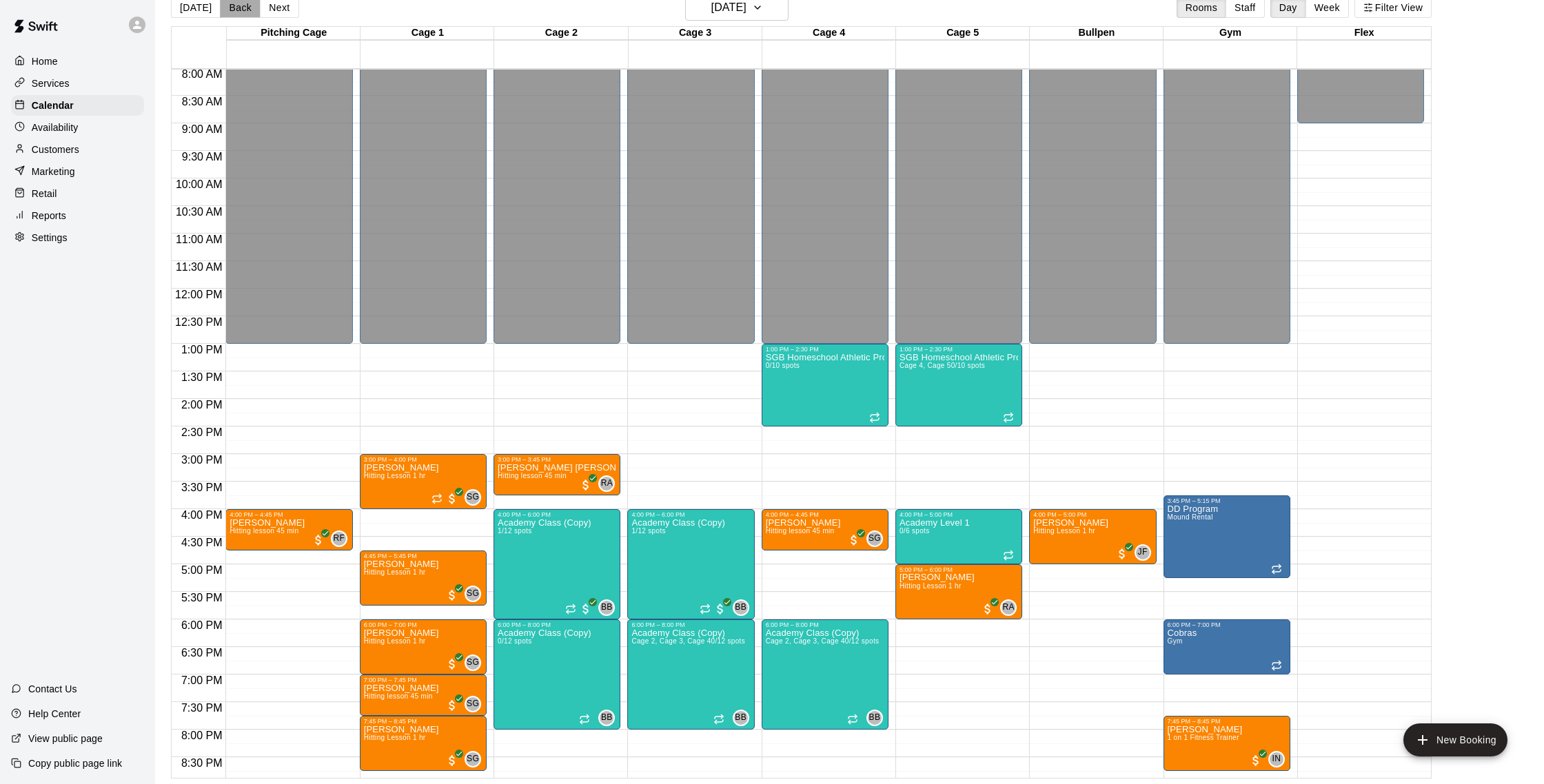
click at [241, 15] on button "Back" at bounding box center [240, 7] width 41 height 21
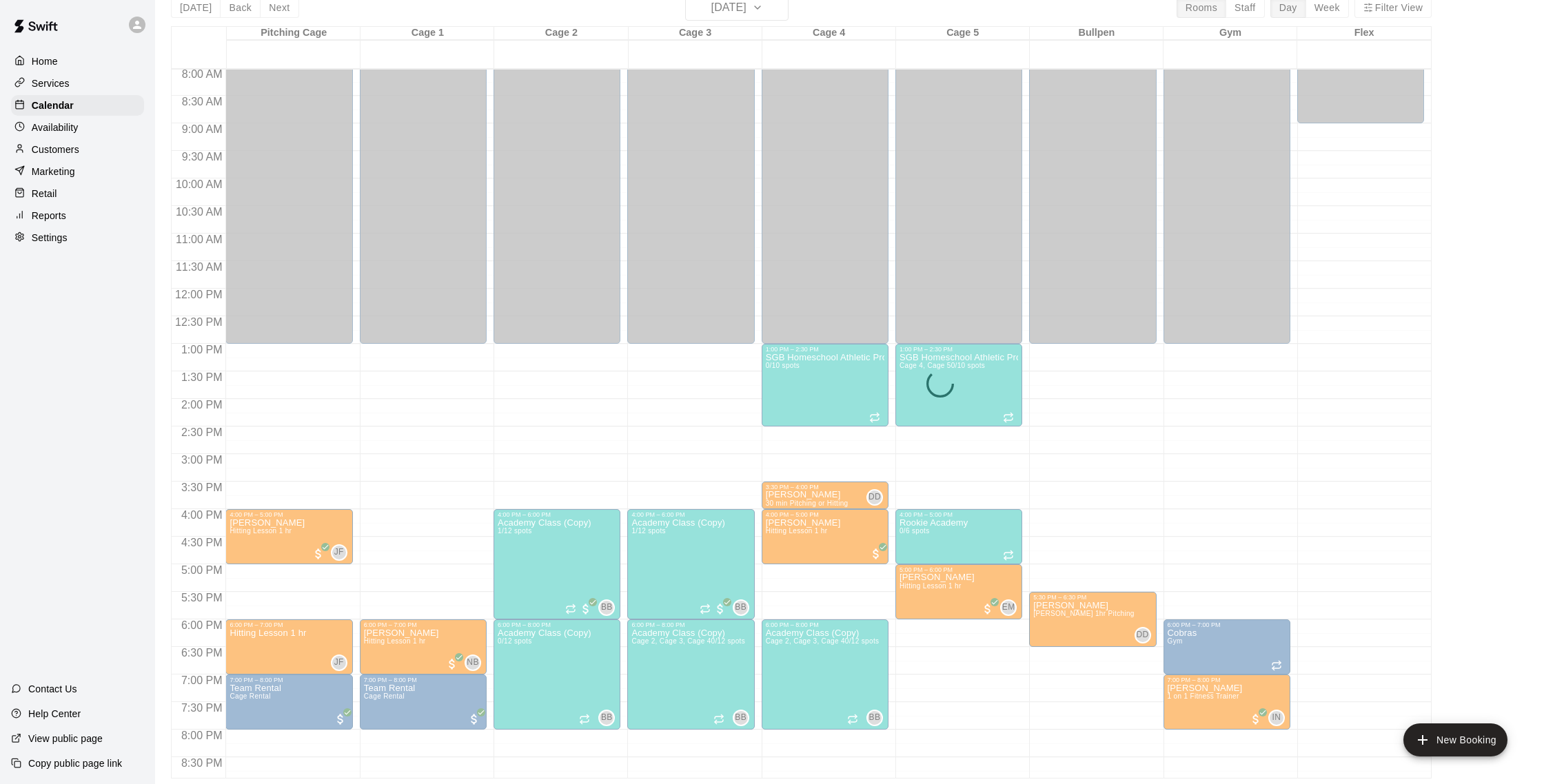
click at [241, 15] on div "[DATE] Back [DATE][DATE] Rooms Staff Day Week Filter View Pitching Cage 11 Thu …" at bounding box center [801, 386] width 1260 height 784
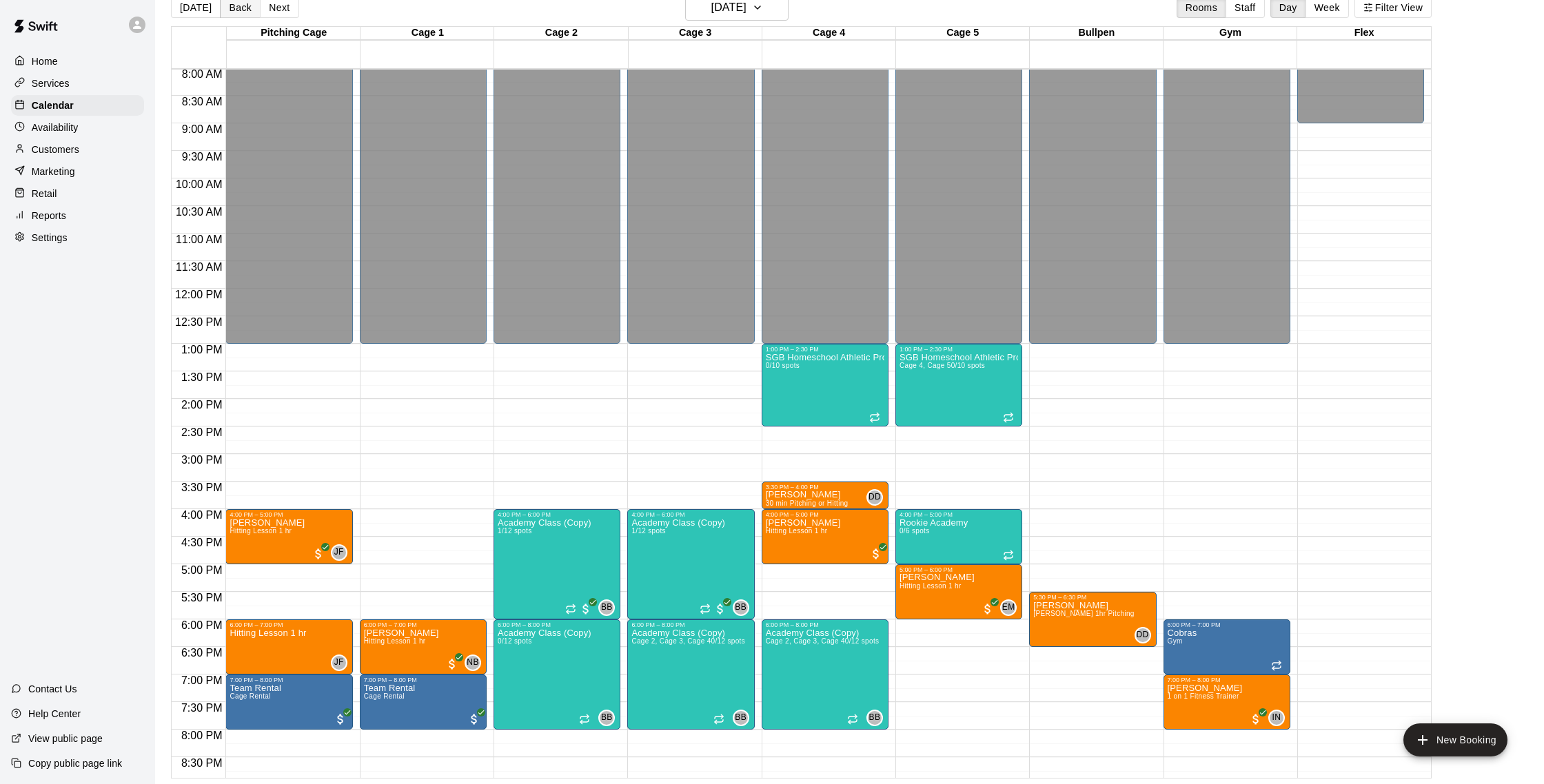
click at [241, 15] on button "Back" at bounding box center [240, 7] width 41 height 21
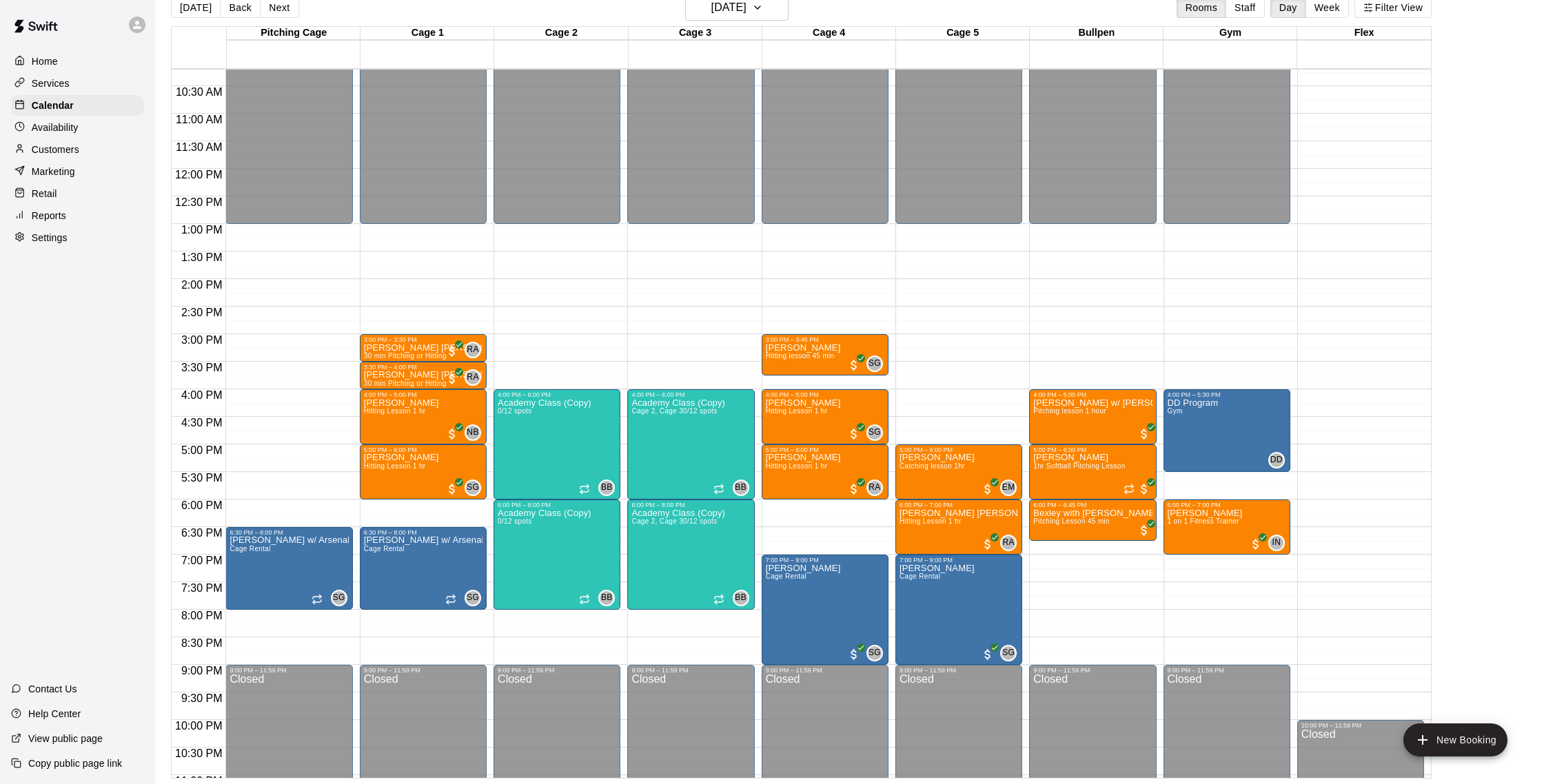
scroll to position [563, 0]
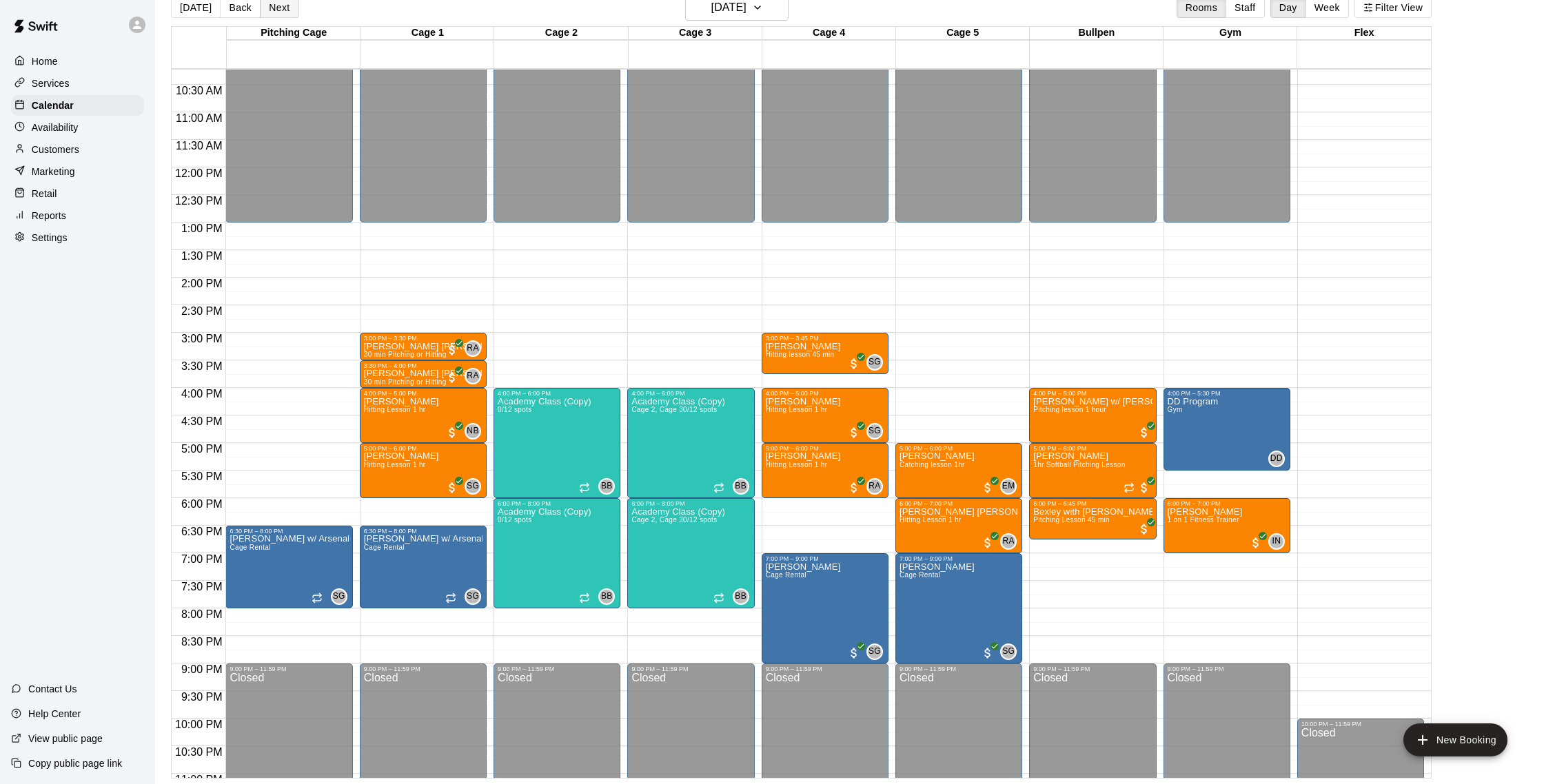
click at [276, 11] on button "Next" at bounding box center [279, 7] width 38 height 21
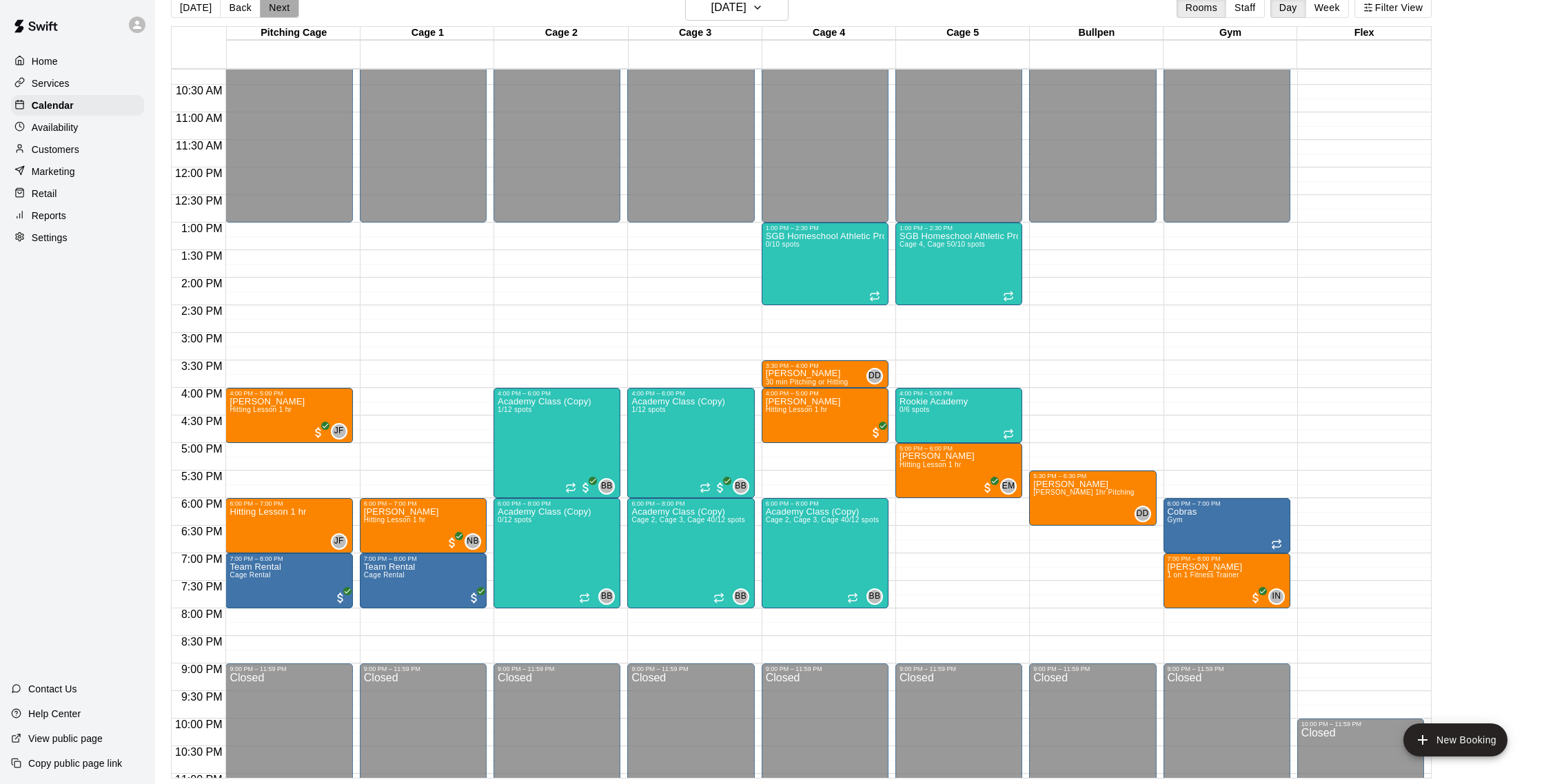
click at [276, 11] on button "Next" at bounding box center [279, 7] width 38 height 21
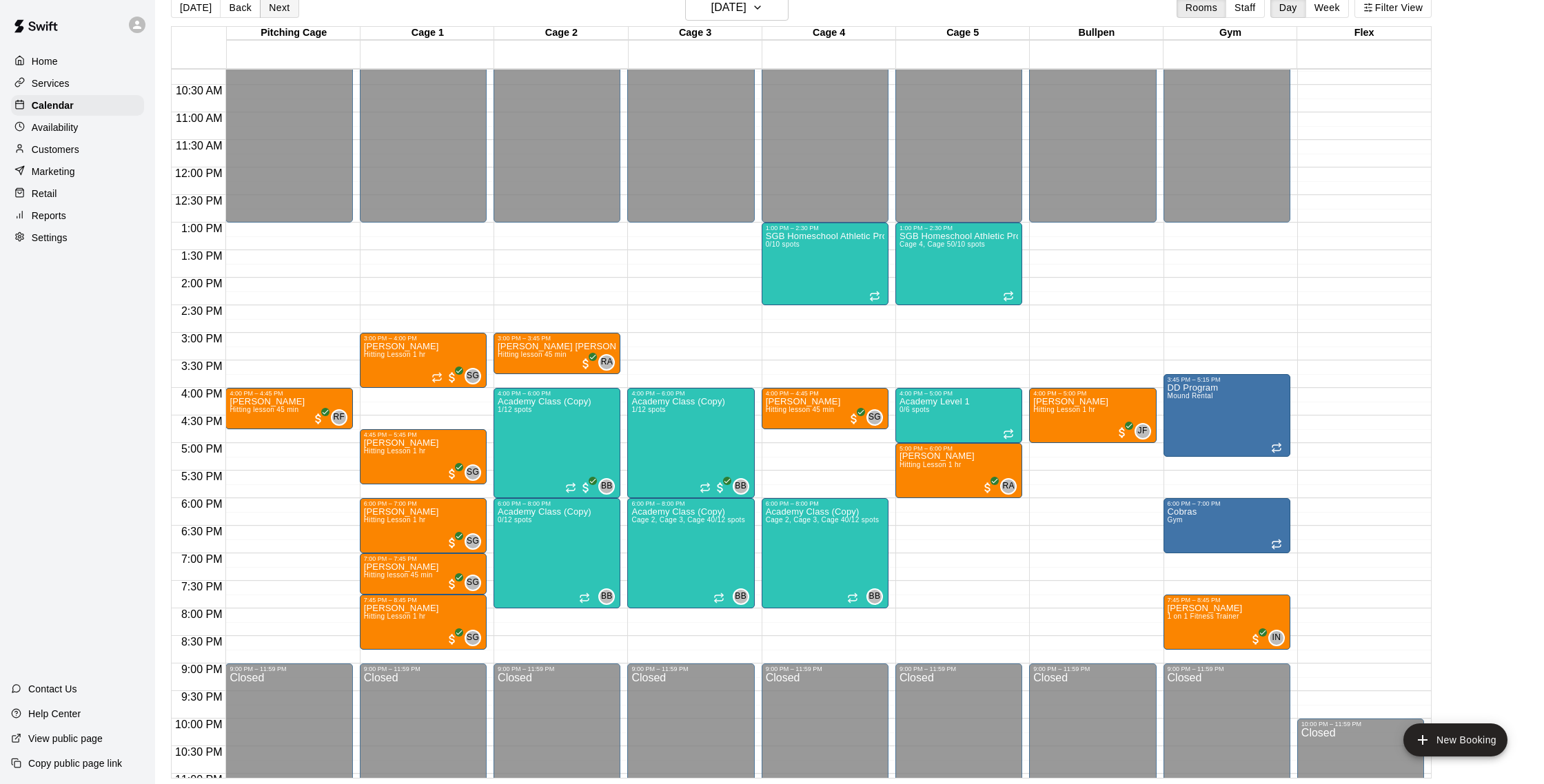
click at [278, 8] on button "Next" at bounding box center [279, 7] width 38 height 21
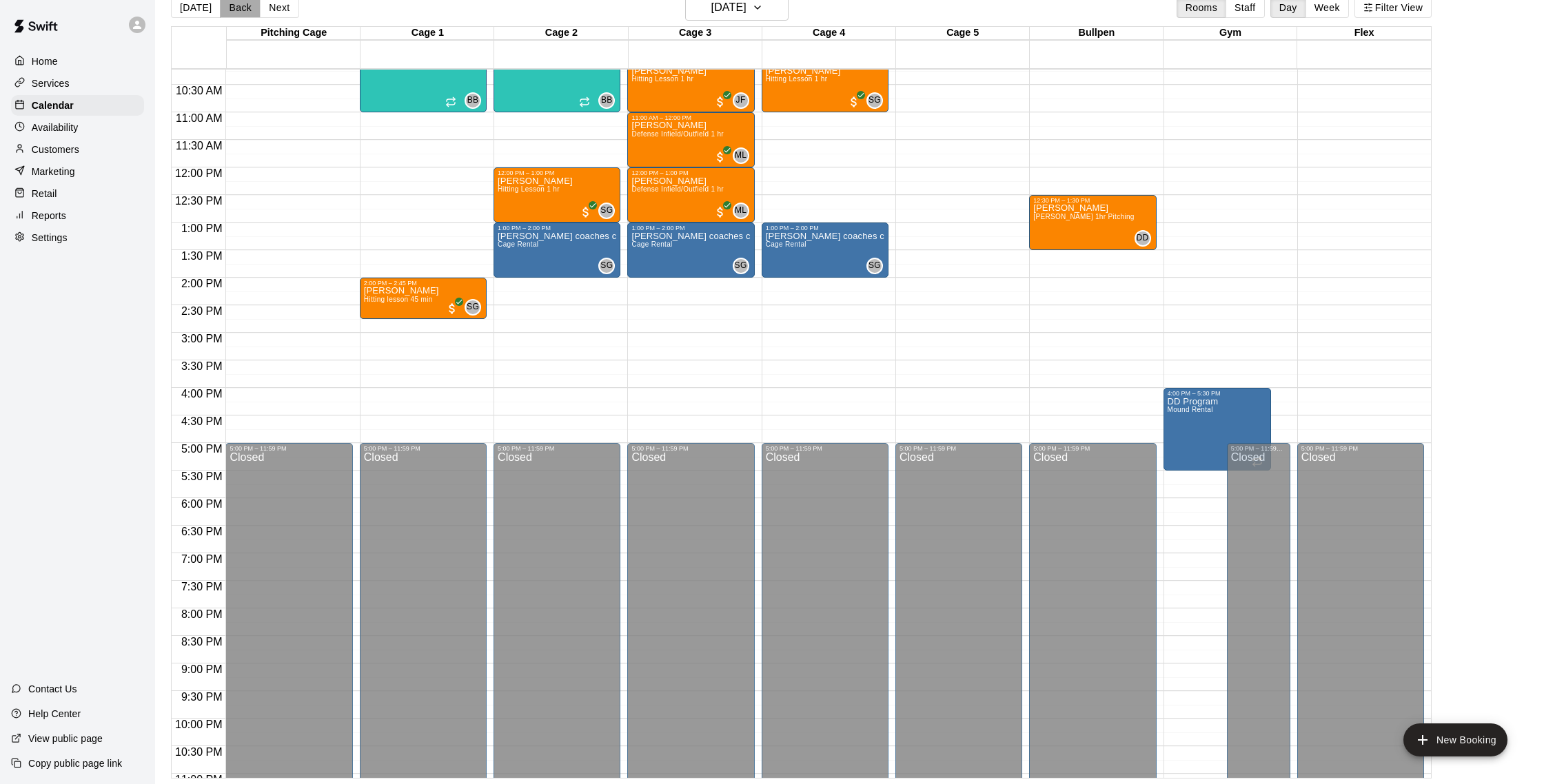
click at [248, 10] on button "Back" at bounding box center [240, 7] width 41 height 21
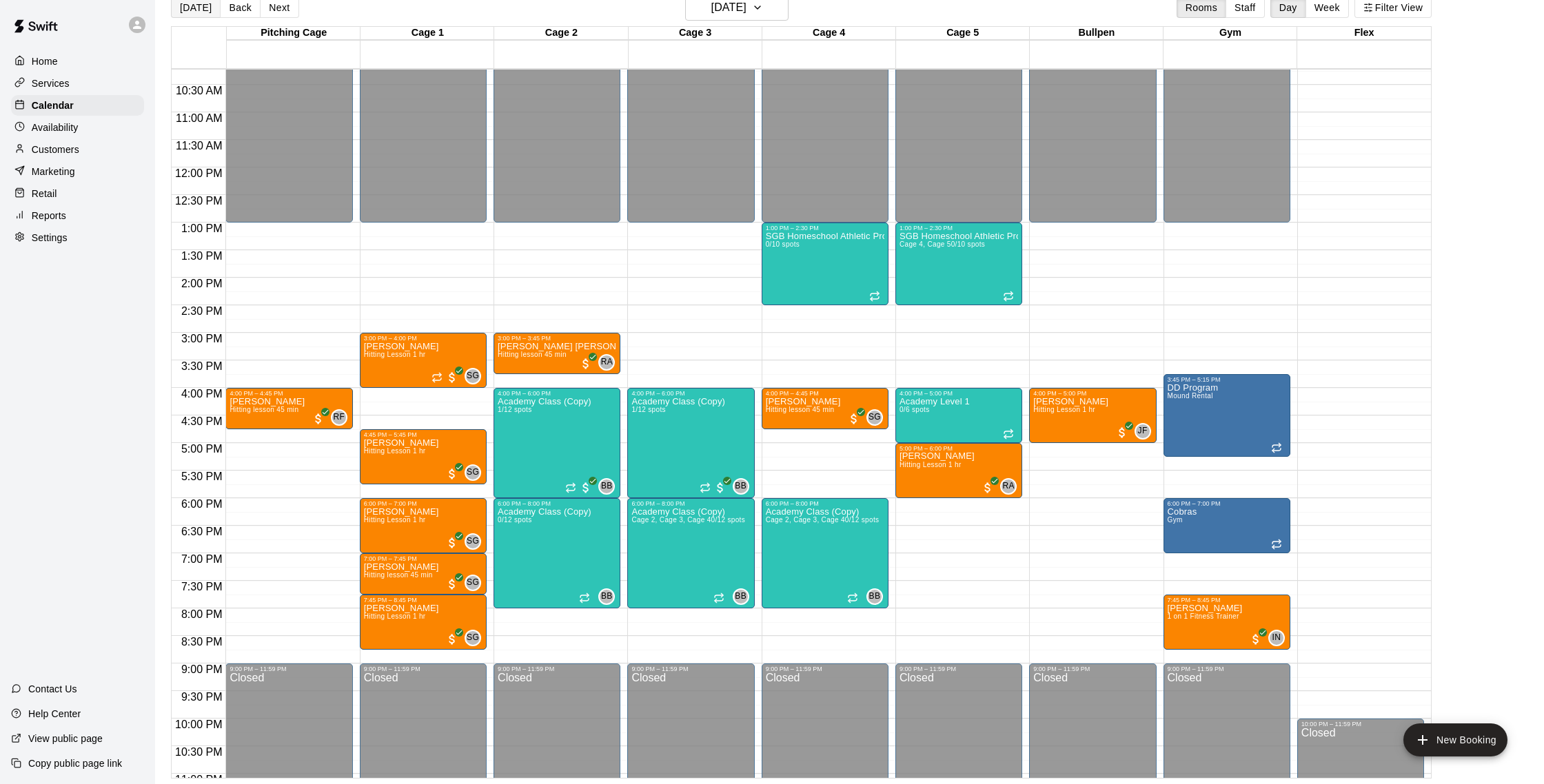
click at [199, 9] on button "[DATE]" at bounding box center [195, 7] width 50 height 21
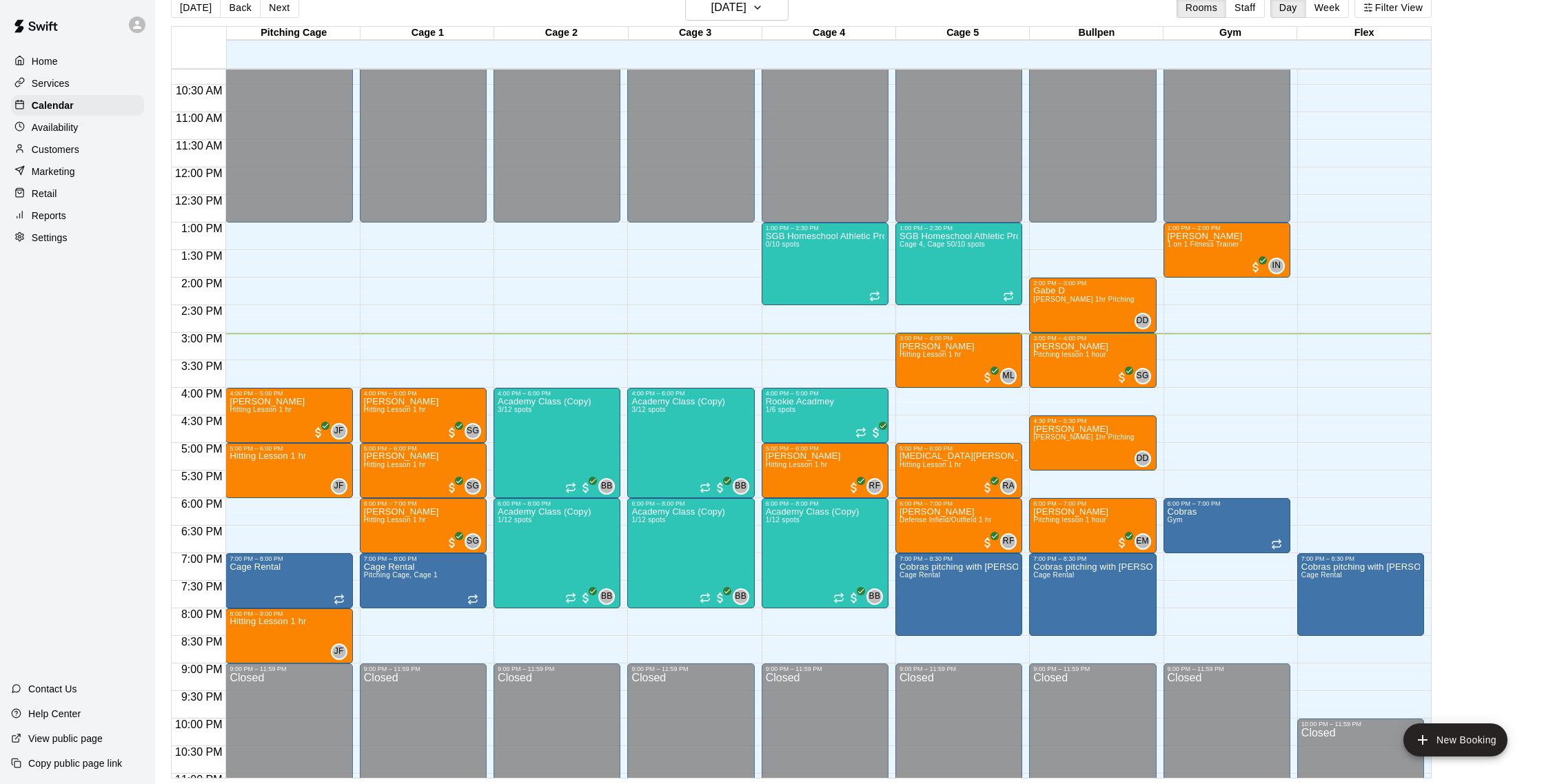
scroll to position [0, 0]
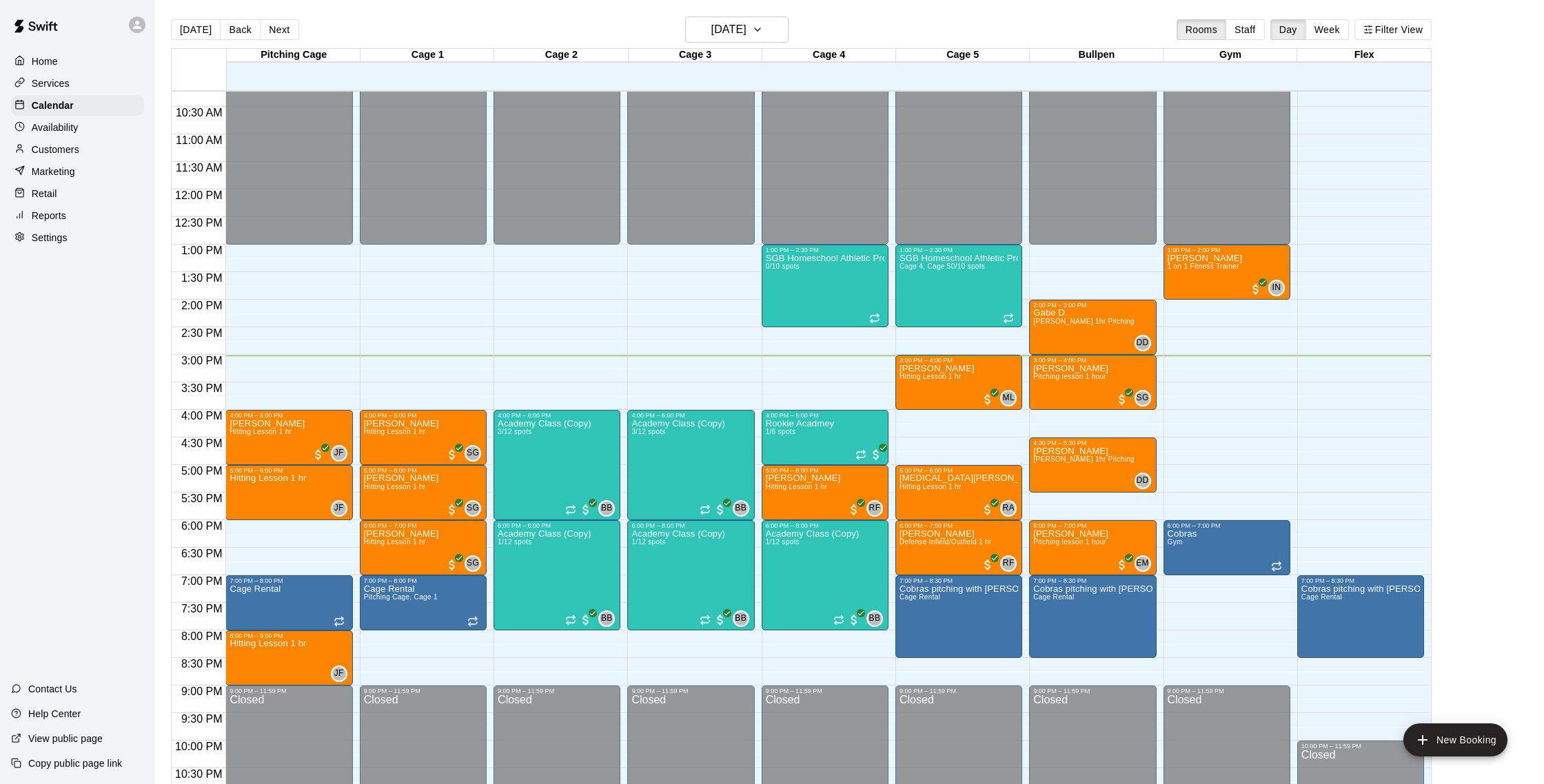
click at [171, 19] on button "[DATE]" at bounding box center [195, 29] width 50 height 21
